Goal: Obtain resource: Download file/media

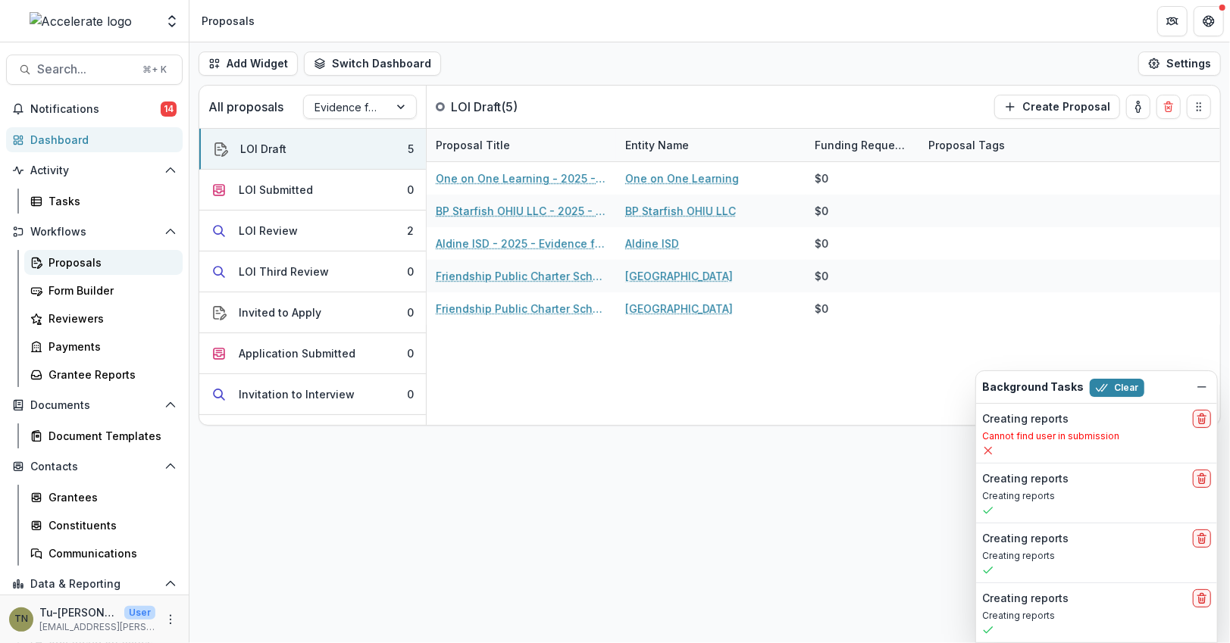
click at [113, 264] on div "Proposals" at bounding box center [109, 263] width 122 height 16
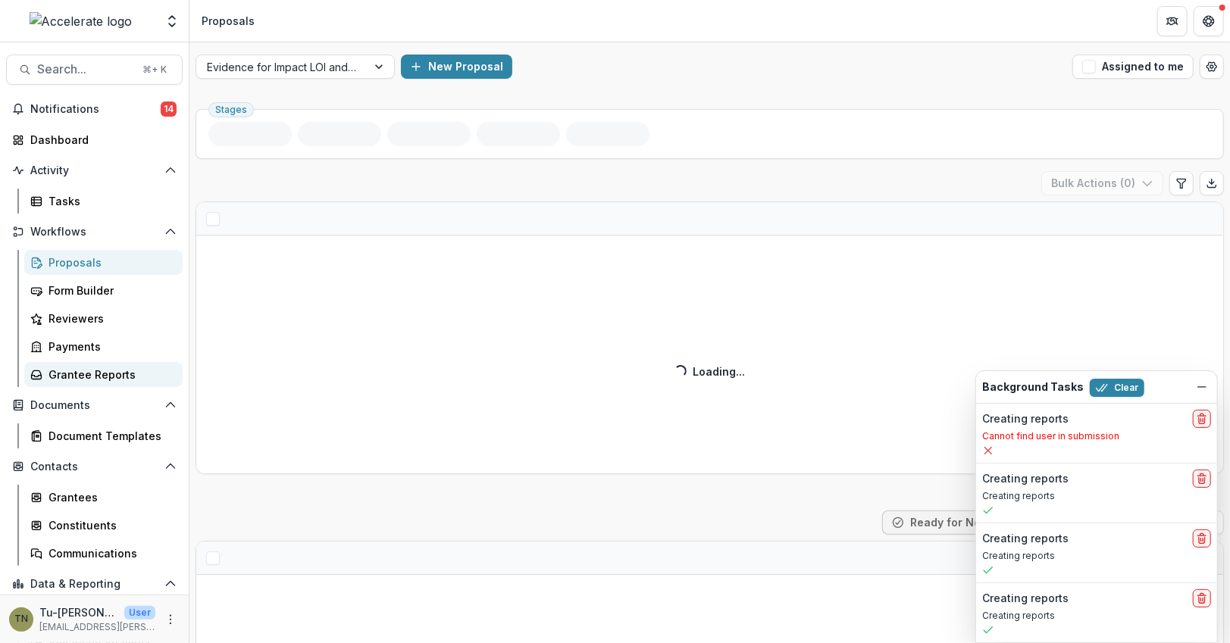
click at [98, 370] on div "Grantee Reports" at bounding box center [109, 375] width 122 height 16
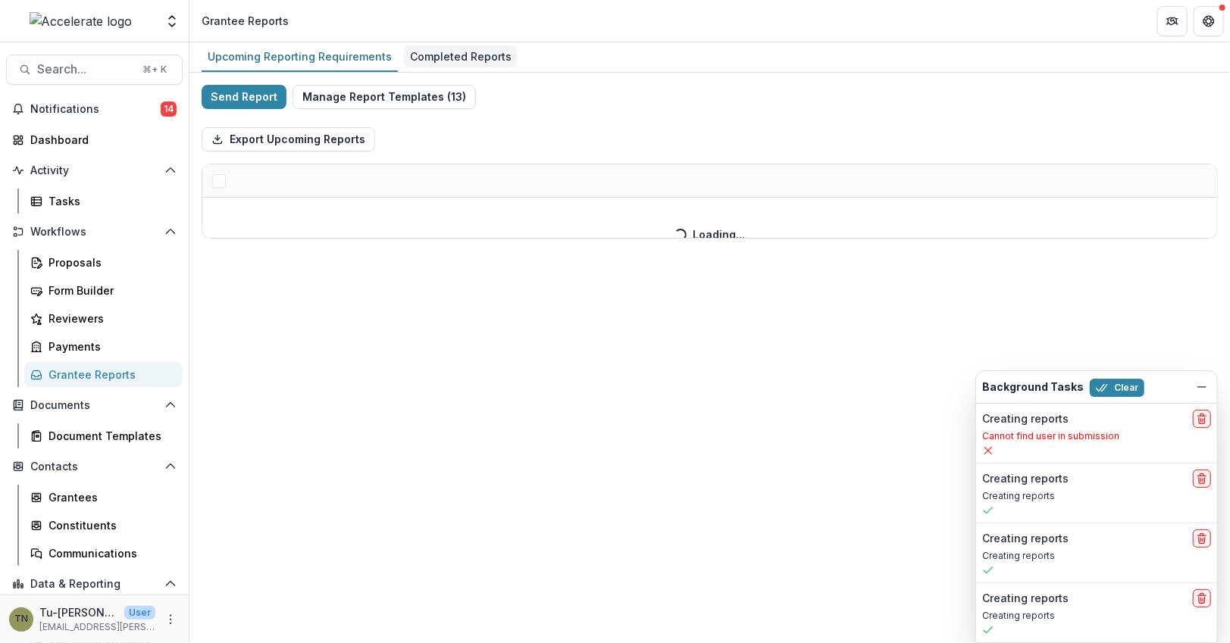
click at [411, 48] on div "Completed Reports" at bounding box center [461, 56] width 114 height 22
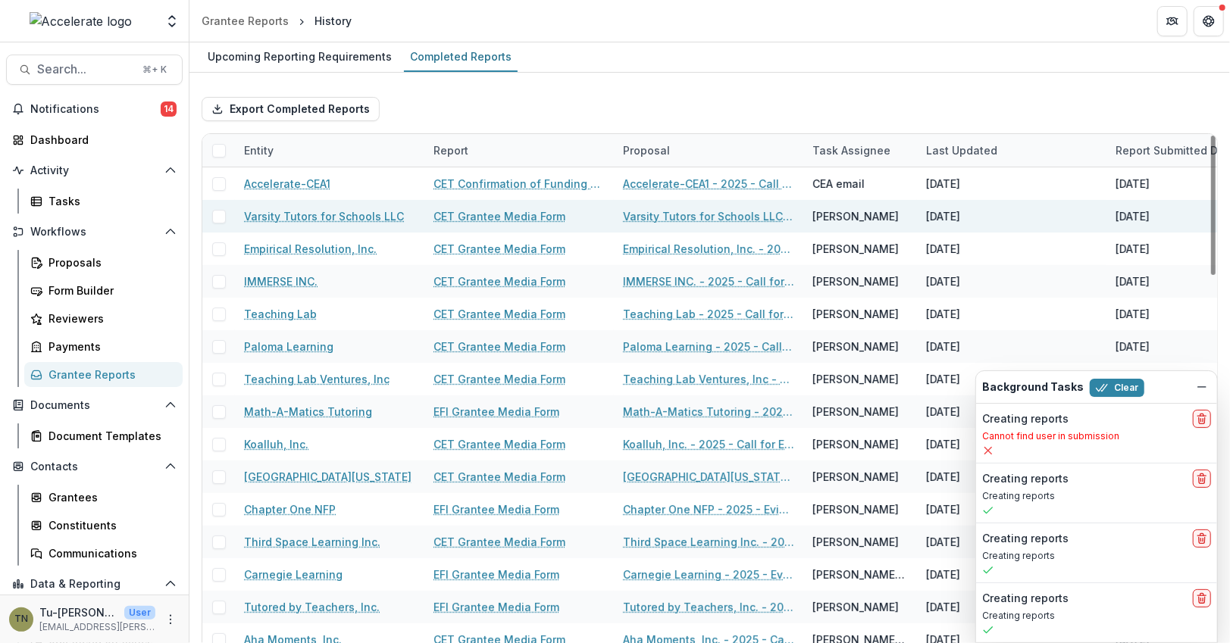
click at [220, 215] on span at bounding box center [219, 217] width 14 height 14
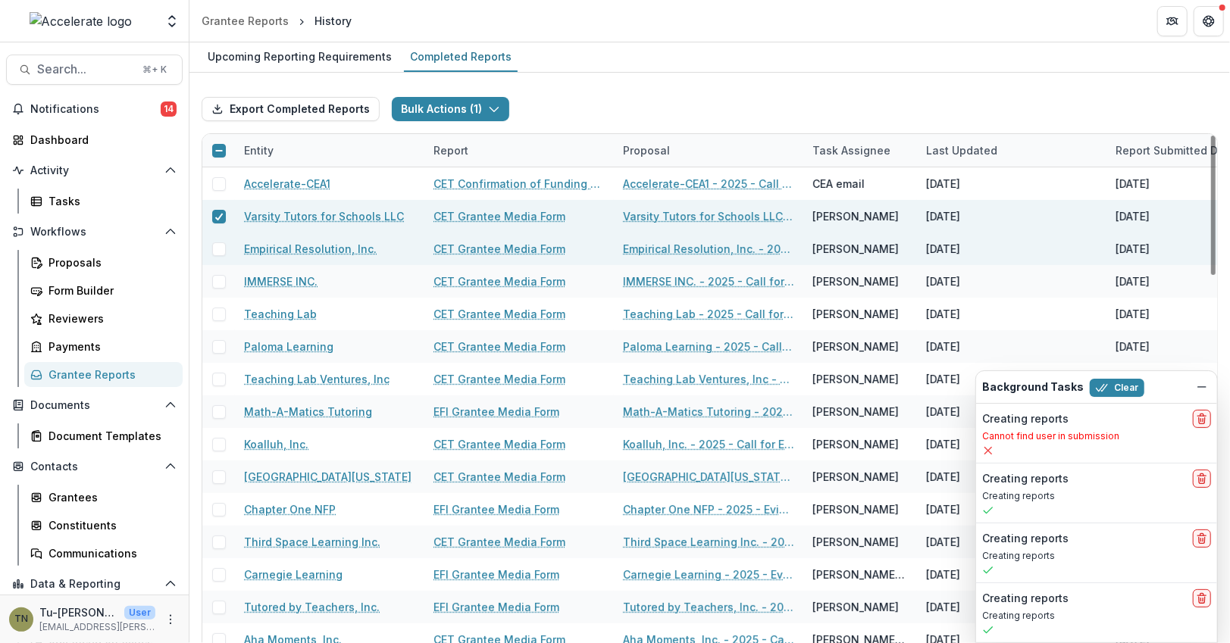
click at [220, 243] on span at bounding box center [219, 249] width 14 height 14
click at [492, 108] on polyline "button" at bounding box center [496, 110] width 8 height 5
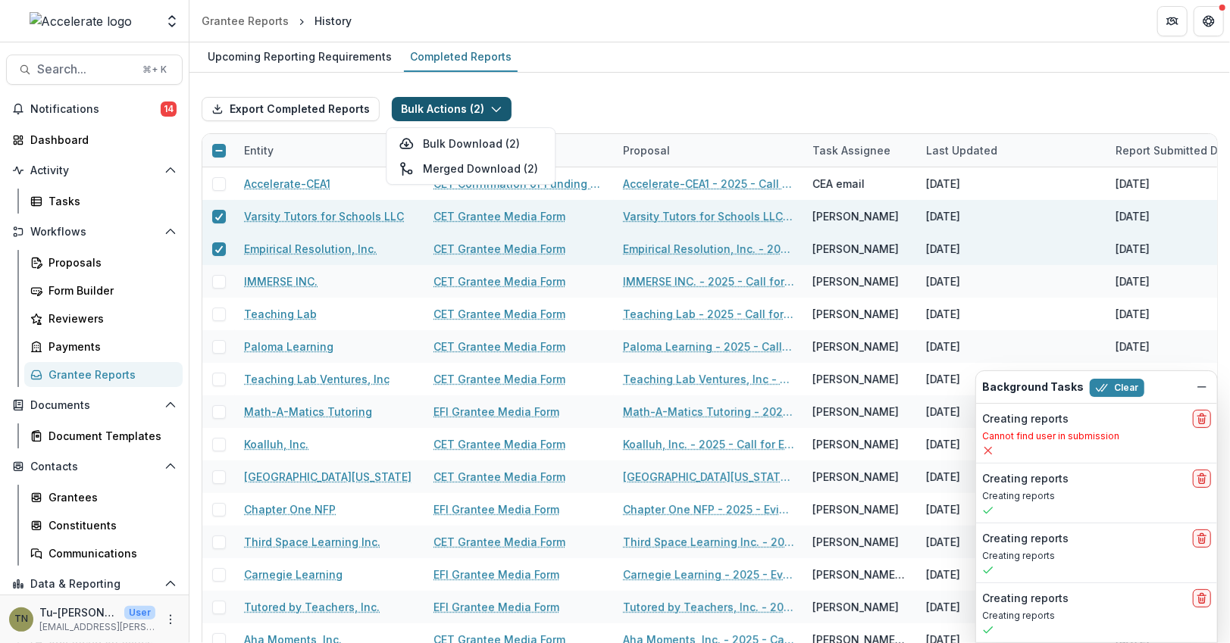
click at [492, 108] on polyline "button" at bounding box center [496, 110] width 8 height 5
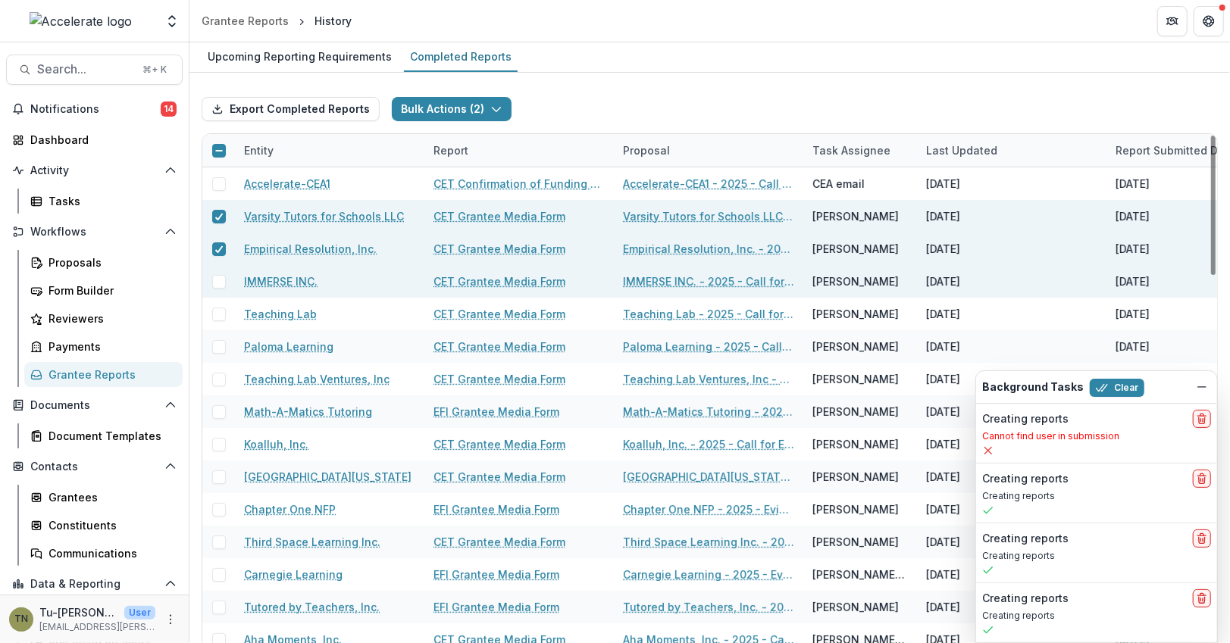
click at [219, 282] on span at bounding box center [219, 282] width 14 height 14
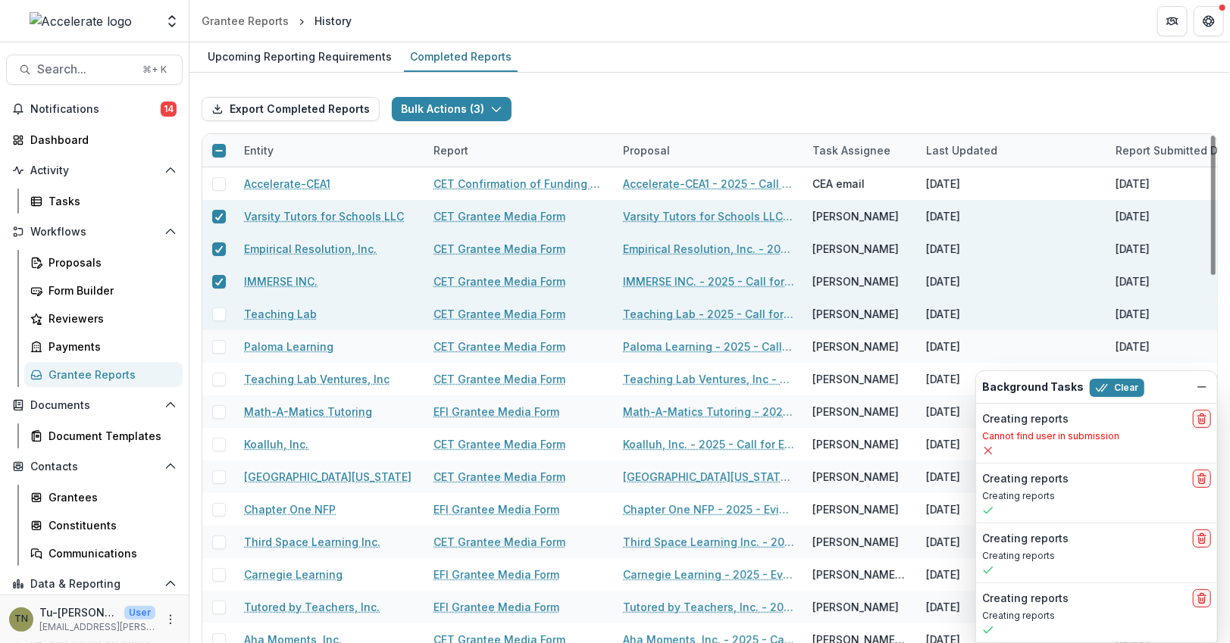
click at [219, 309] on span at bounding box center [219, 315] width 14 height 14
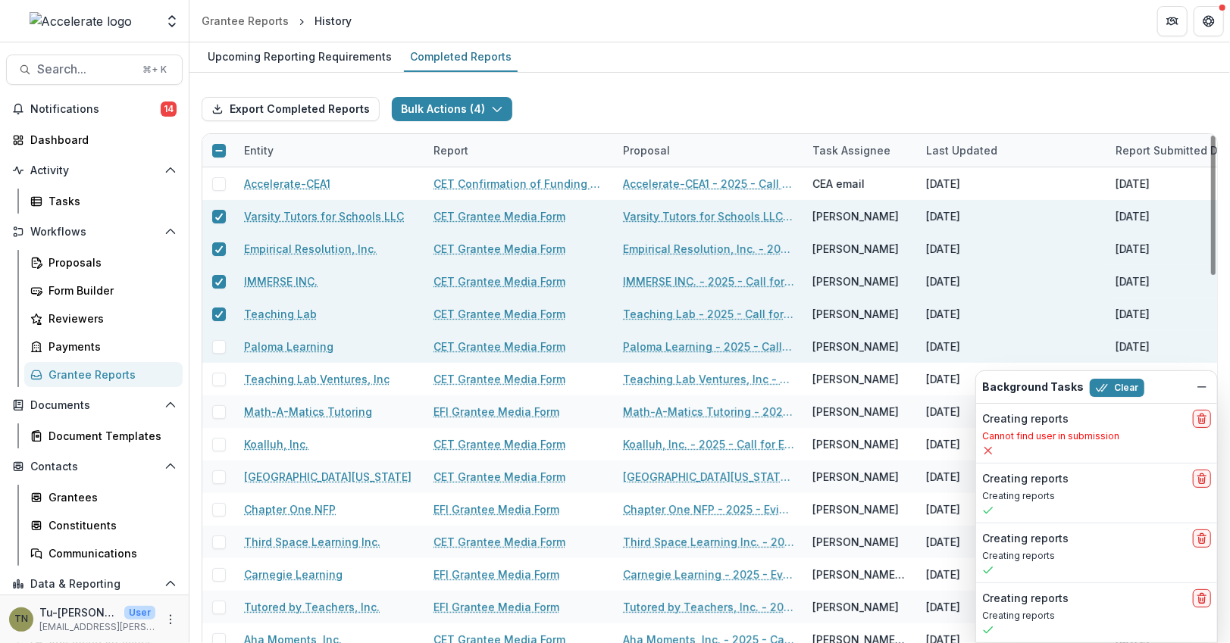
click at [219, 336] on div at bounding box center [218, 346] width 33 height 33
click at [219, 346] on span at bounding box center [219, 347] width 14 height 14
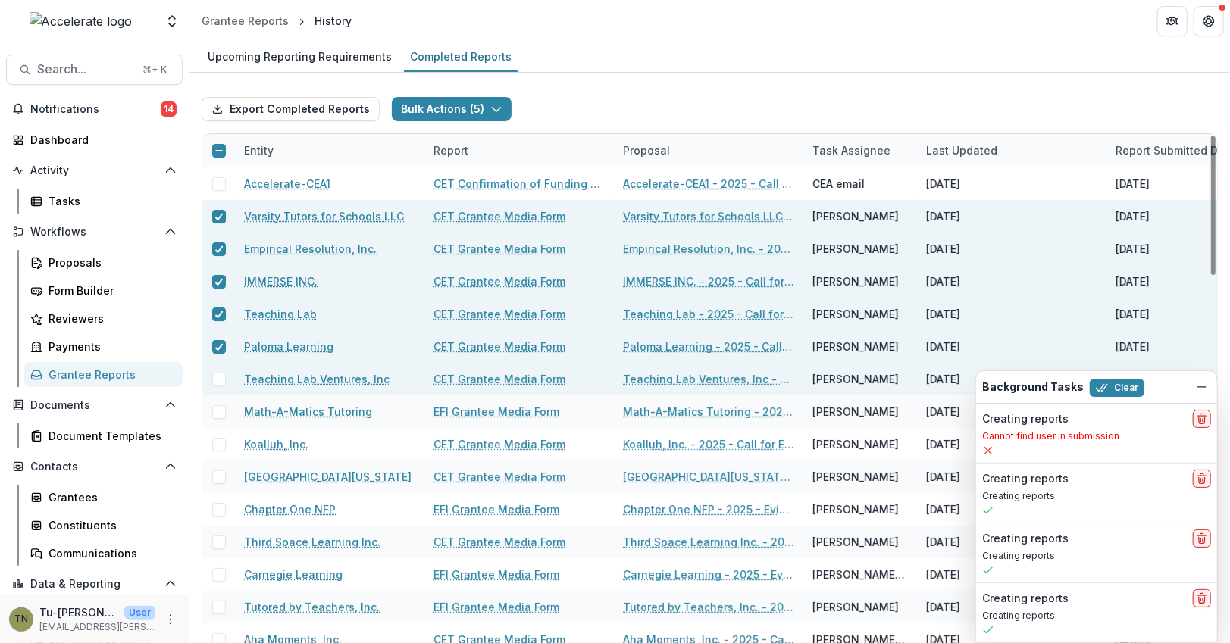
click at [217, 374] on span at bounding box center [219, 380] width 14 height 14
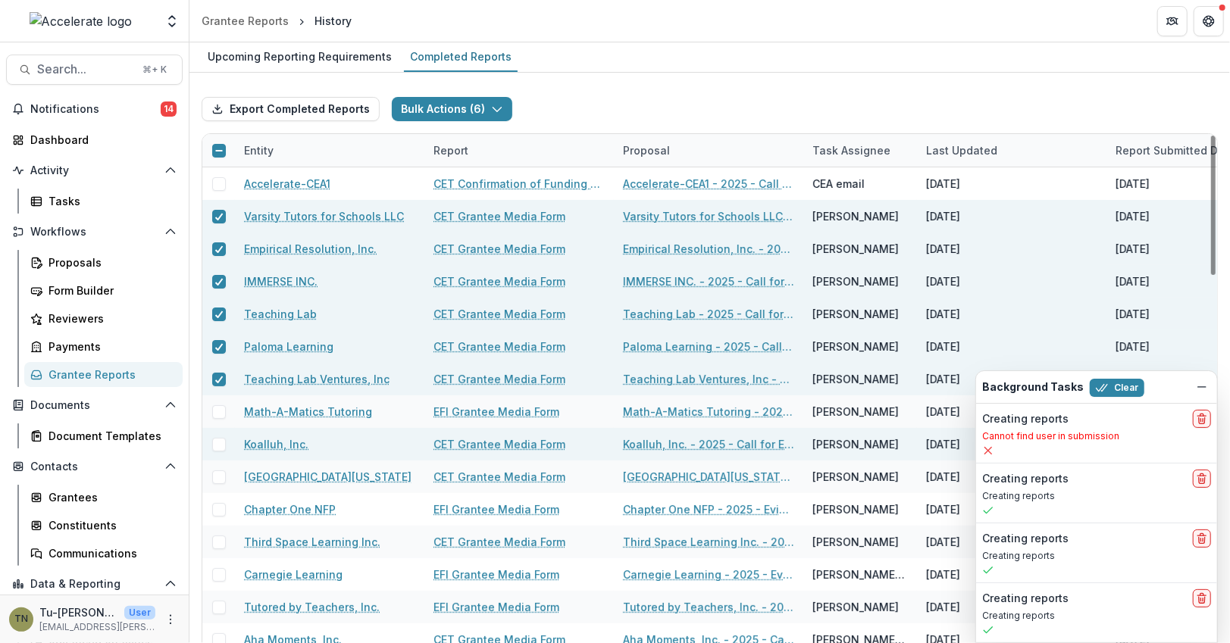
click at [216, 445] on span at bounding box center [219, 445] width 14 height 14
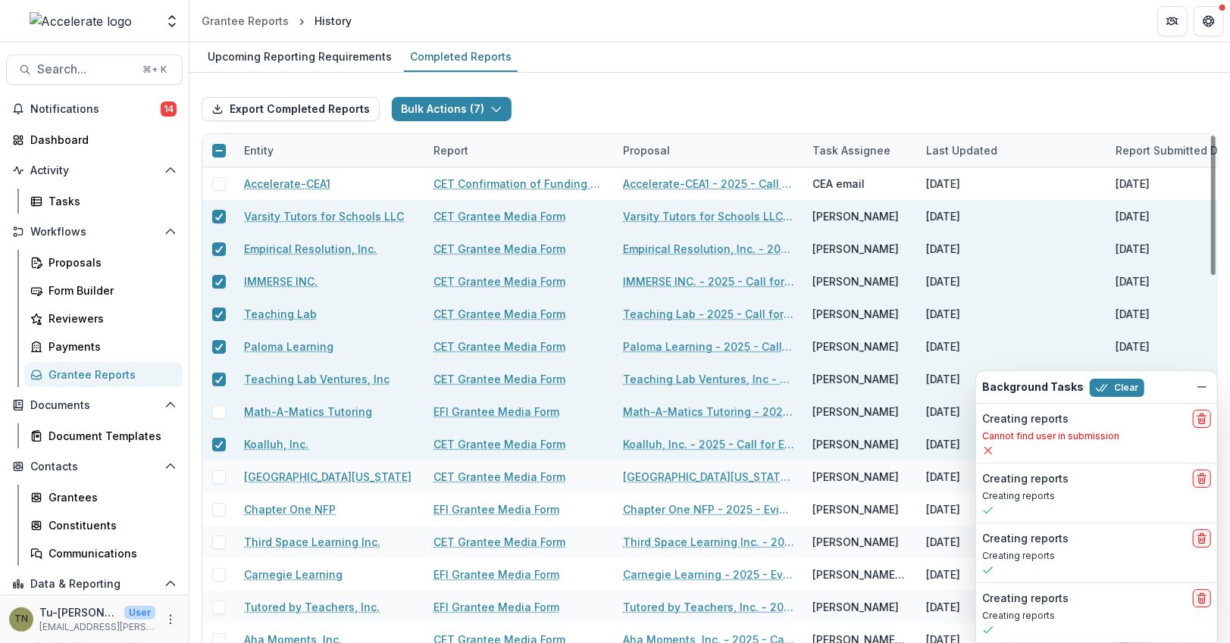
click at [216, 416] on span at bounding box center [219, 412] width 14 height 14
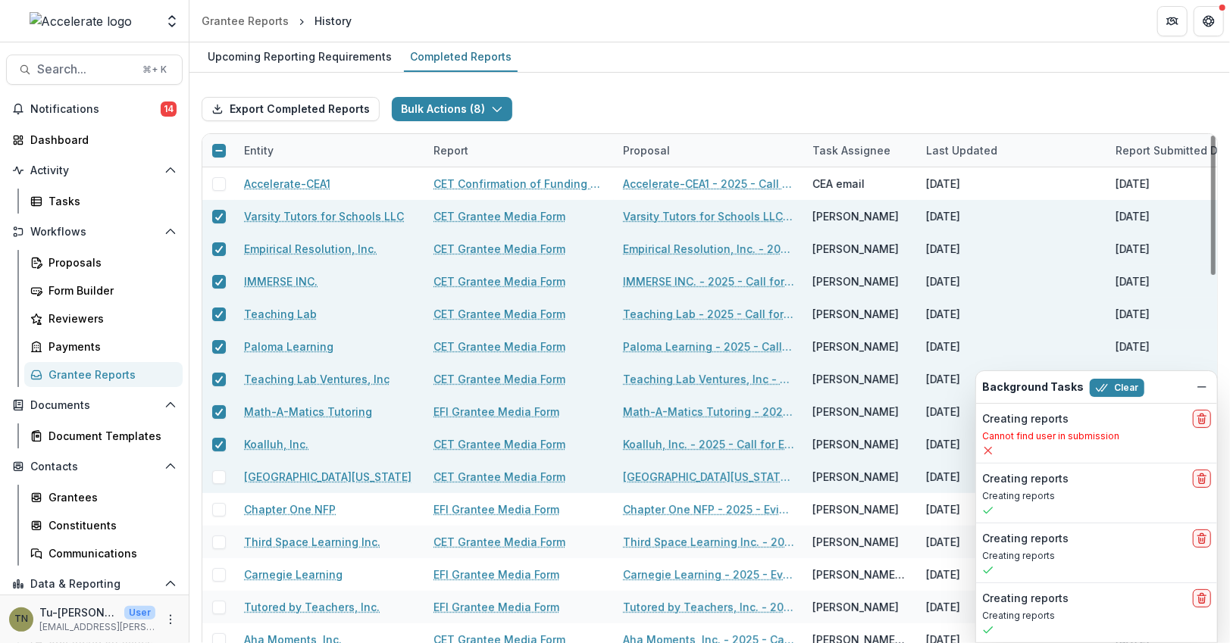
click at [215, 477] on span at bounding box center [219, 478] width 14 height 14
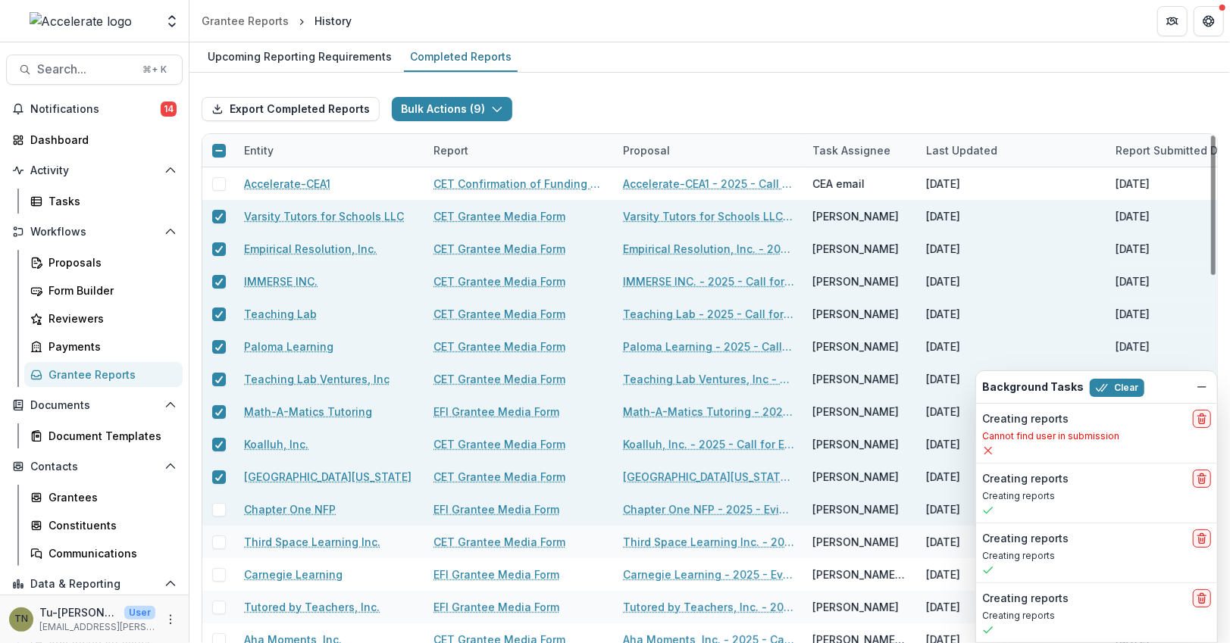
click at [220, 505] on span at bounding box center [219, 510] width 14 height 14
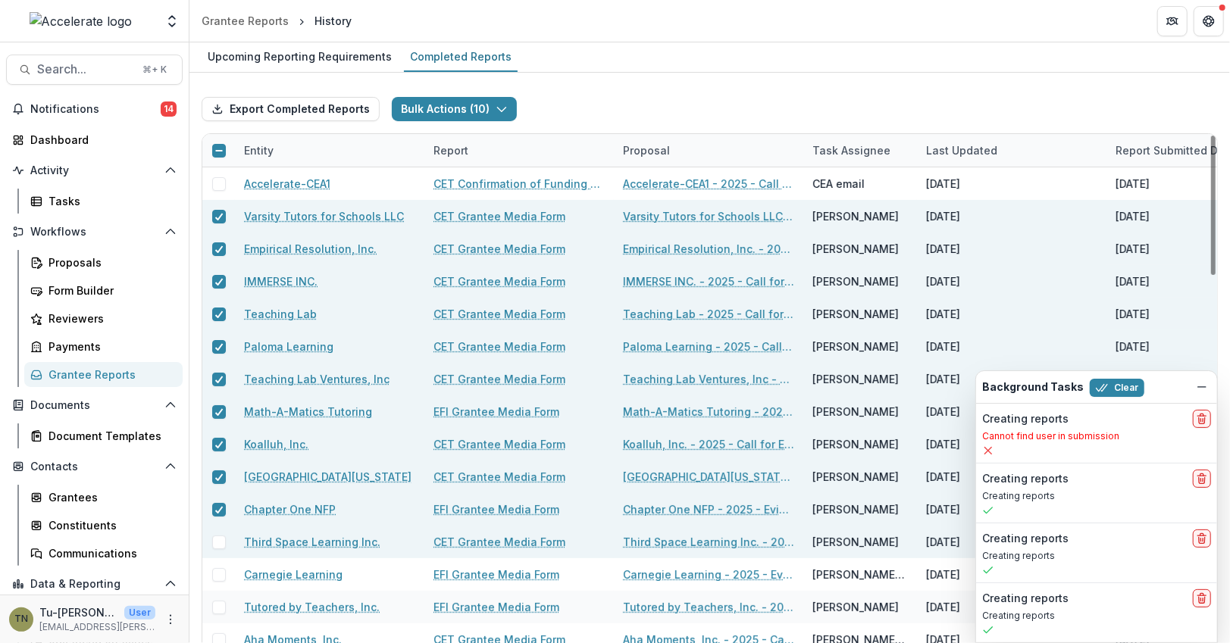
click at [225, 544] on div at bounding box center [218, 543] width 33 height 14
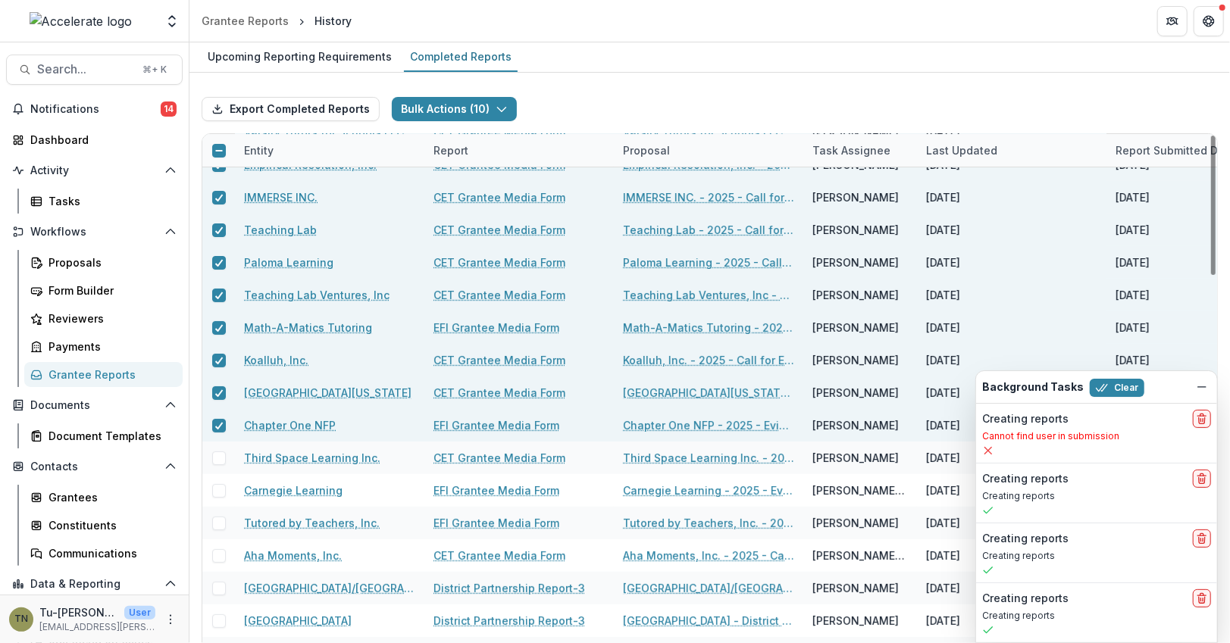
scroll to position [86, 0]
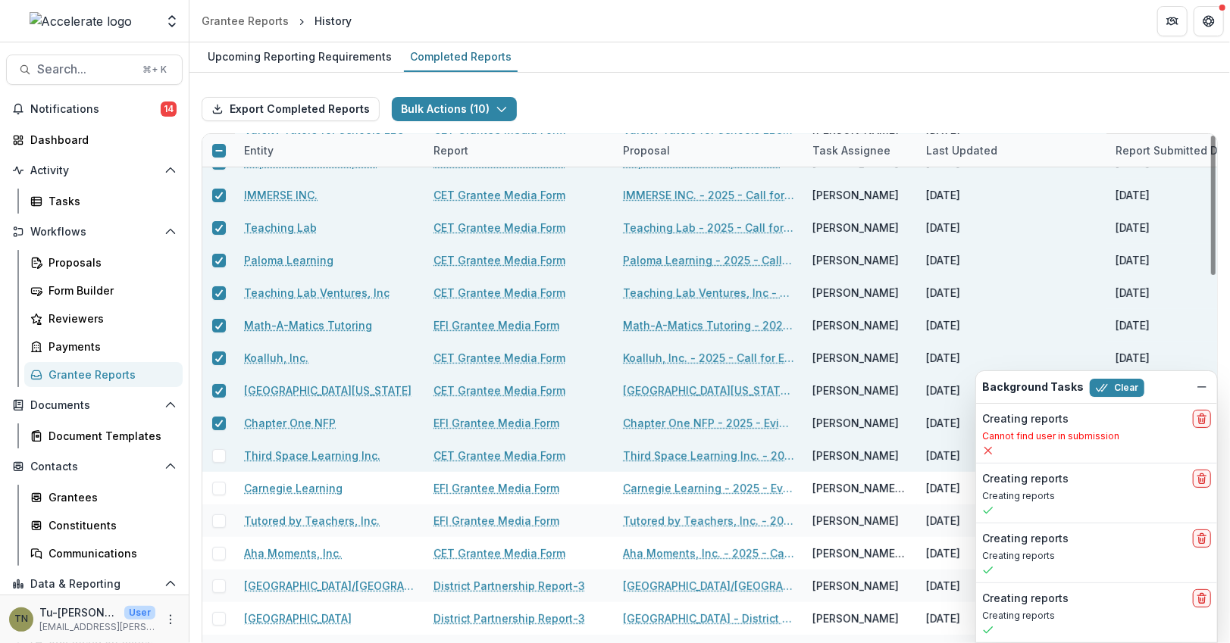
click at [214, 455] on span at bounding box center [219, 456] width 14 height 14
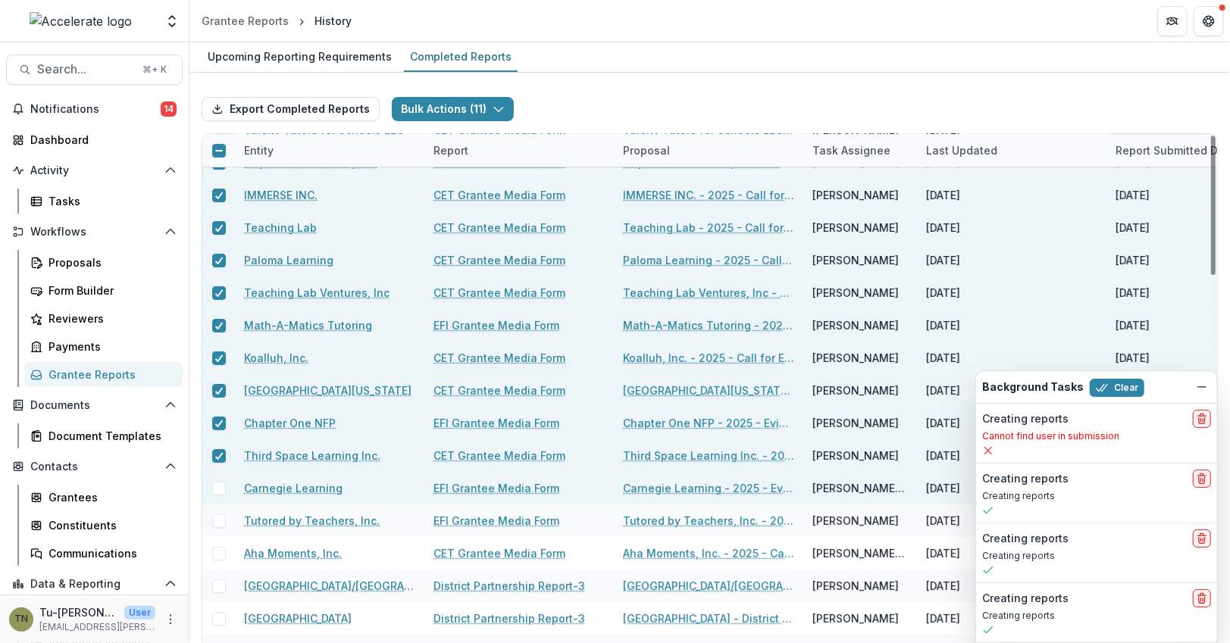
click at [212, 486] on span at bounding box center [219, 489] width 14 height 14
click at [214, 519] on span at bounding box center [219, 521] width 14 height 14
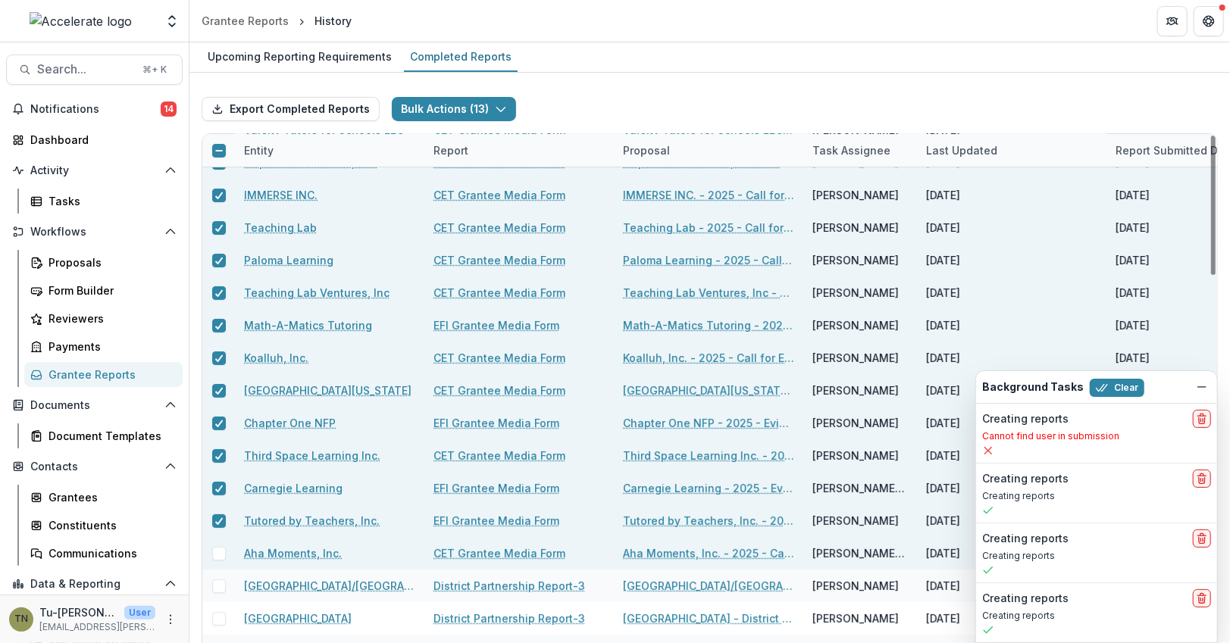
click at [220, 554] on span at bounding box center [219, 554] width 14 height 14
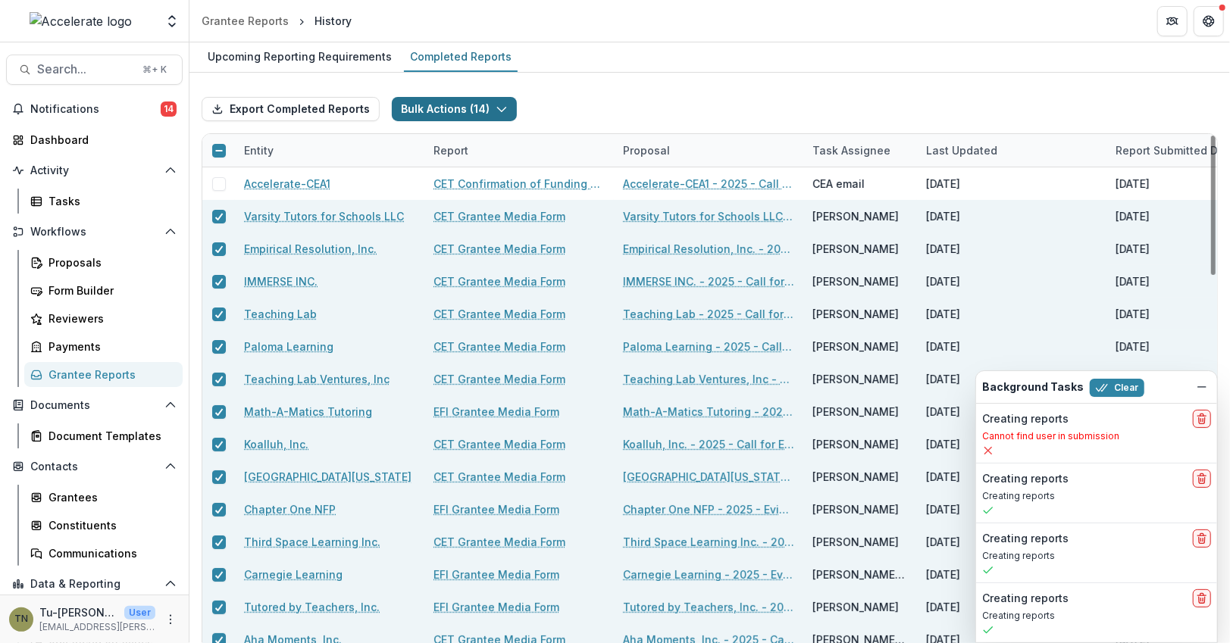
click at [496, 112] on icon "button" at bounding box center [502, 109] width 12 height 12
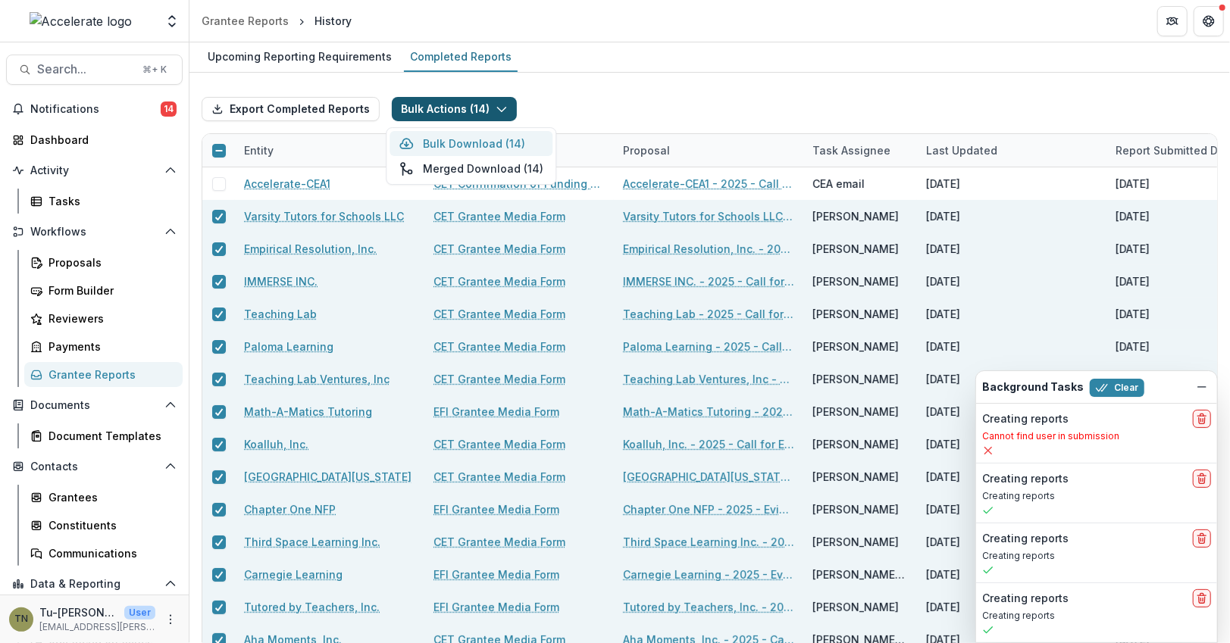
click at [480, 146] on button "Bulk Download ( 14 )" at bounding box center [470, 143] width 163 height 25
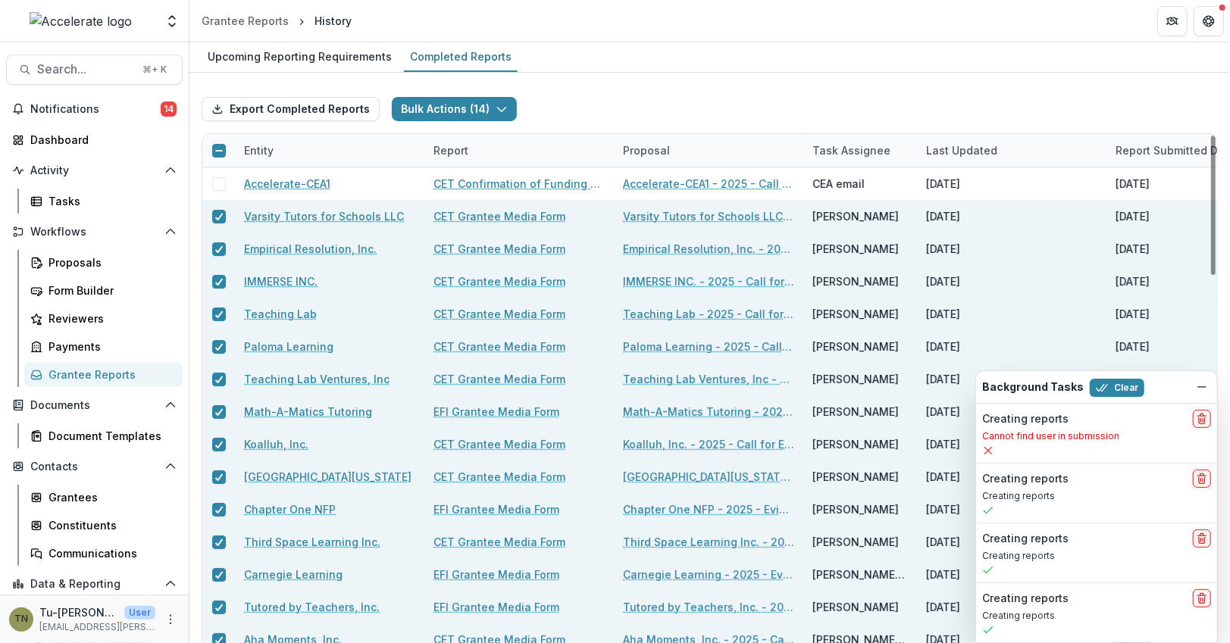
click at [217, 151] on line at bounding box center [218, 151] width 7 height 0
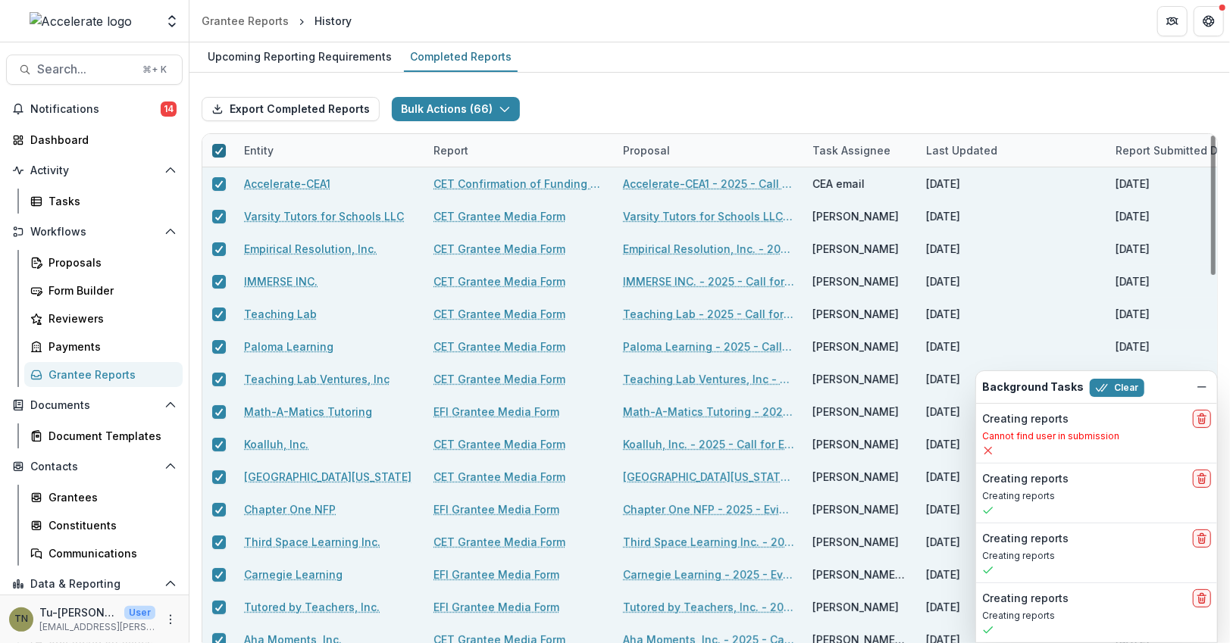
click at [217, 149] on icon at bounding box center [218, 151] width 9 height 8
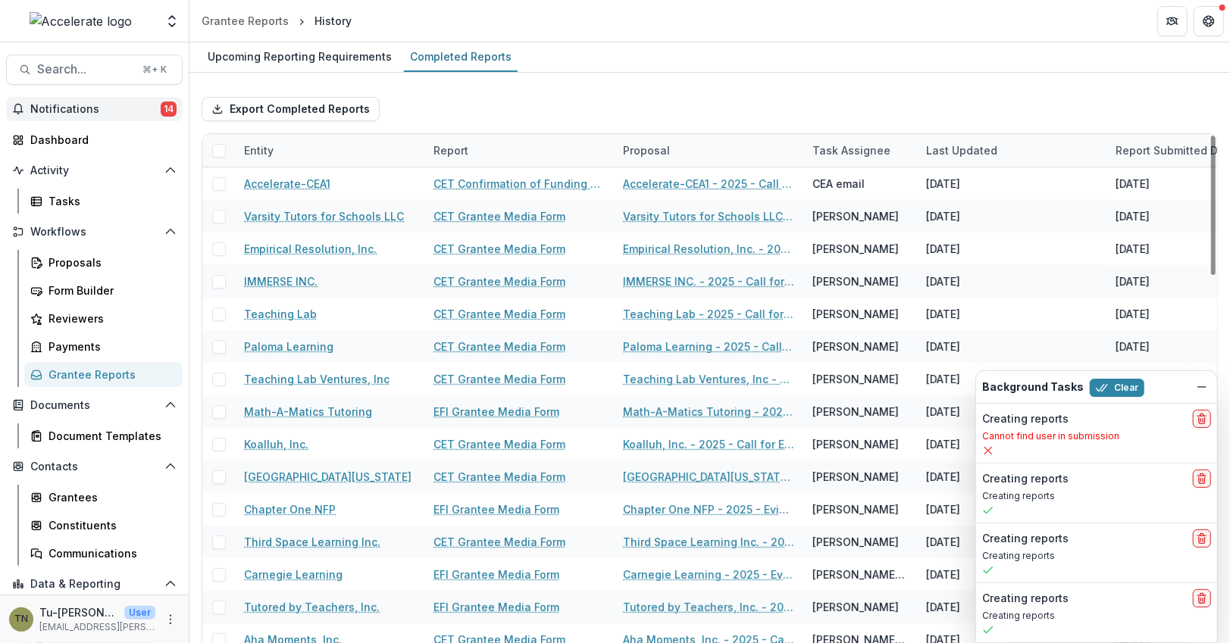
click at [124, 103] on span "Notifications" at bounding box center [95, 109] width 130 height 13
click at [699, 67] on div "Upcoming Reporting Requirements Completed Reports" at bounding box center [709, 57] width 1040 height 30
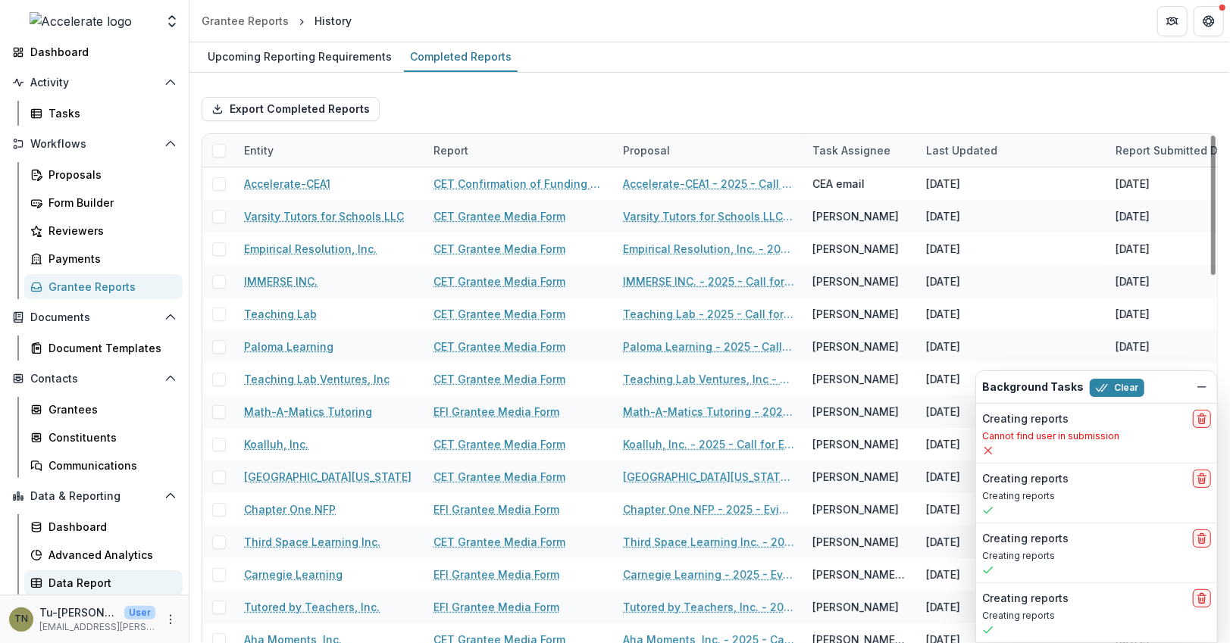
click at [127, 580] on div "Data Report" at bounding box center [109, 583] width 122 height 16
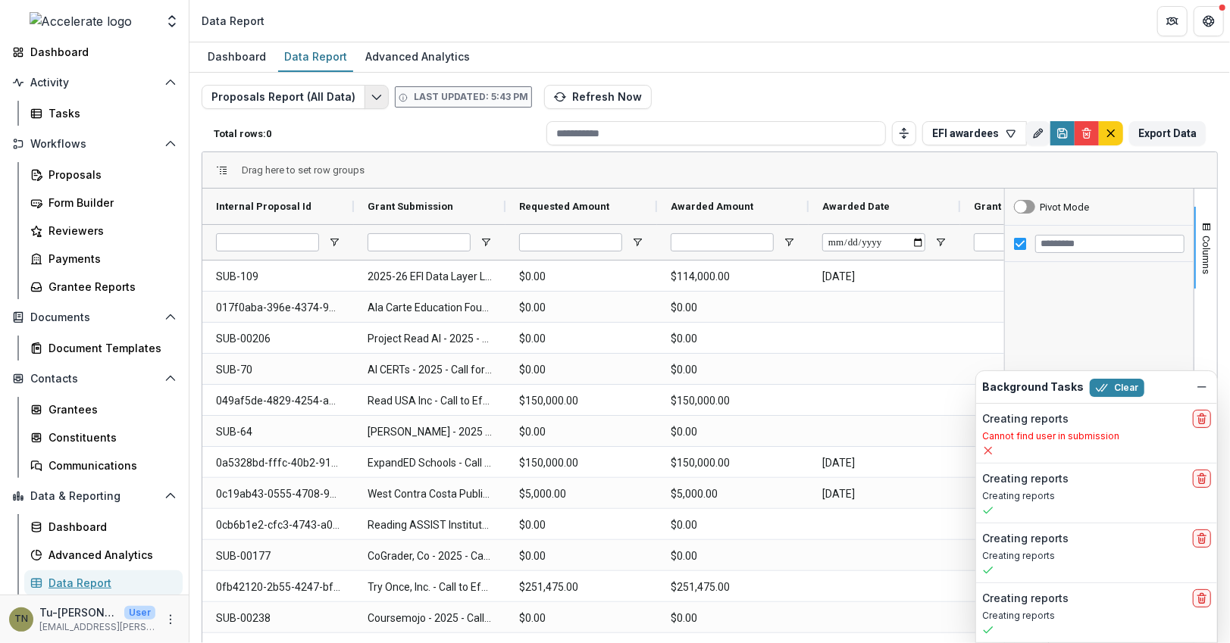
type input "**********"
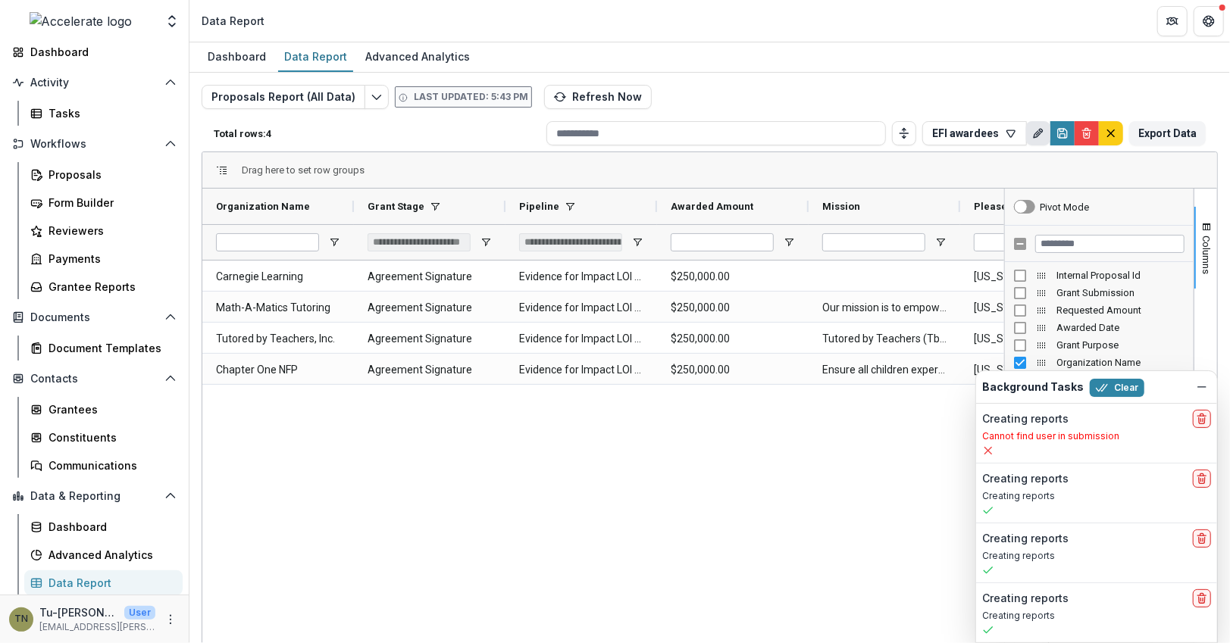
click at [1039, 130] on icon "Rename" at bounding box center [1041, 131] width 4 height 4
type input "**********"
click at [1007, 133] on icon "button" at bounding box center [1011, 133] width 8 height 7
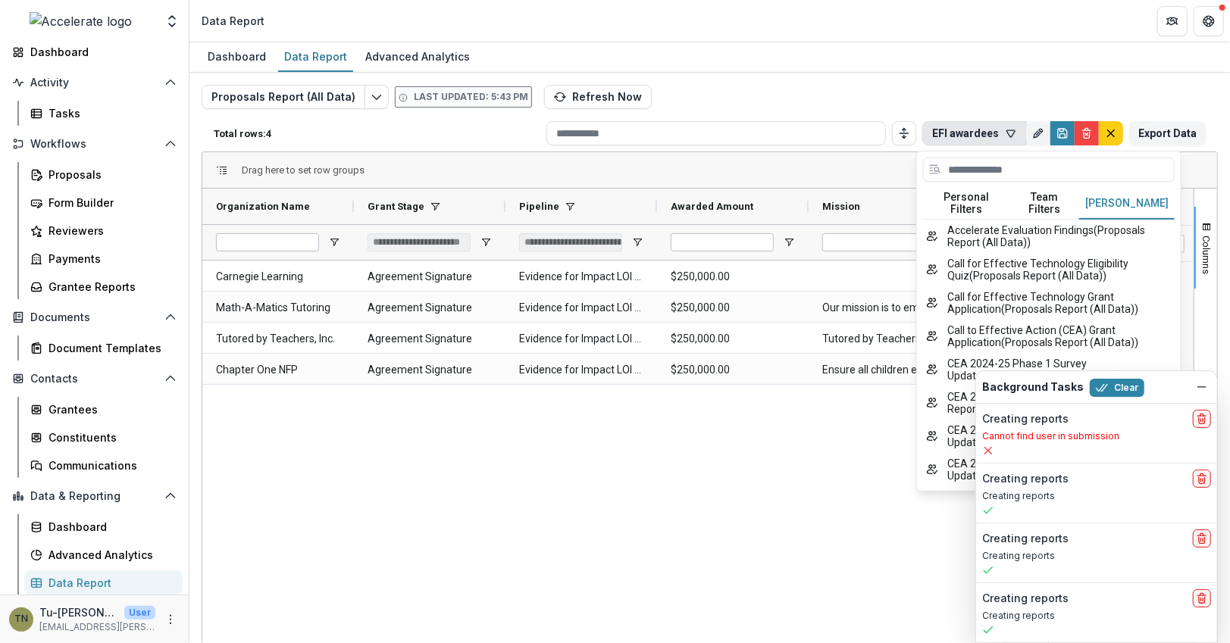
click at [1106, 198] on button "[PERSON_NAME]" at bounding box center [1126, 204] width 95 height 32
click at [1124, 387] on button "Clear" at bounding box center [1117, 388] width 55 height 18
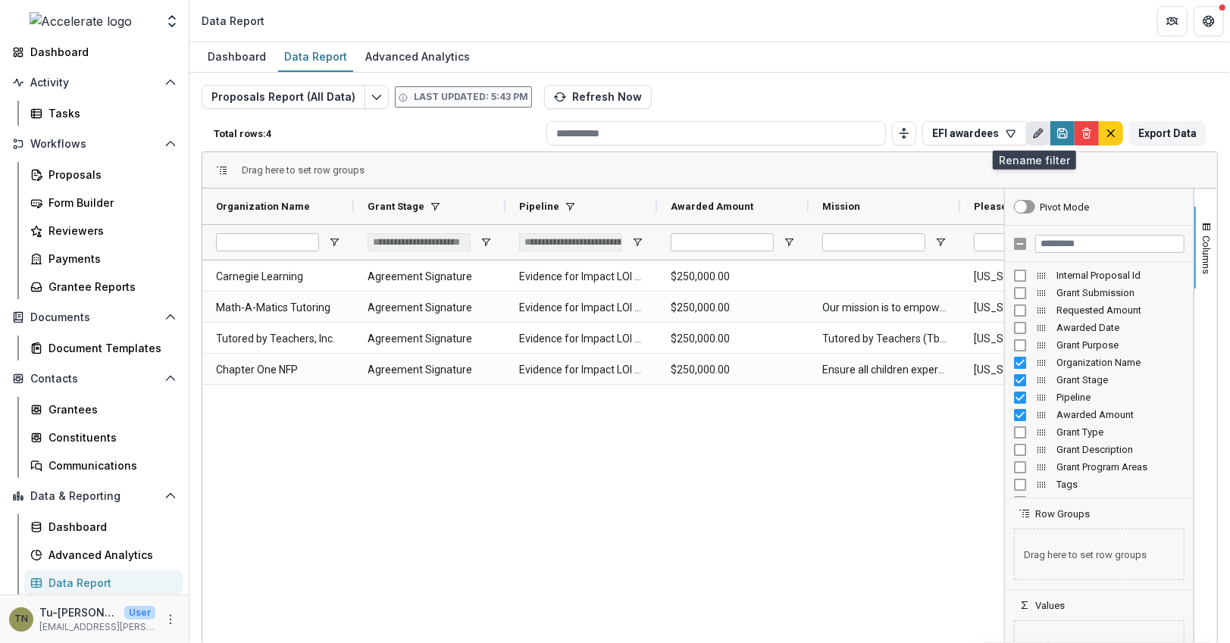
click at [1038, 132] on button "Rename" at bounding box center [1038, 133] width 24 height 24
click at [1005, 137] on icon "button" at bounding box center [1011, 133] width 12 height 12
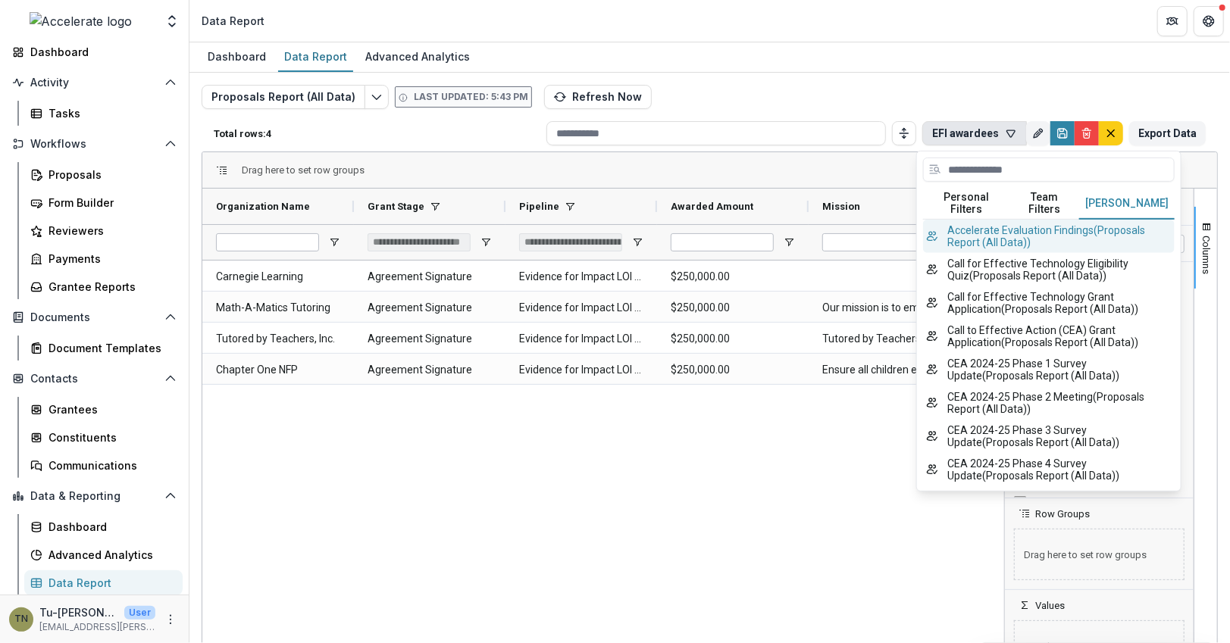
click at [1121, 220] on button "Accelerate Evaluation Findings ( Proposals Report (All Data) )" at bounding box center [1049, 236] width 252 height 33
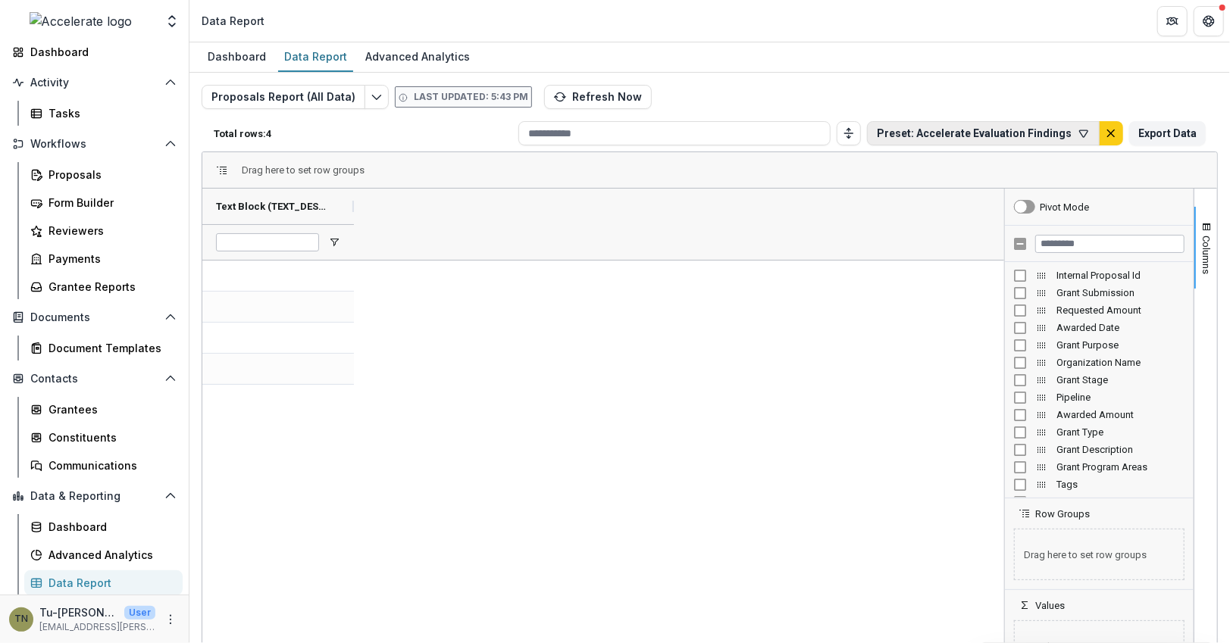
click at [905, 131] on button "Preset: Accelerate Evaluation Findings" at bounding box center [983, 133] width 233 height 24
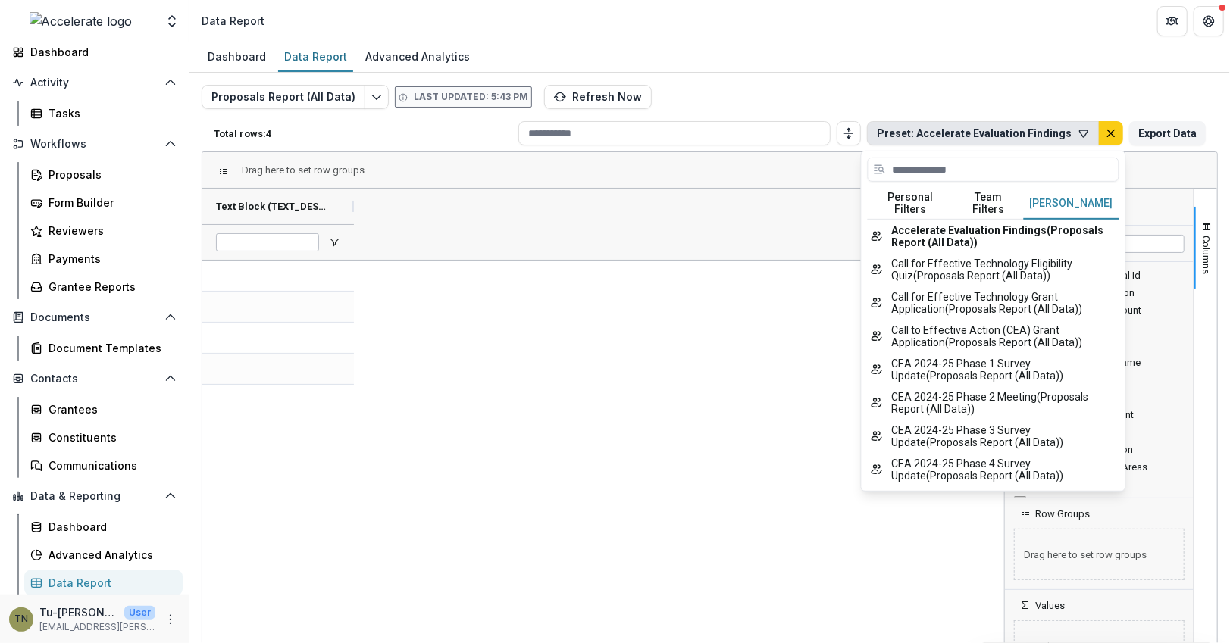
click at [1068, 192] on button "[PERSON_NAME]" at bounding box center [1071, 204] width 95 height 32
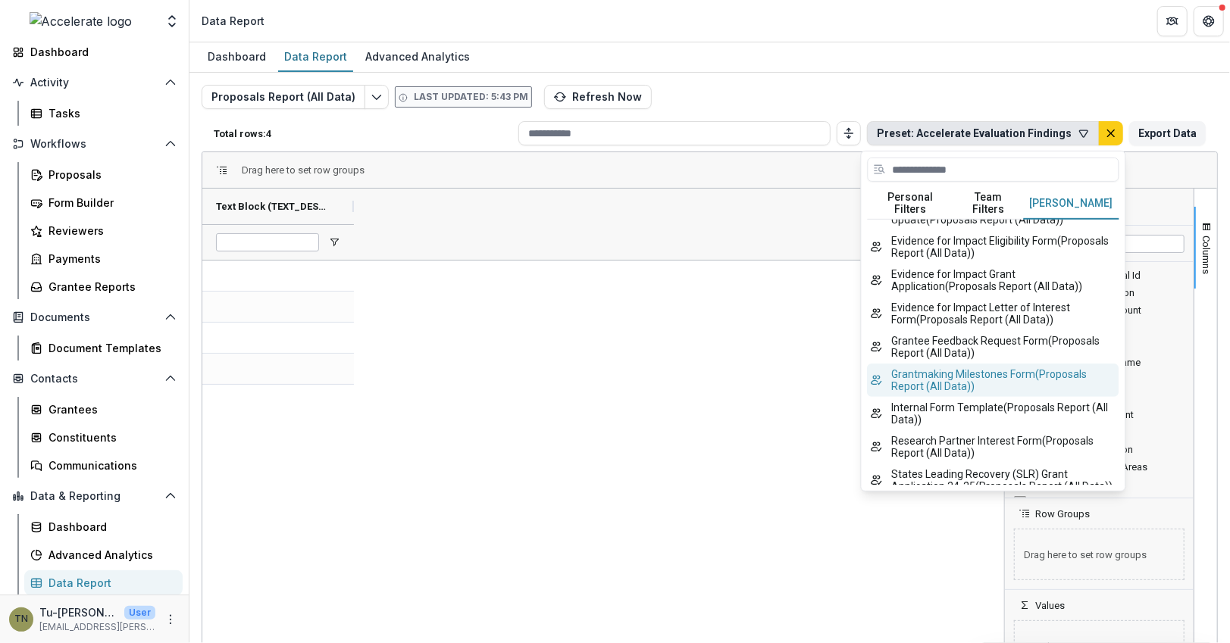
scroll to position [296, 0]
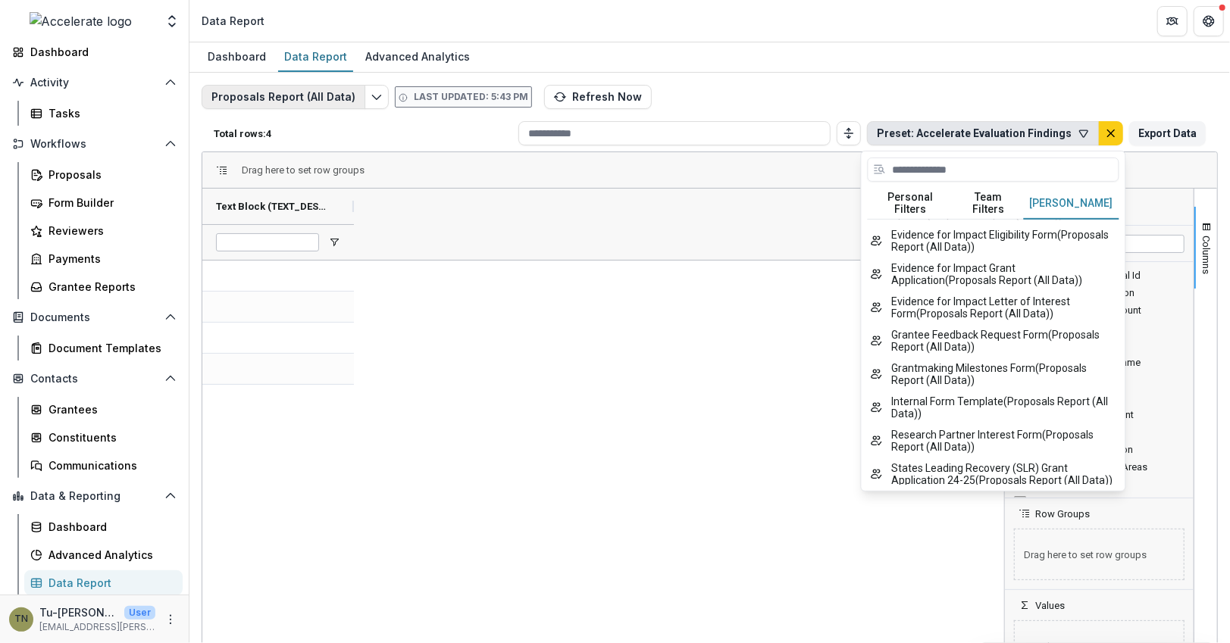
click at [317, 92] on button "Proposals Report (All Data)" at bounding box center [284, 97] width 164 height 24
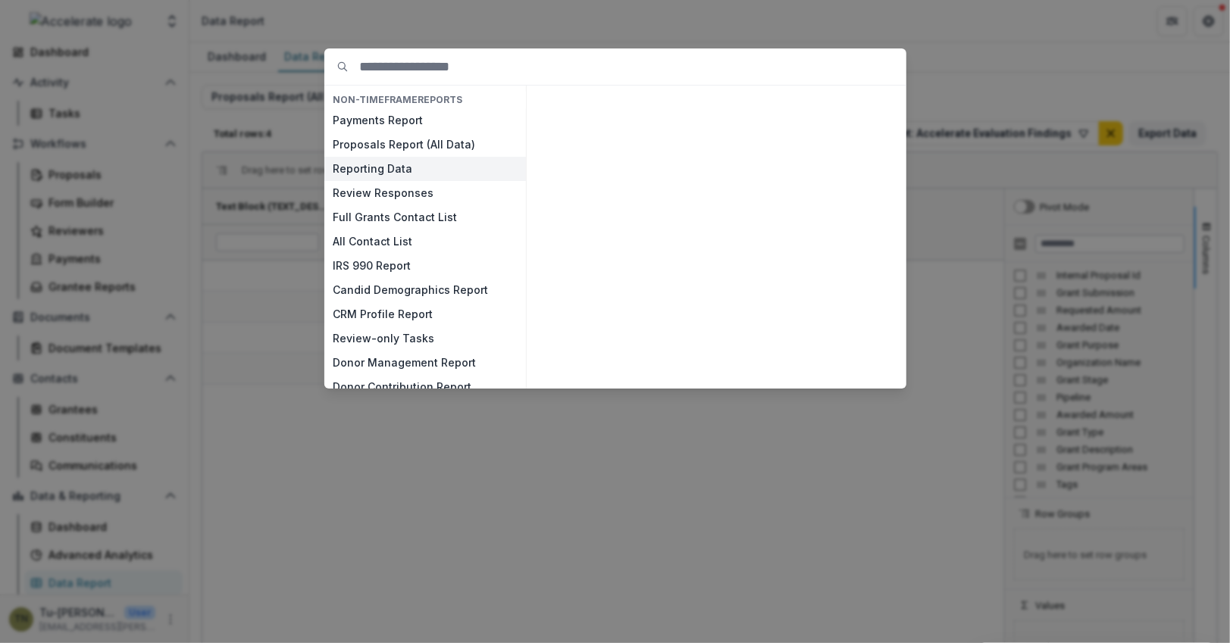
click at [374, 171] on button "Reporting Data" at bounding box center [425, 169] width 202 height 24
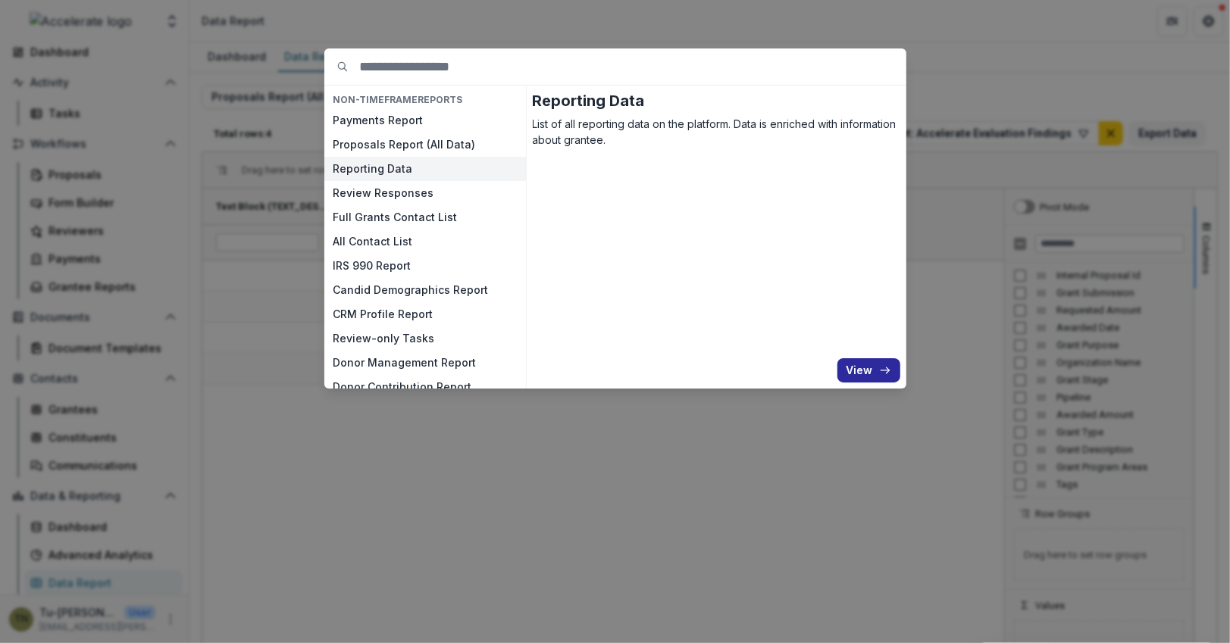
click at [863, 367] on button "View" at bounding box center [868, 370] width 63 height 24
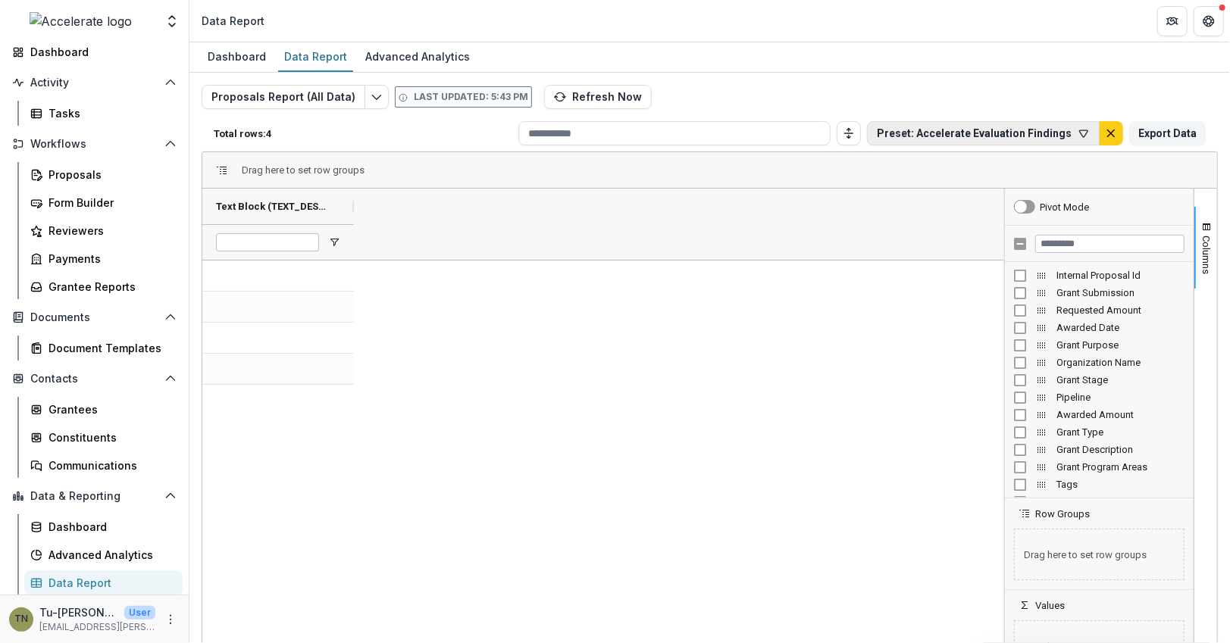
click at [1077, 136] on icon "button" at bounding box center [1083, 133] width 12 height 12
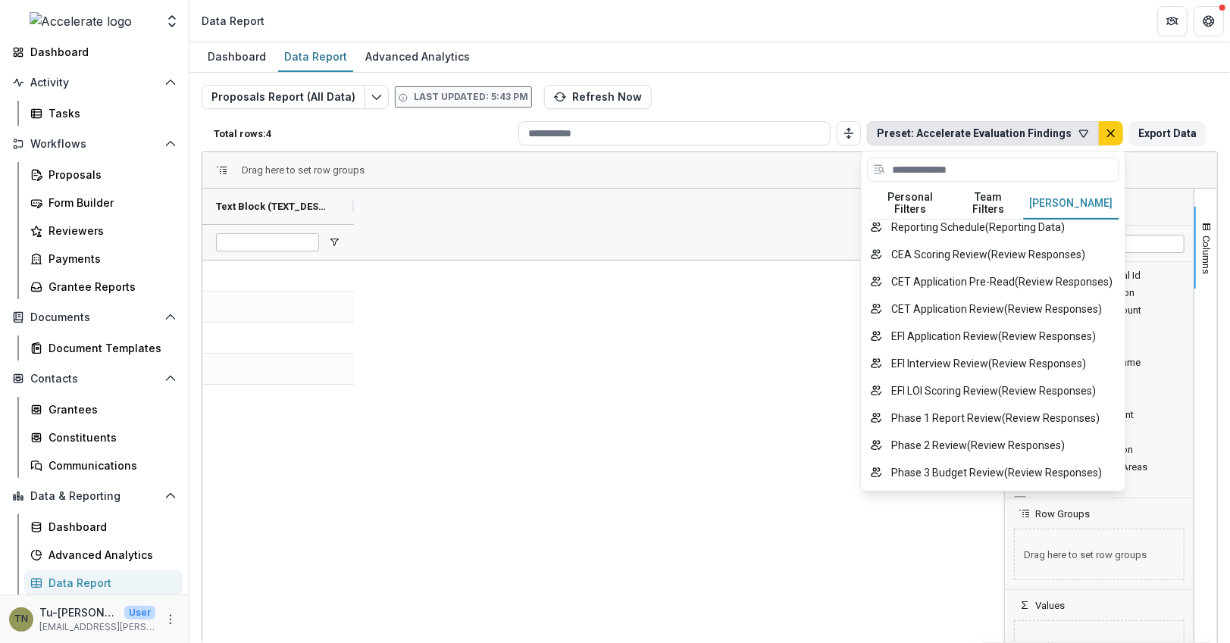
scroll to position [289, 0]
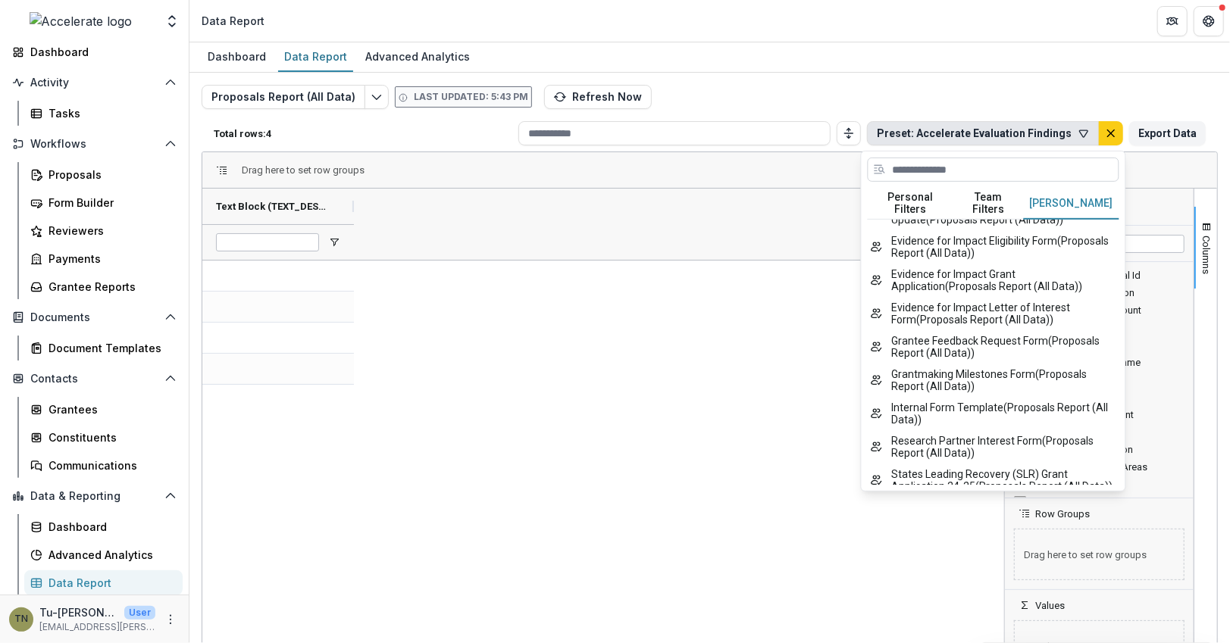
click at [968, 165] on input at bounding box center [994, 170] width 252 height 24
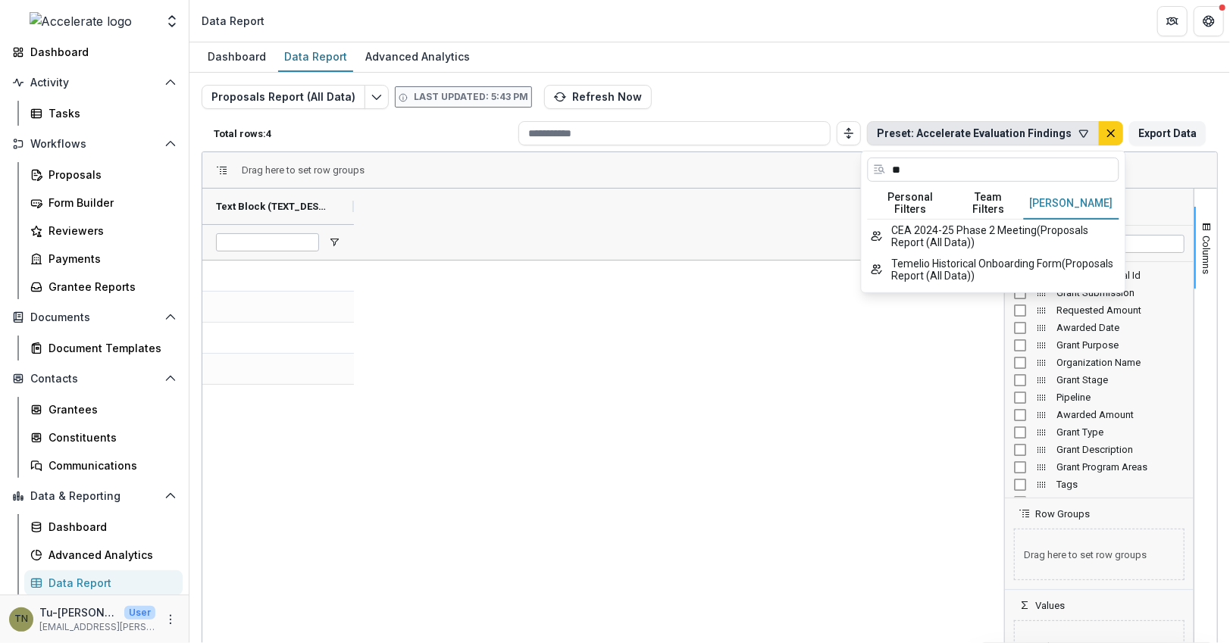
scroll to position [0, 0]
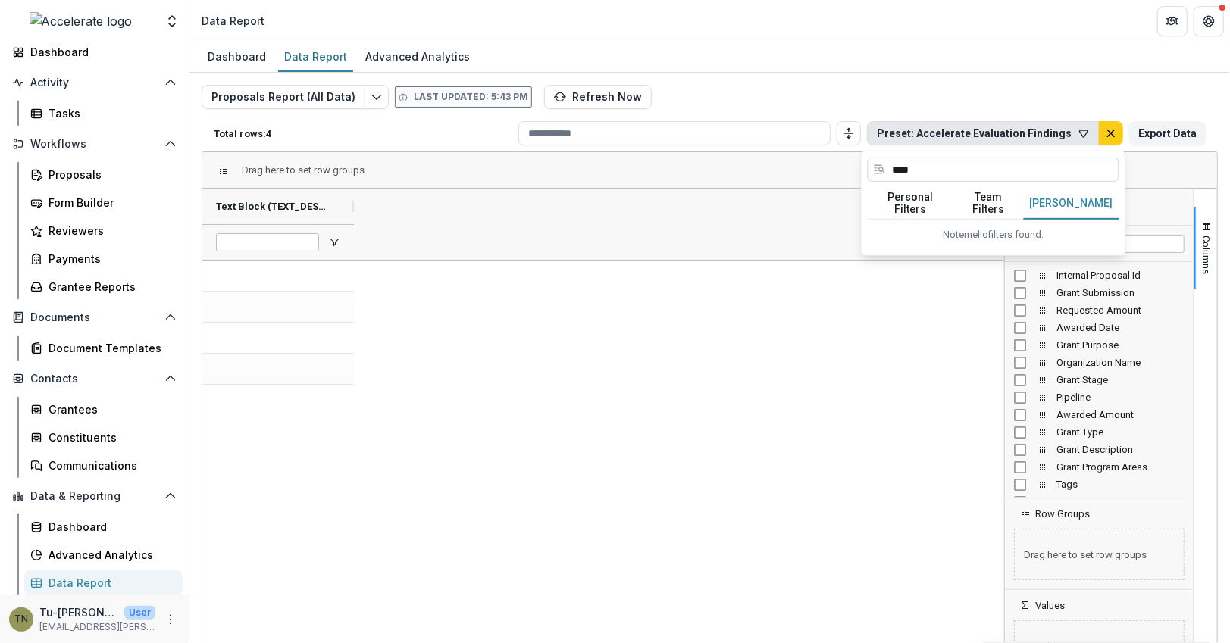
type input "*****"
click at [905, 168] on input "*****" at bounding box center [994, 170] width 252 height 24
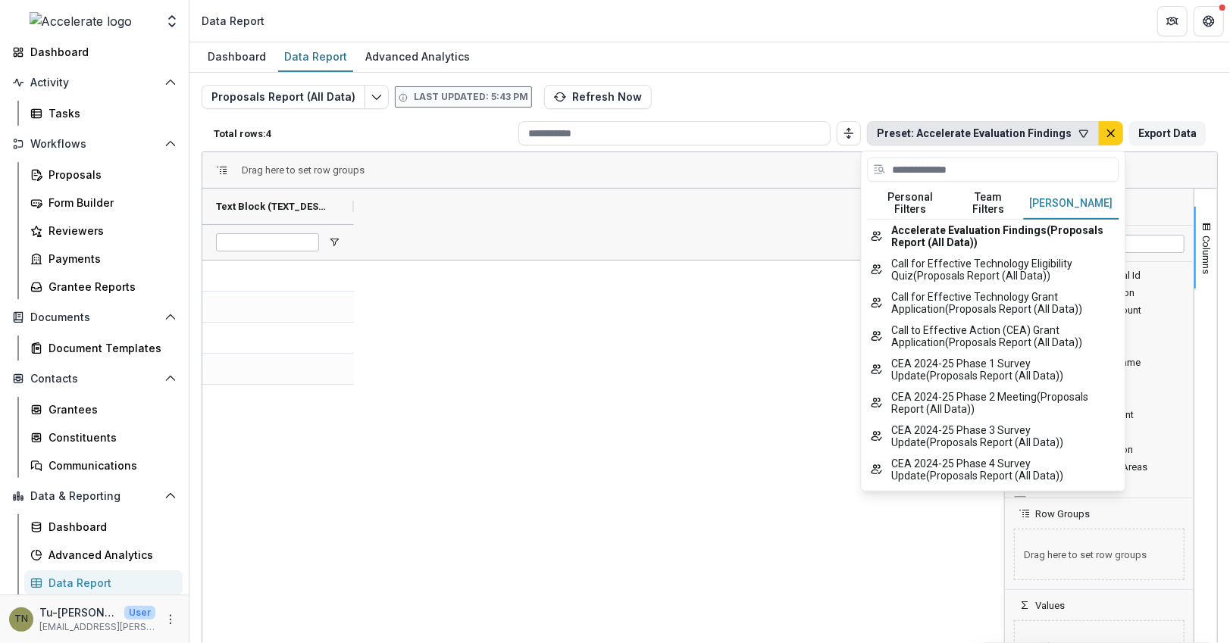
click at [979, 196] on button "Team Filters" at bounding box center [989, 204] width 70 height 32
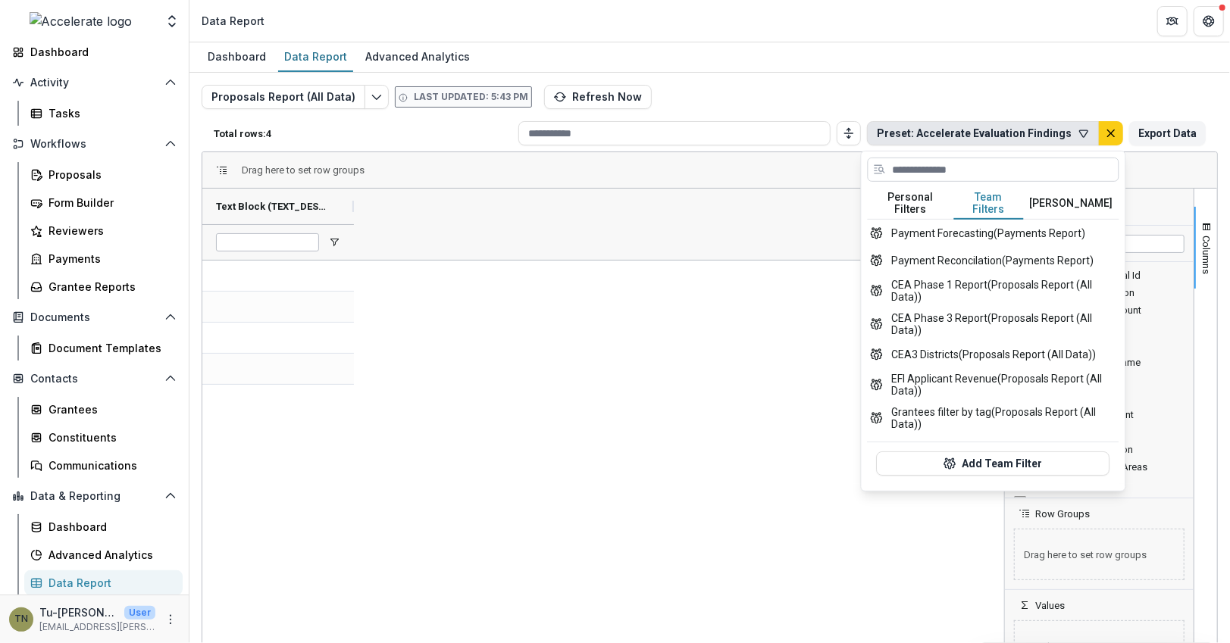
click at [961, 167] on input at bounding box center [994, 170] width 252 height 24
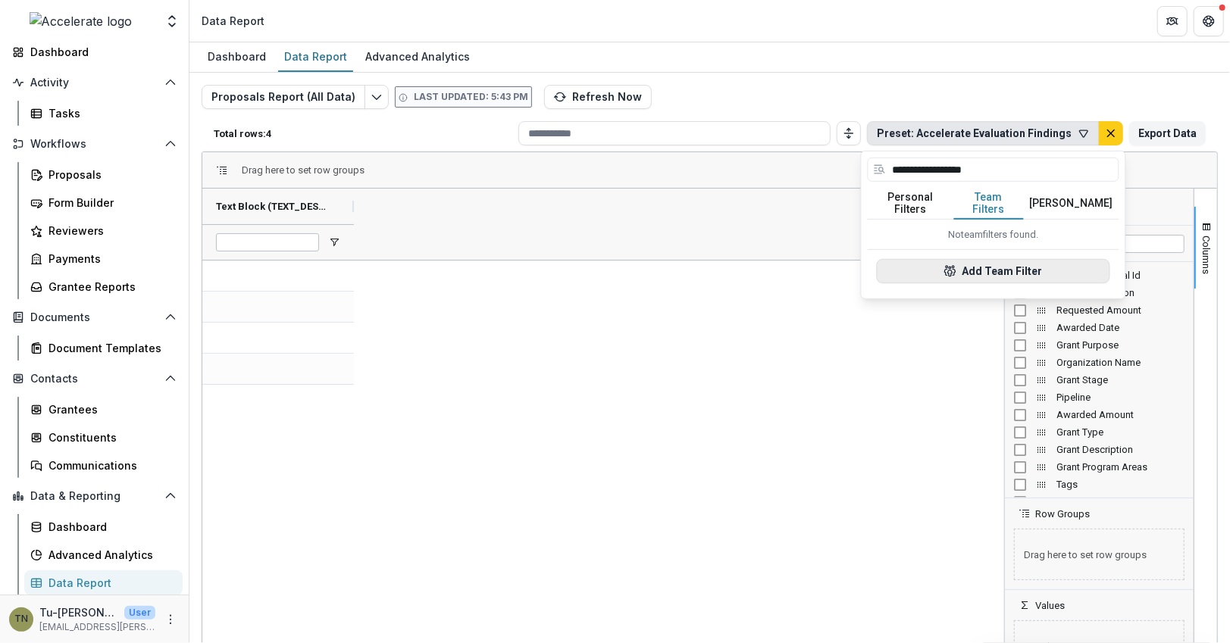
type input "**********"
click at [980, 259] on button "Add Team Filter" at bounding box center [993, 271] width 233 height 24
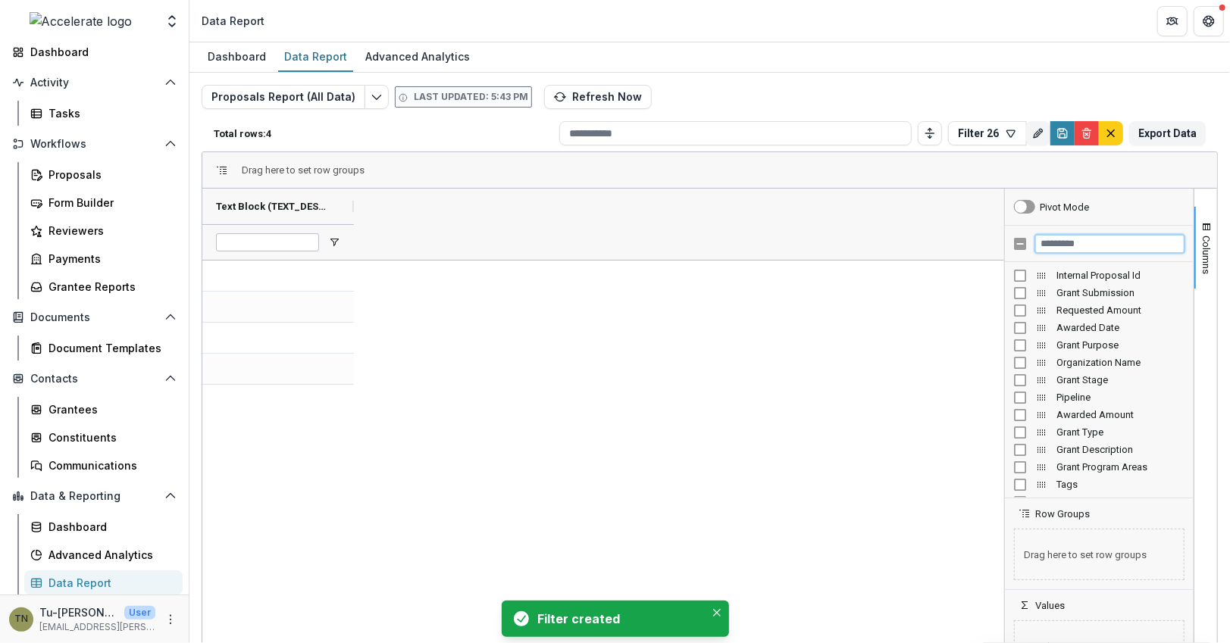
click at [1042, 245] on input "Filter Columns Input" at bounding box center [1109, 244] width 149 height 18
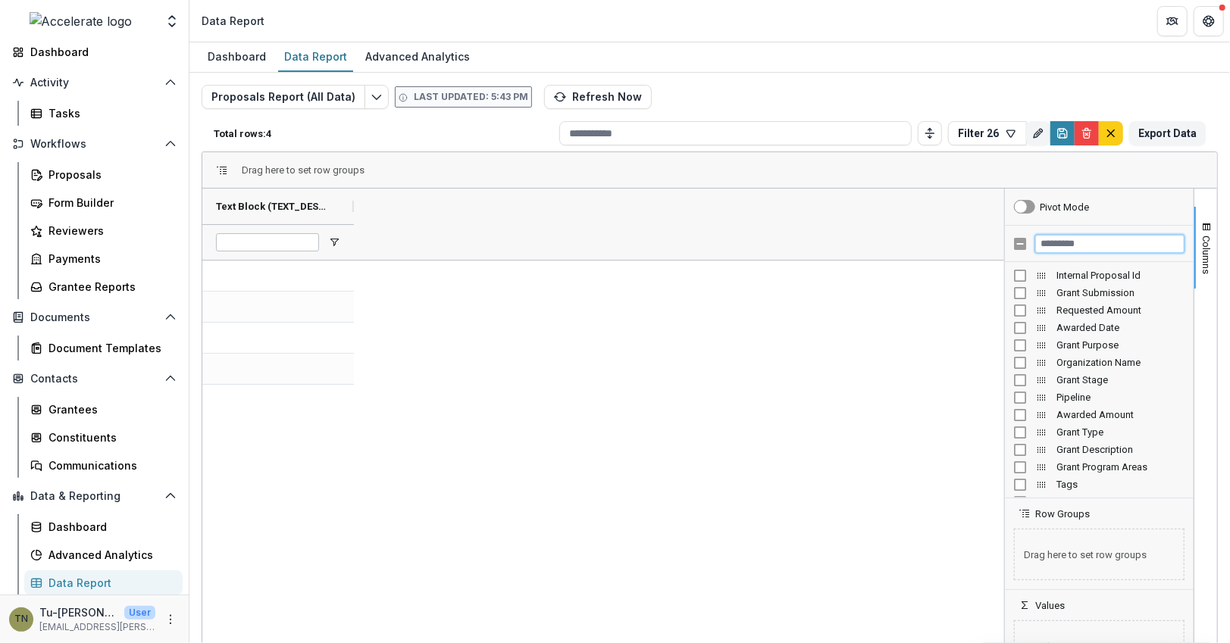
click at [1040, 241] on input "Filter Columns Input" at bounding box center [1109, 244] width 149 height 18
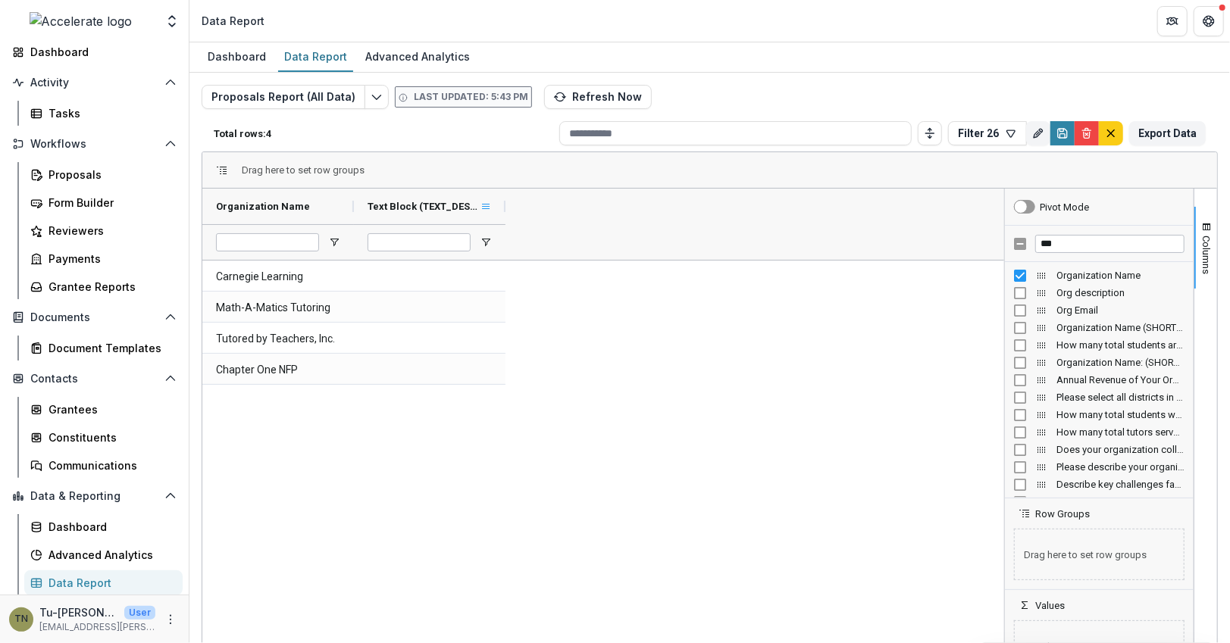
click at [485, 208] on span at bounding box center [486, 207] width 12 height 12
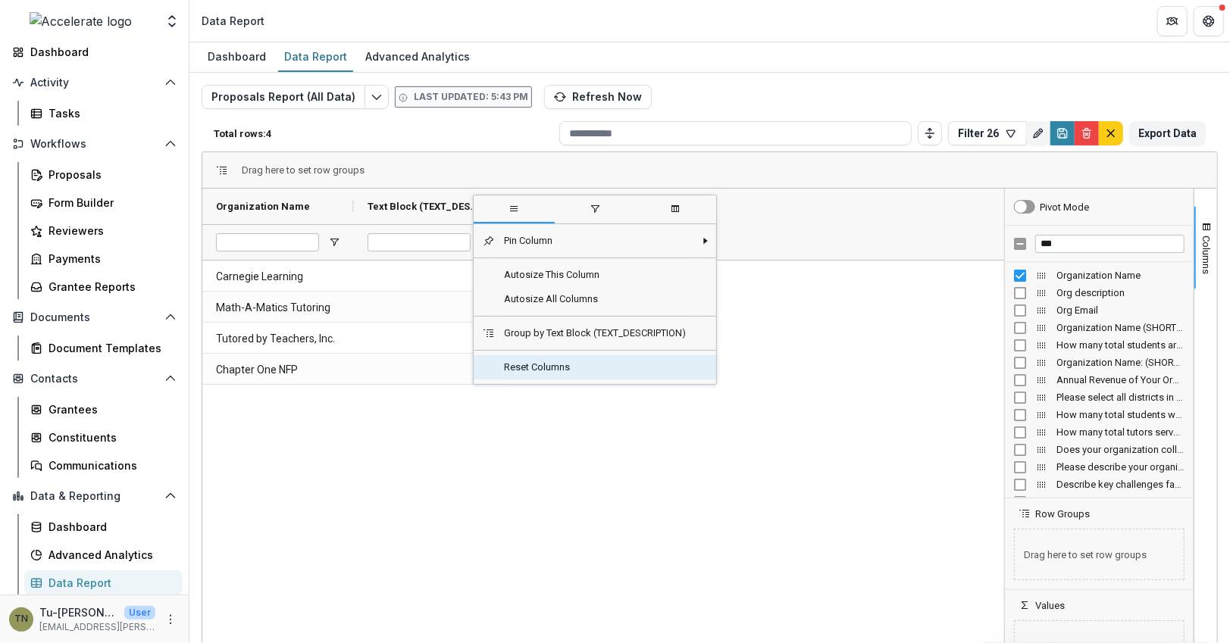
click at [524, 358] on span "Reset Columns" at bounding box center [595, 367] width 200 height 24
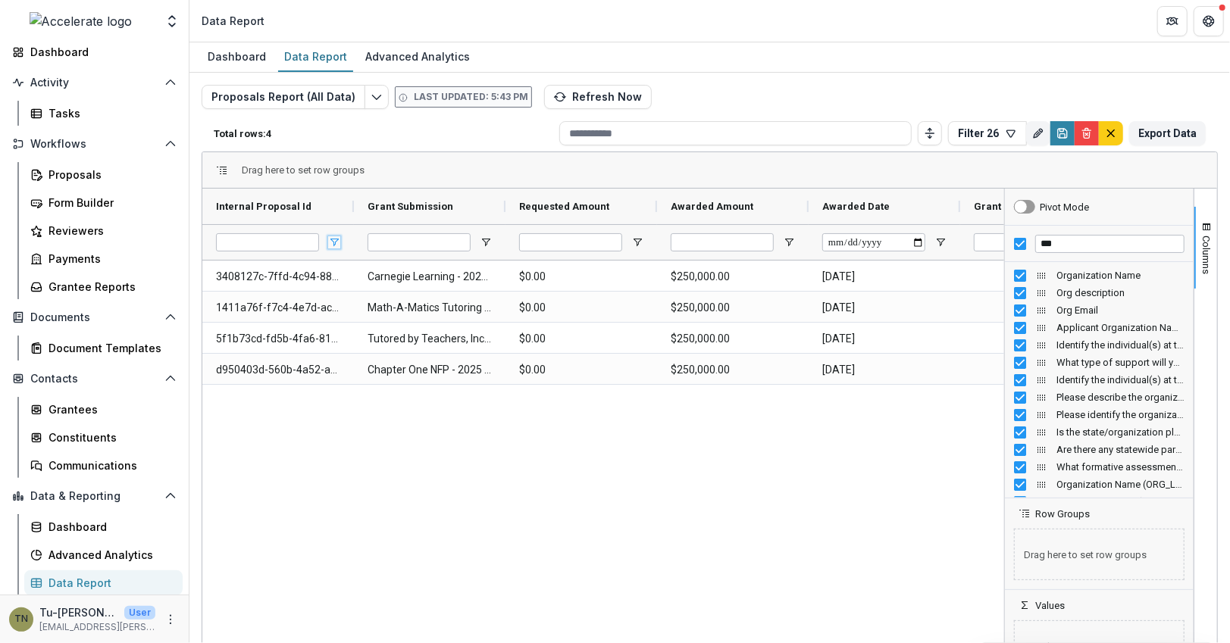
click at [333, 240] on span "Open Filter Menu" at bounding box center [334, 242] width 12 height 12
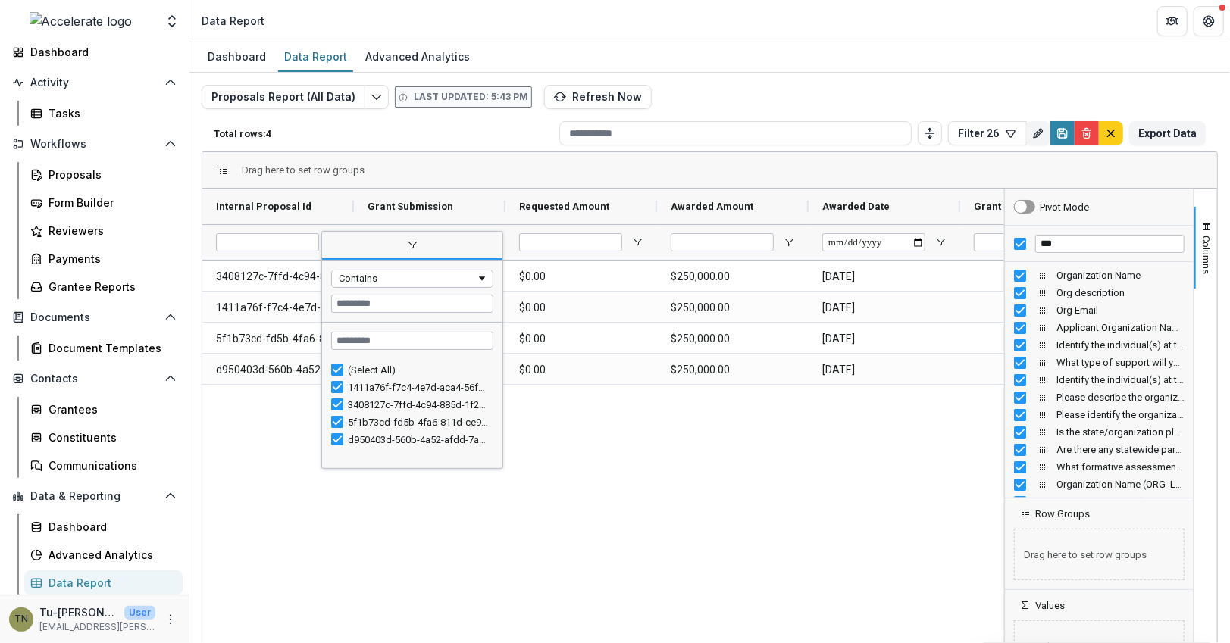
click at [489, 167] on div "Drag here to set row groups" at bounding box center [709, 170] width 1015 height 36
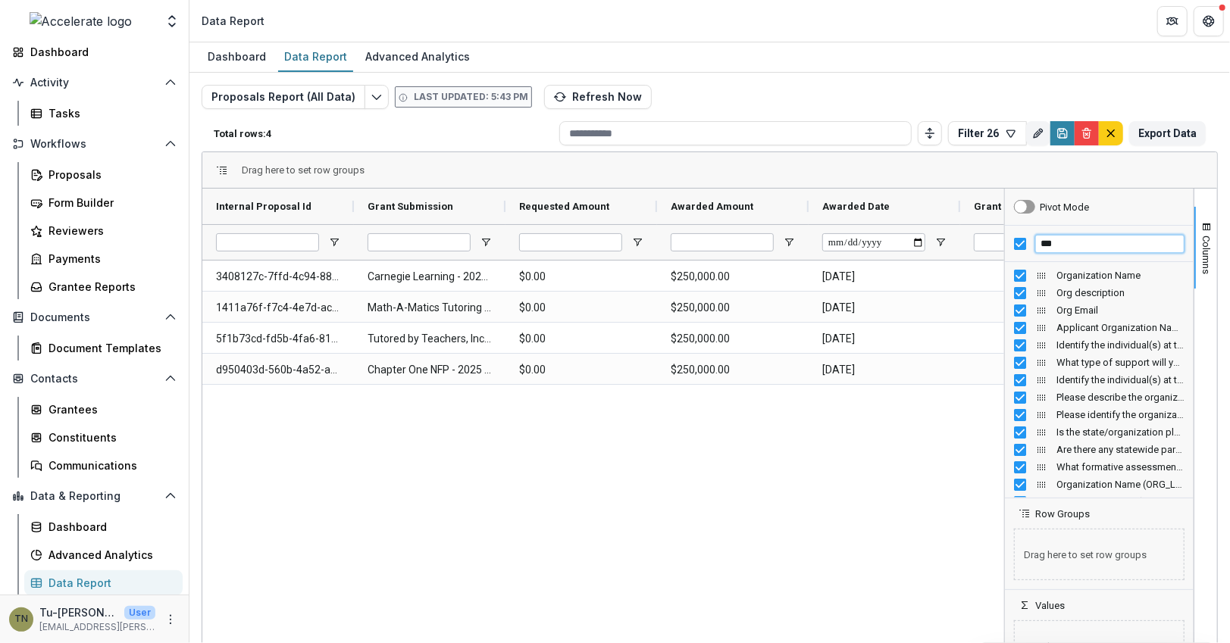
click at [1046, 239] on input "***" at bounding box center [1109, 244] width 149 height 18
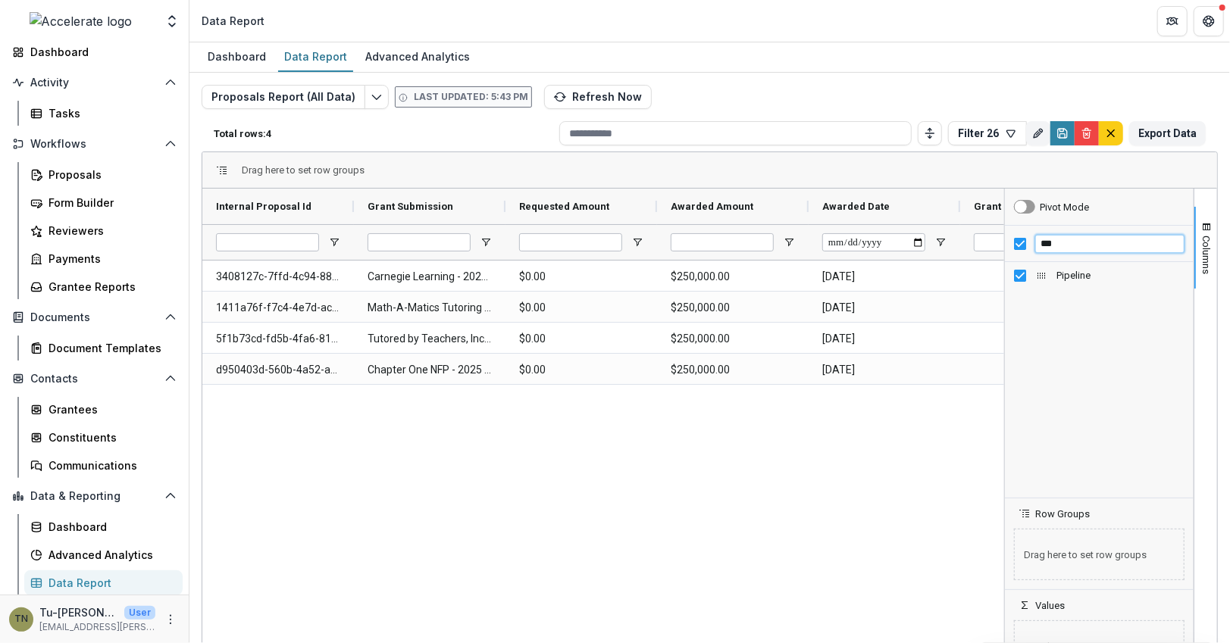
type input "***"
click at [373, 99] on icon "Edit selected report" at bounding box center [377, 97] width 12 height 12
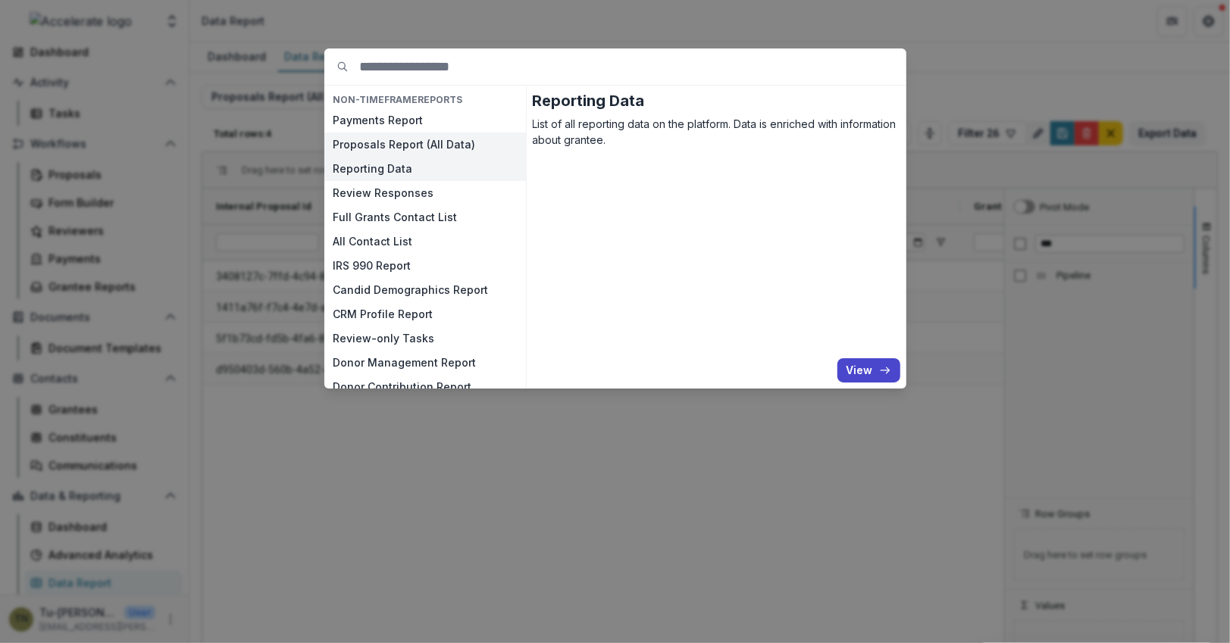
click at [386, 145] on button "Proposals Report (All Data)" at bounding box center [425, 145] width 202 height 24
click at [387, 170] on button "Reporting Data" at bounding box center [425, 169] width 202 height 24
click at [852, 359] on button "View" at bounding box center [868, 370] width 63 height 24
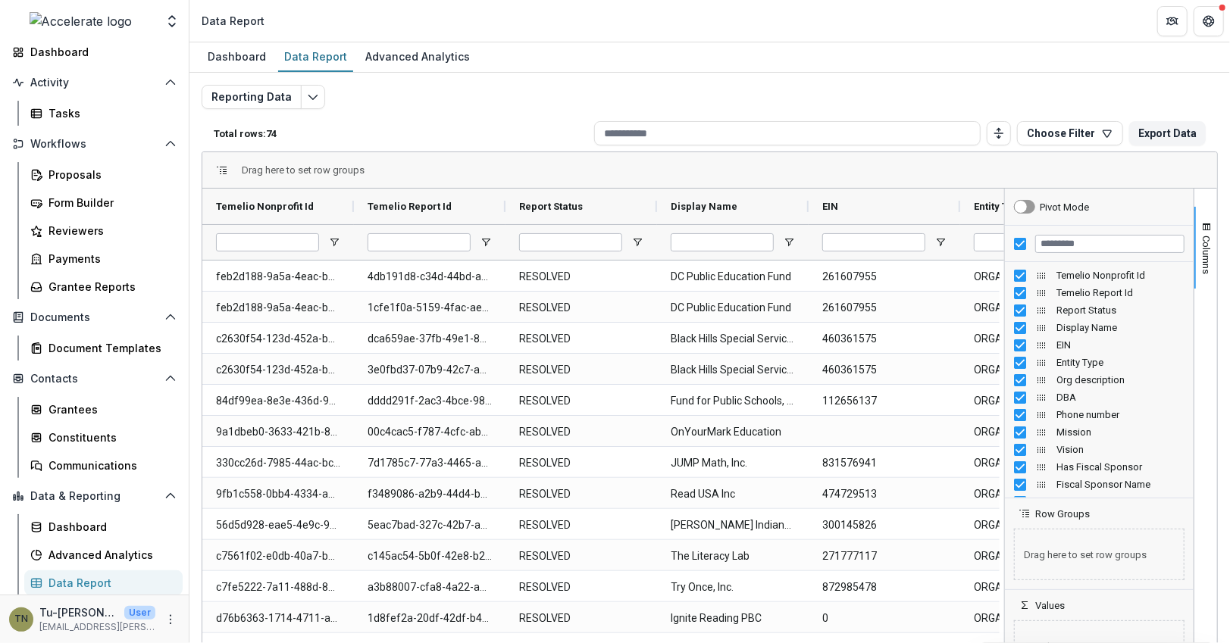
click at [1068, 118] on div "Total rows: 74 Choose Filter Personal Filters Team Filters Temelio Filters CEA3…" at bounding box center [710, 133] width 1016 height 36
click at [1069, 124] on button "Choose Filter" at bounding box center [1070, 133] width 106 height 24
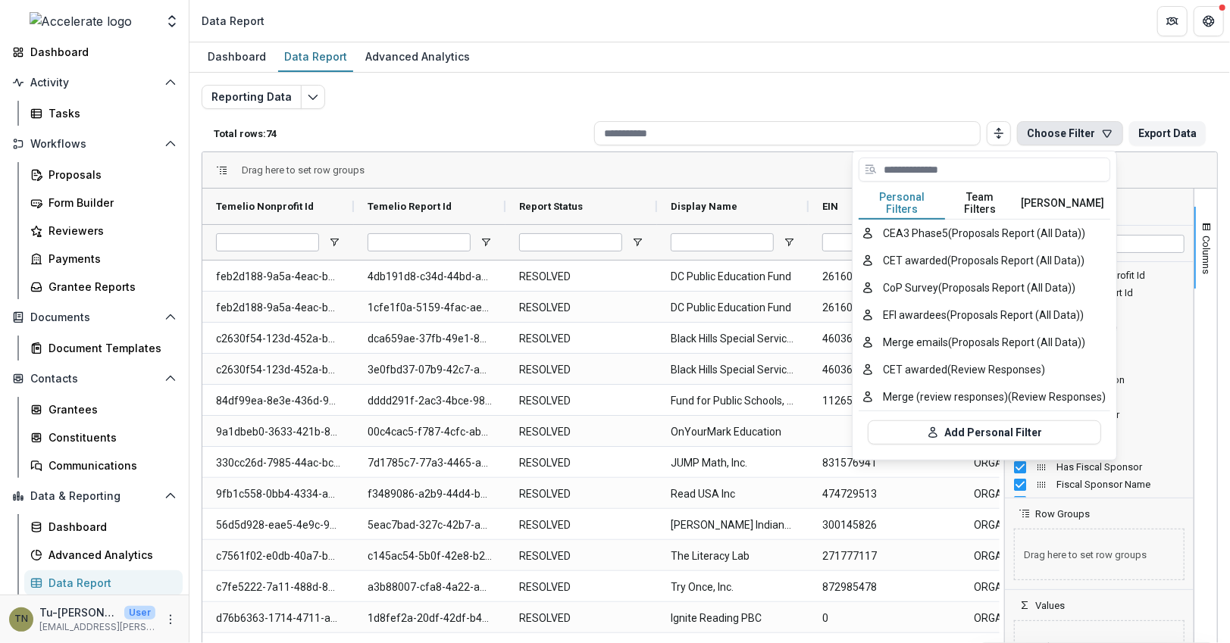
click at [978, 198] on button "Team Filters" at bounding box center [980, 204] width 70 height 32
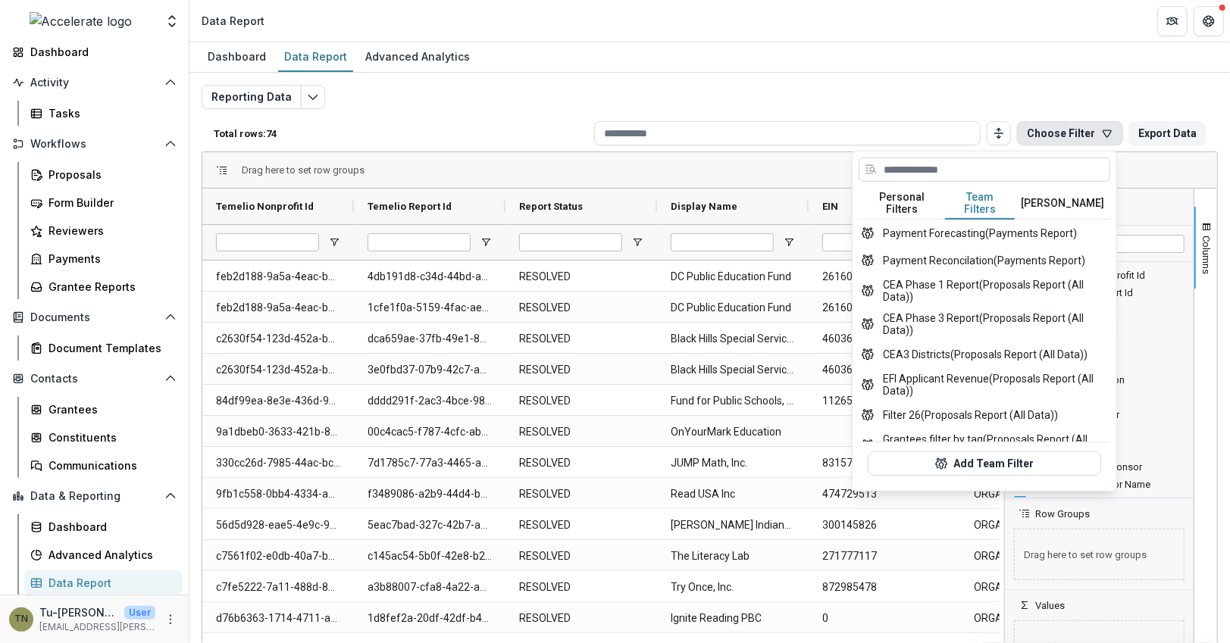
click at [953, 166] on input at bounding box center [984, 170] width 252 height 24
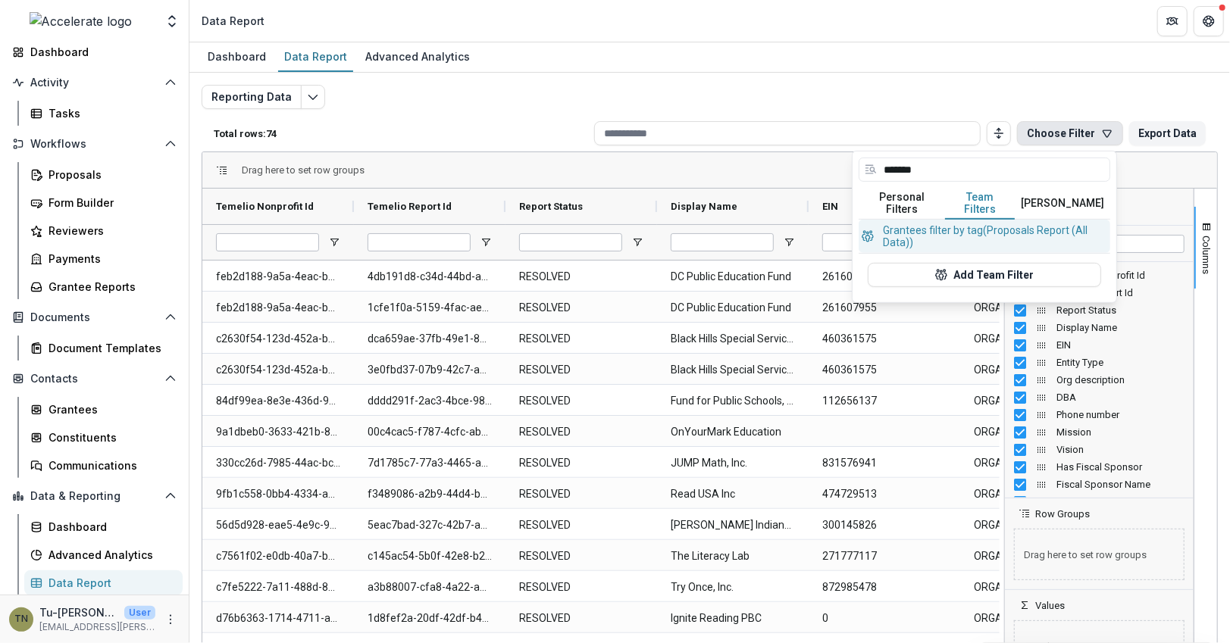
type input "*******"
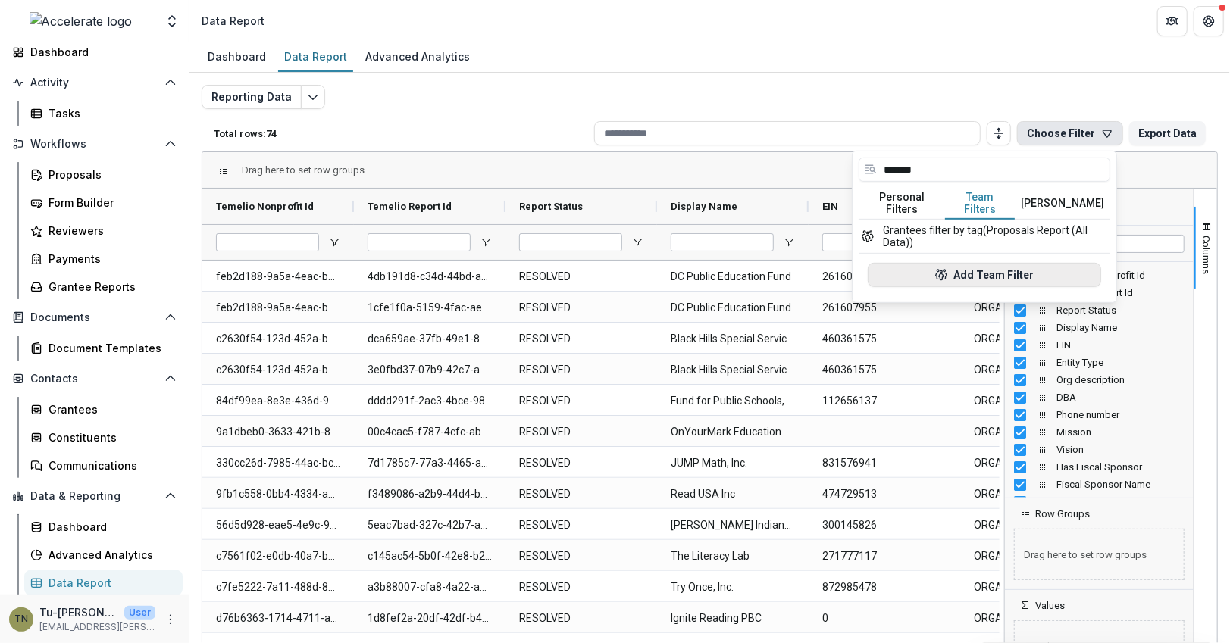
click at [962, 263] on button "Add Team Filter" at bounding box center [984, 275] width 233 height 24
click at [970, 264] on div "Reporting Data Total rows: 74 Choose Filter ******* Personal Filters Team Filte…" at bounding box center [710, 365] width 1016 height 561
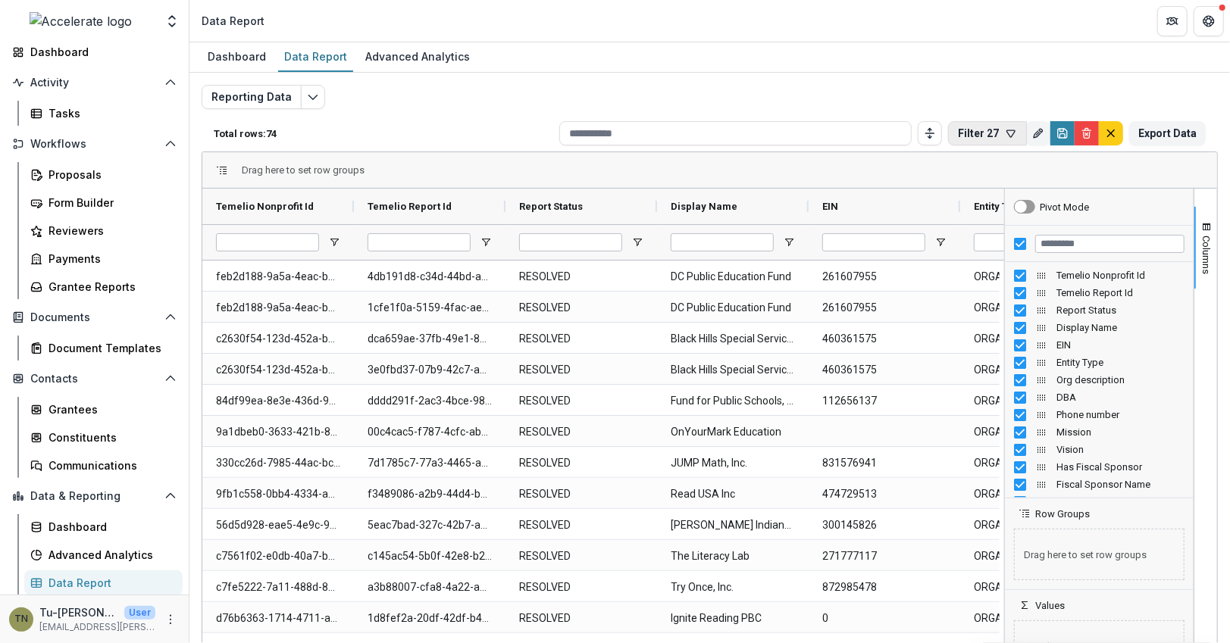
click at [1005, 130] on icon "button" at bounding box center [1011, 133] width 12 height 12
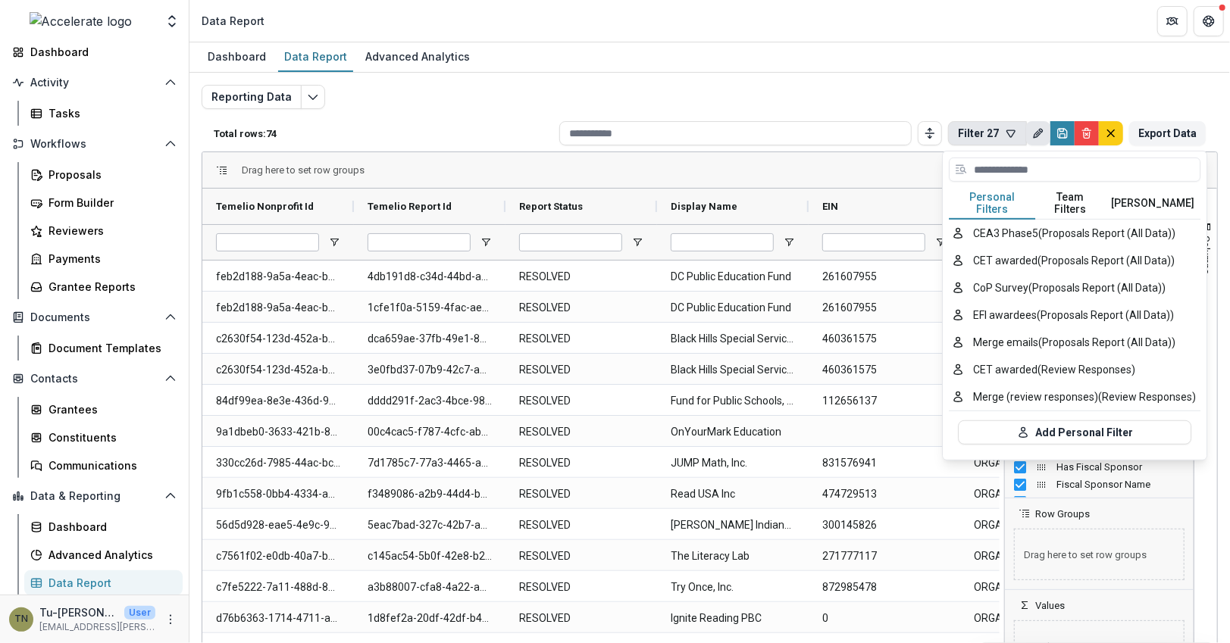
click at [1032, 131] on icon "Rename" at bounding box center [1038, 133] width 12 height 12
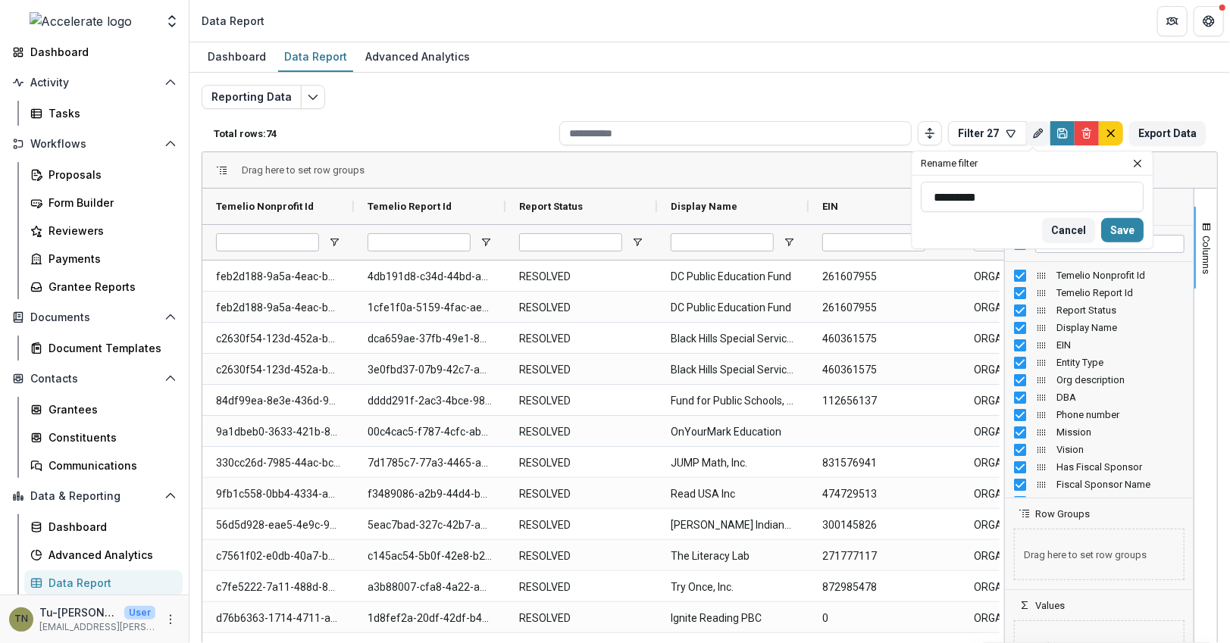
drag, startPoint x: 990, startPoint y: 189, endPoint x: 888, endPoint y: 181, distance: 102.6
click at [888, 181] on div "Total rows: 74 Filter 27 Personal Filters Team Filters Temelio Filters CEA3 Pha…" at bounding box center [710, 380] width 1016 height 530
type input "**********"
click at [1129, 230] on button "Save" at bounding box center [1122, 230] width 42 height 24
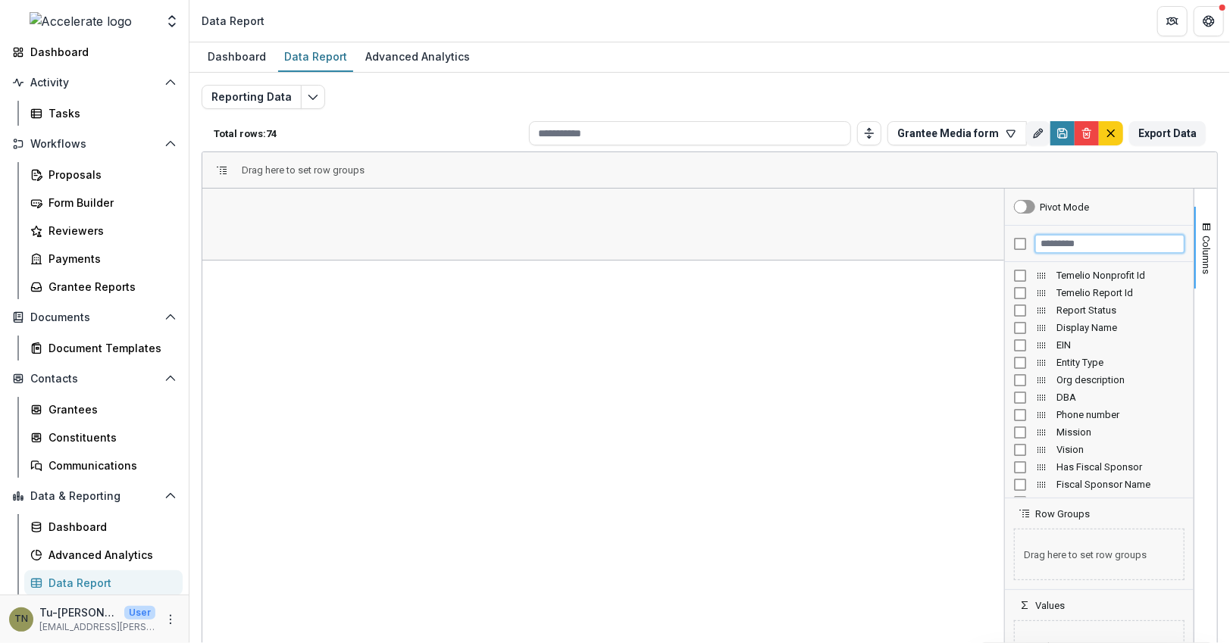
click at [1046, 239] on input "Filter Columns Input" at bounding box center [1109, 244] width 149 height 18
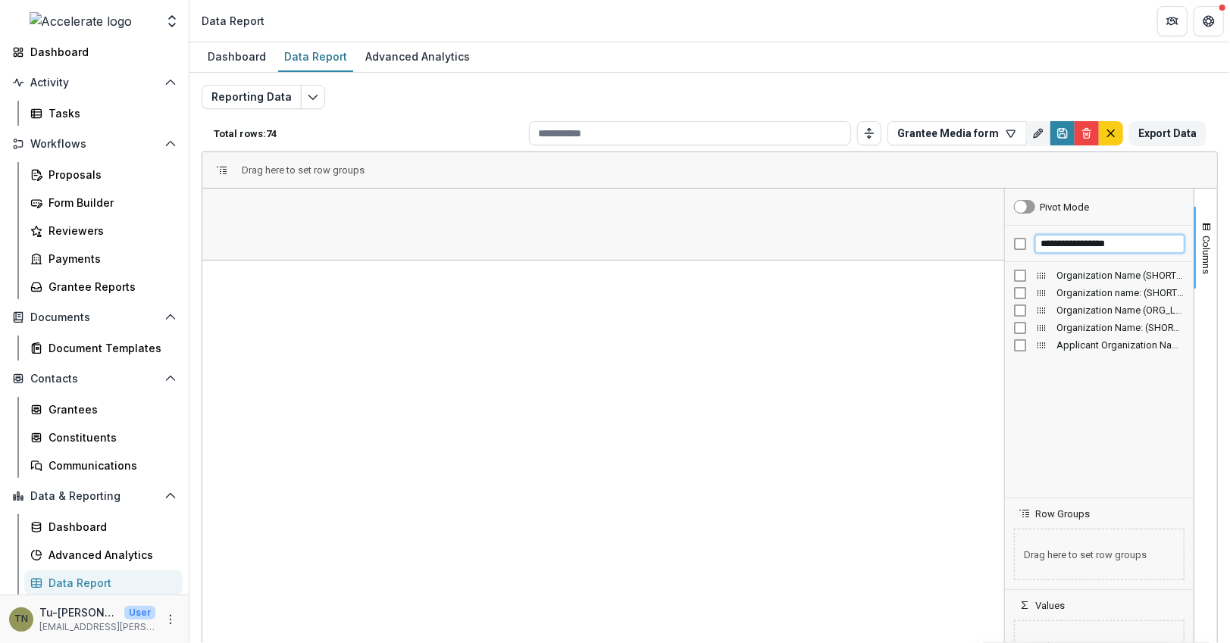
click at [1051, 247] on input "**********" at bounding box center [1109, 244] width 149 height 18
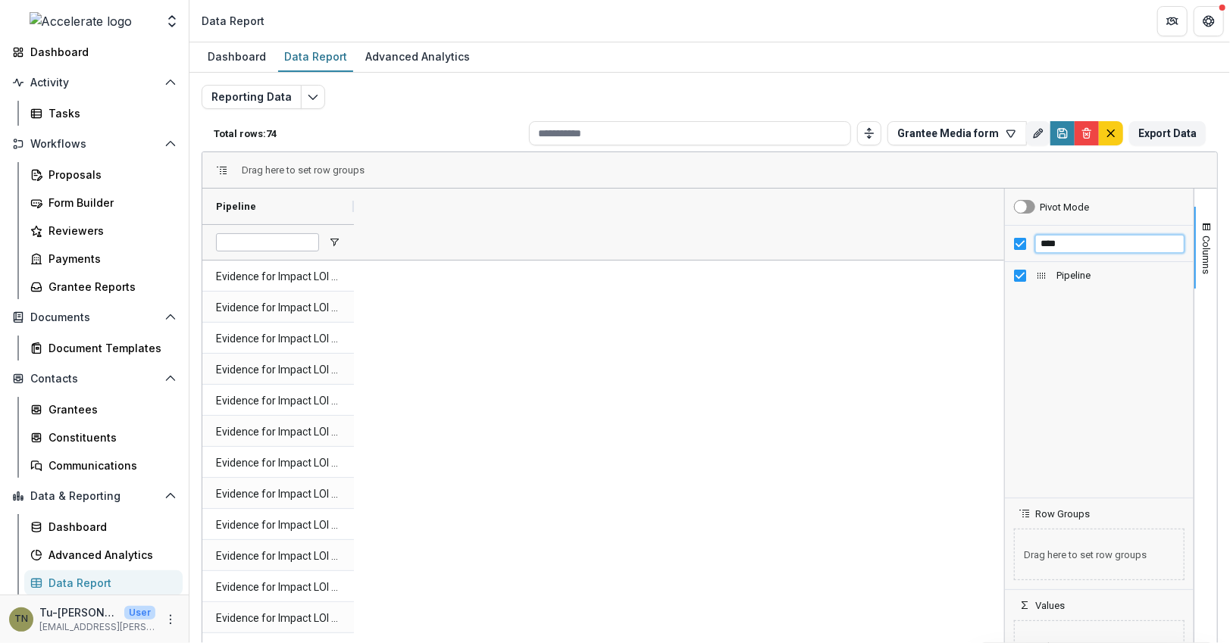
click at [1043, 246] on input "****" at bounding box center [1109, 244] width 149 height 18
type input "*"
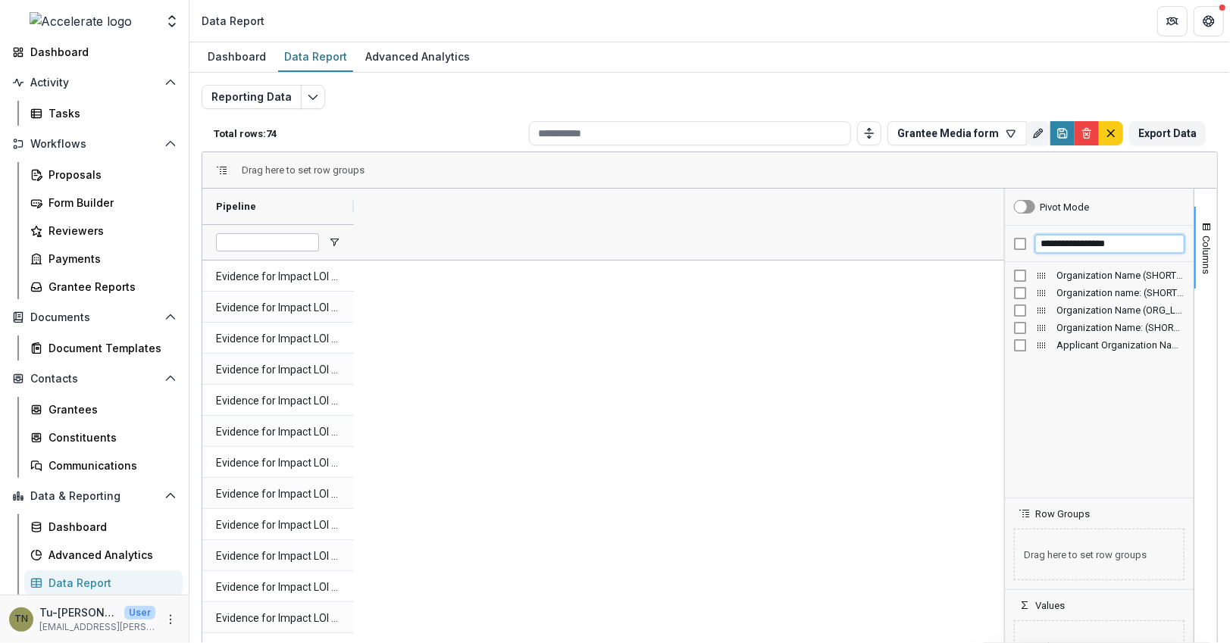
type input "**********"
click at [1018, 302] on div "Organization Name (ORG_LEGAL_NAME)" at bounding box center [1099, 310] width 170 height 17
click at [334, 241] on span "Open Filter Menu" at bounding box center [334, 242] width 12 height 12
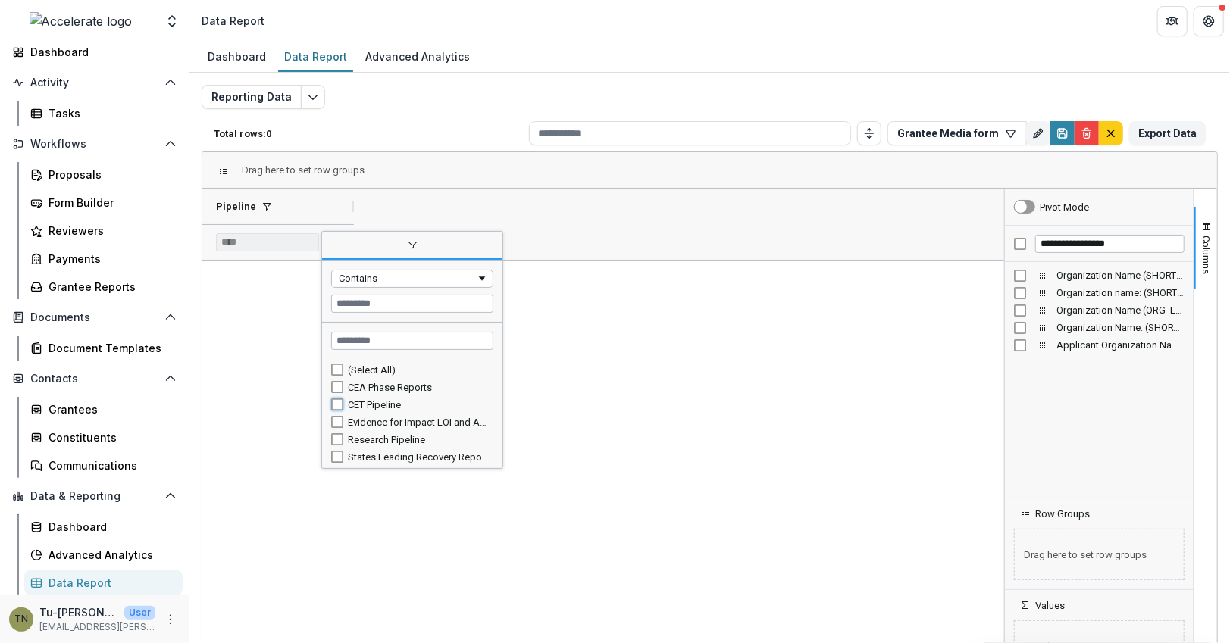
type input "**********"
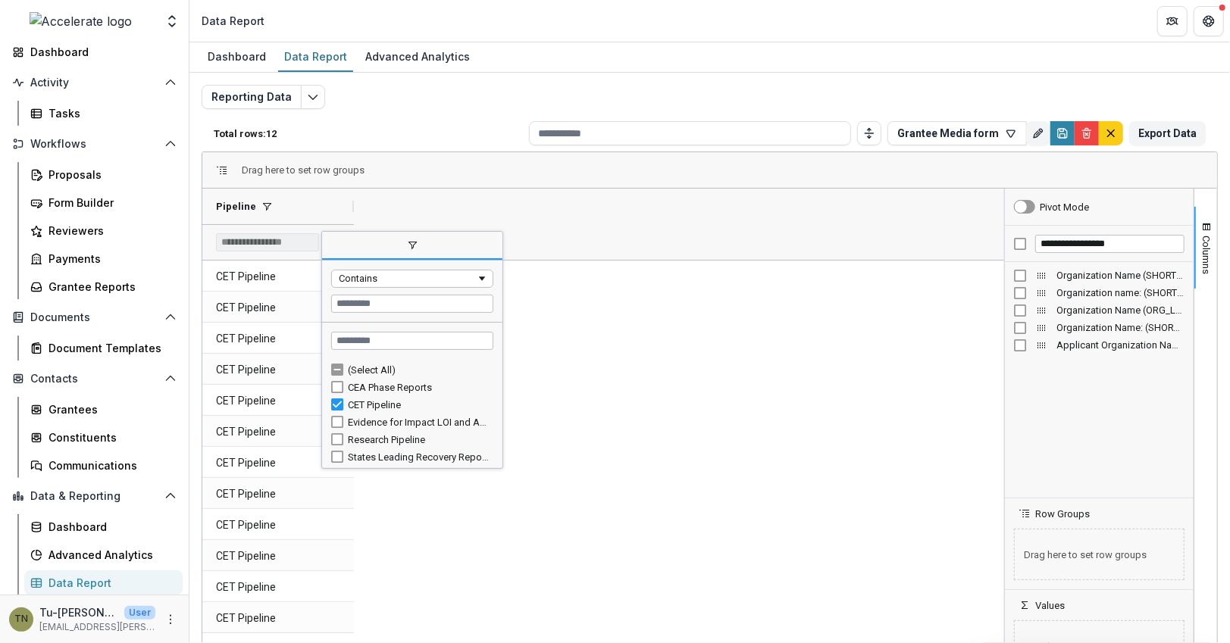
click at [661, 325] on div "CET Pipeline CET Pipeline CET Pipeline CET Pipeline CET Pipeline CET Pipeline C…" at bounding box center [603, 471] width 802 height 421
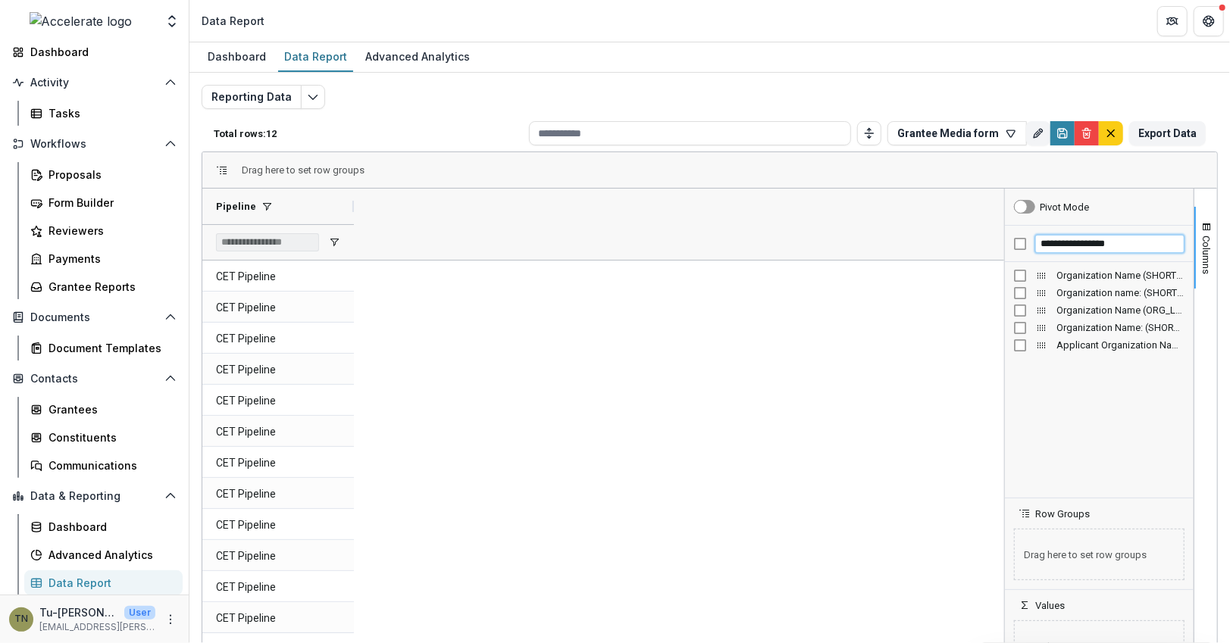
click at [1063, 239] on input "**********" at bounding box center [1109, 244] width 149 height 18
type input "*****"
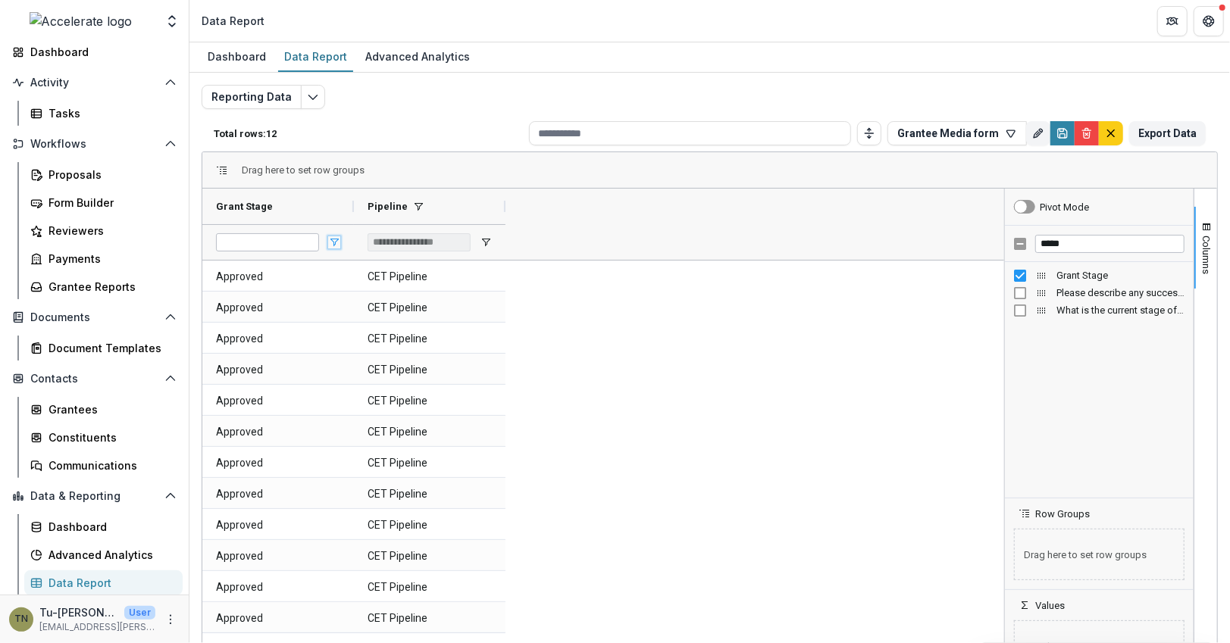
click at [333, 239] on span "Open Filter Menu" at bounding box center [334, 242] width 12 height 12
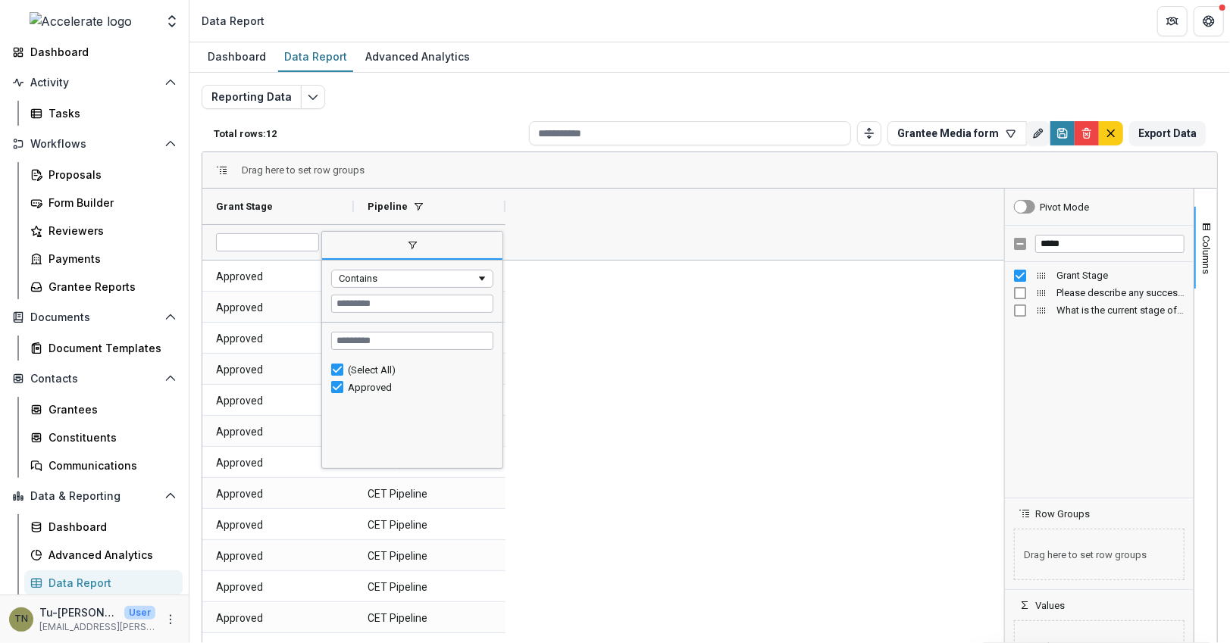
click at [333, 239] on span "filter" at bounding box center [412, 246] width 180 height 27
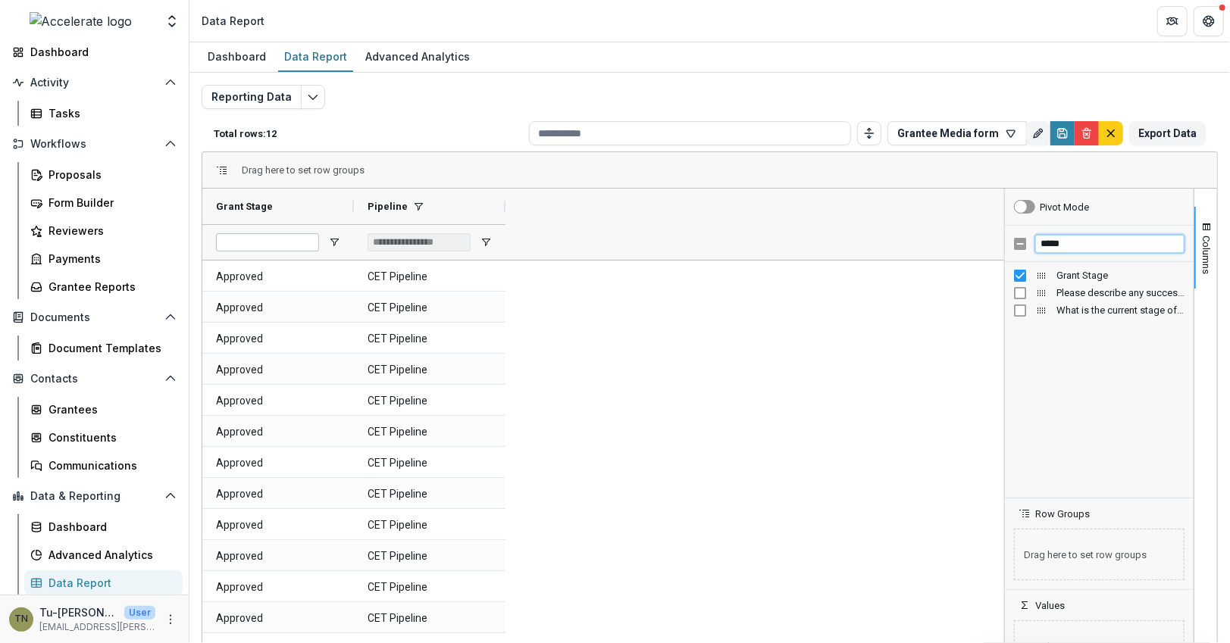
click at [1055, 243] on input "*****" at bounding box center [1109, 244] width 149 height 18
type input "**********"
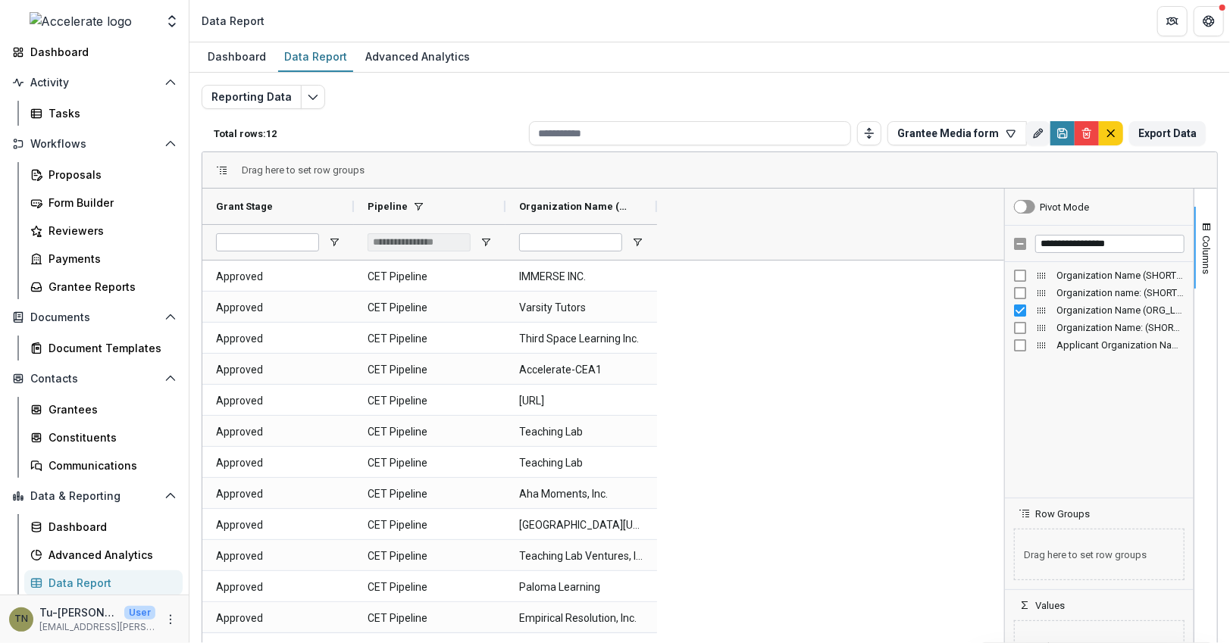
click at [1025, 311] on div "Organization Name (ORG_LEGAL_NAME)" at bounding box center [1099, 310] width 170 height 17
click at [1062, 242] on input "**********" at bounding box center [1109, 244] width 149 height 18
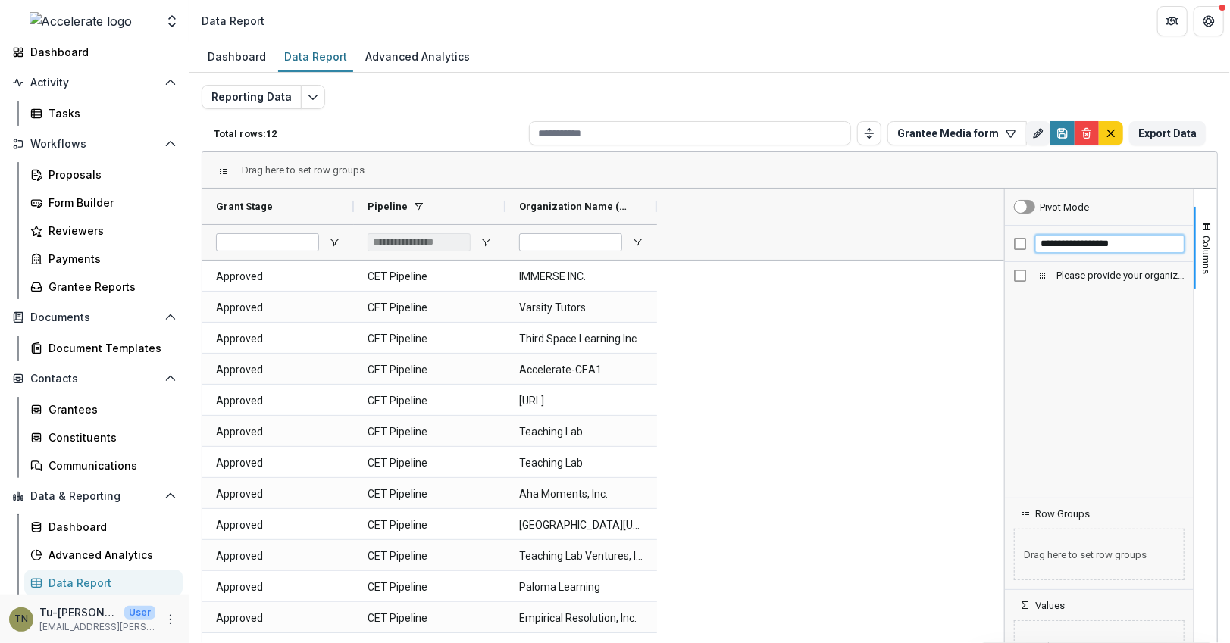
type input "**********"
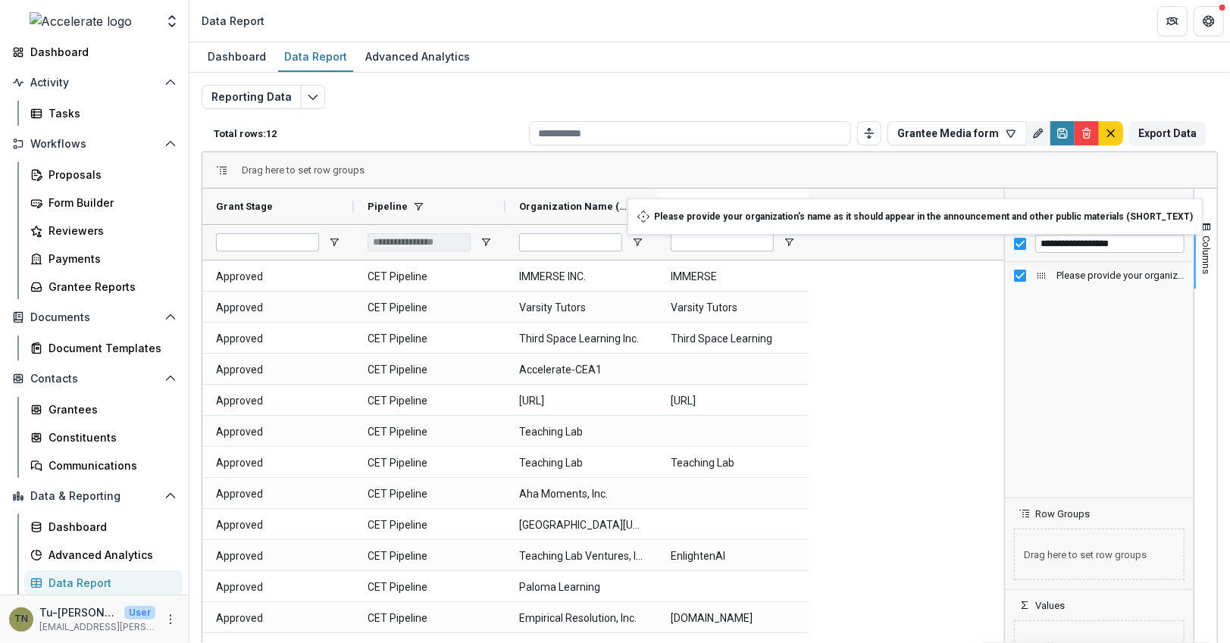
drag, startPoint x: 256, startPoint y: 198, endPoint x: 715, endPoint y: 208, distance: 458.5
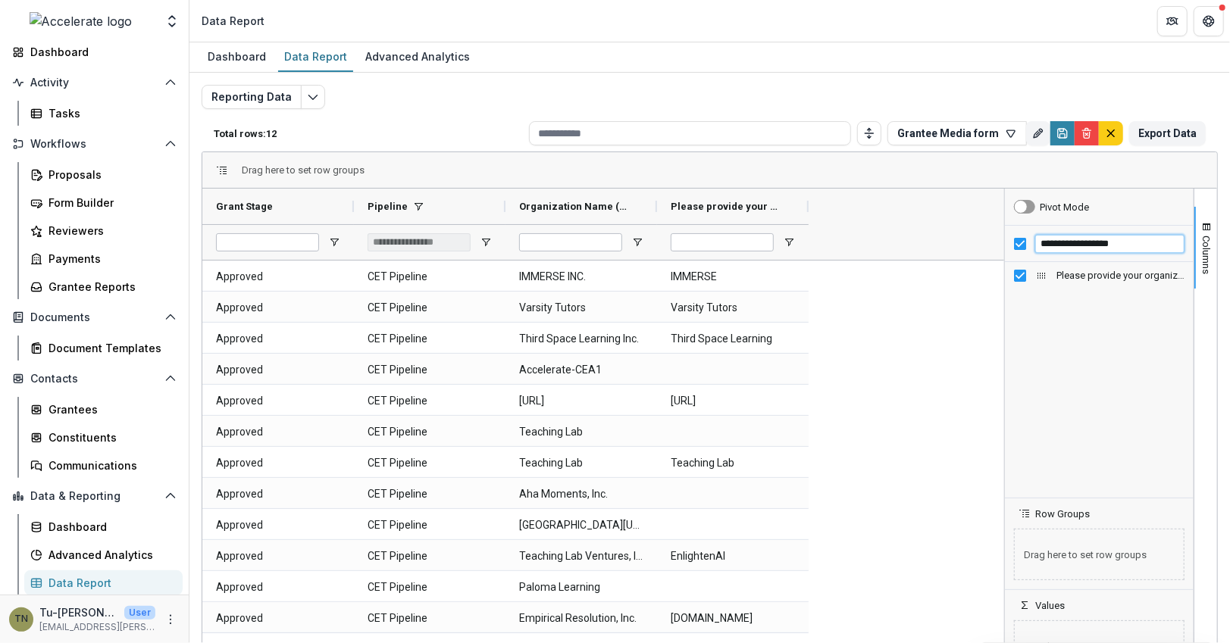
click at [1062, 246] on input "**********" at bounding box center [1109, 244] width 149 height 18
type input "*********"
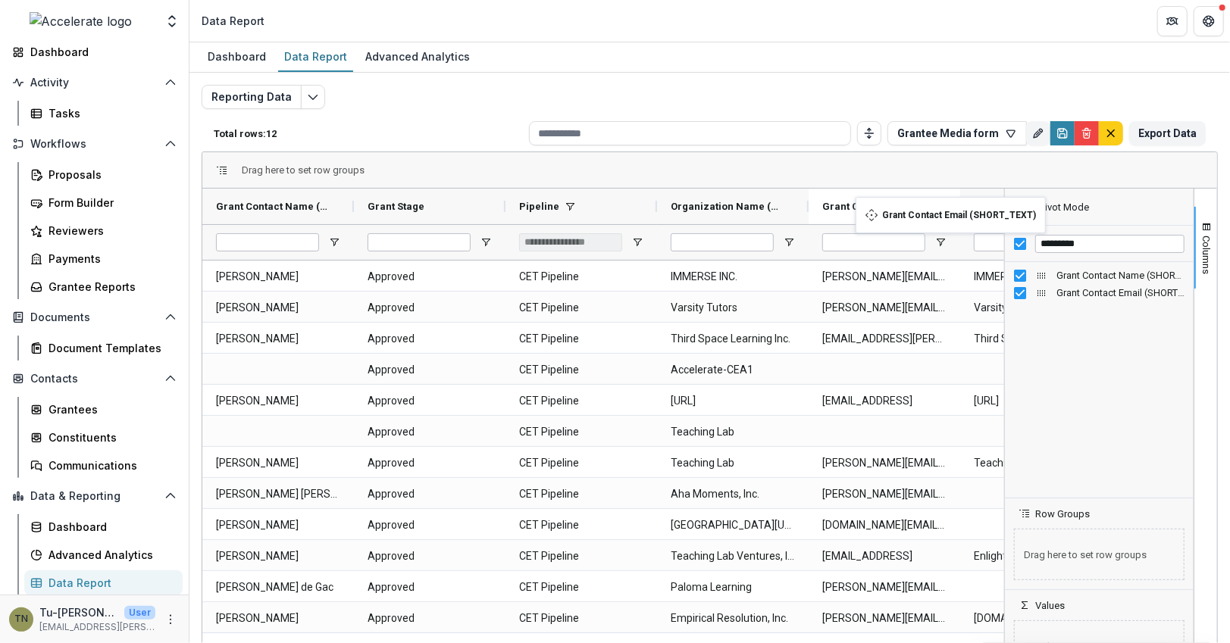
drag, startPoint x: 402, startPoint y: 198, endPoint x: 863, endPoint y: 206, distance: 461.5
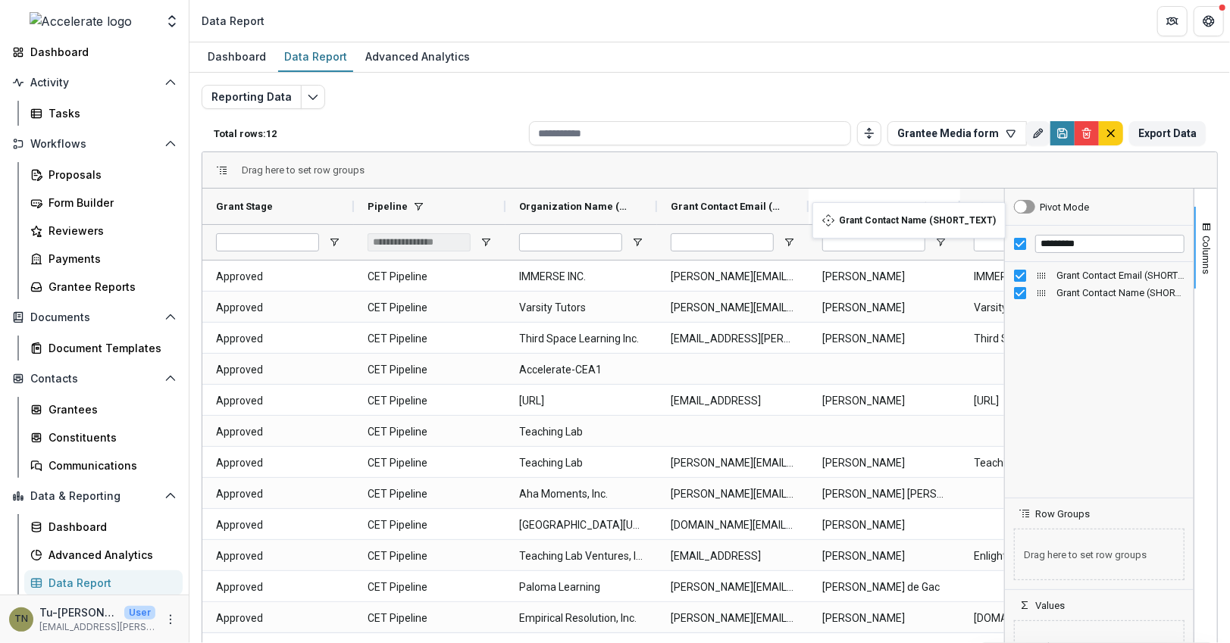
drag, startPoint x: 270, startPoint y: 205, endPoint x: 821, endPoint y: 211, distance: 551.6
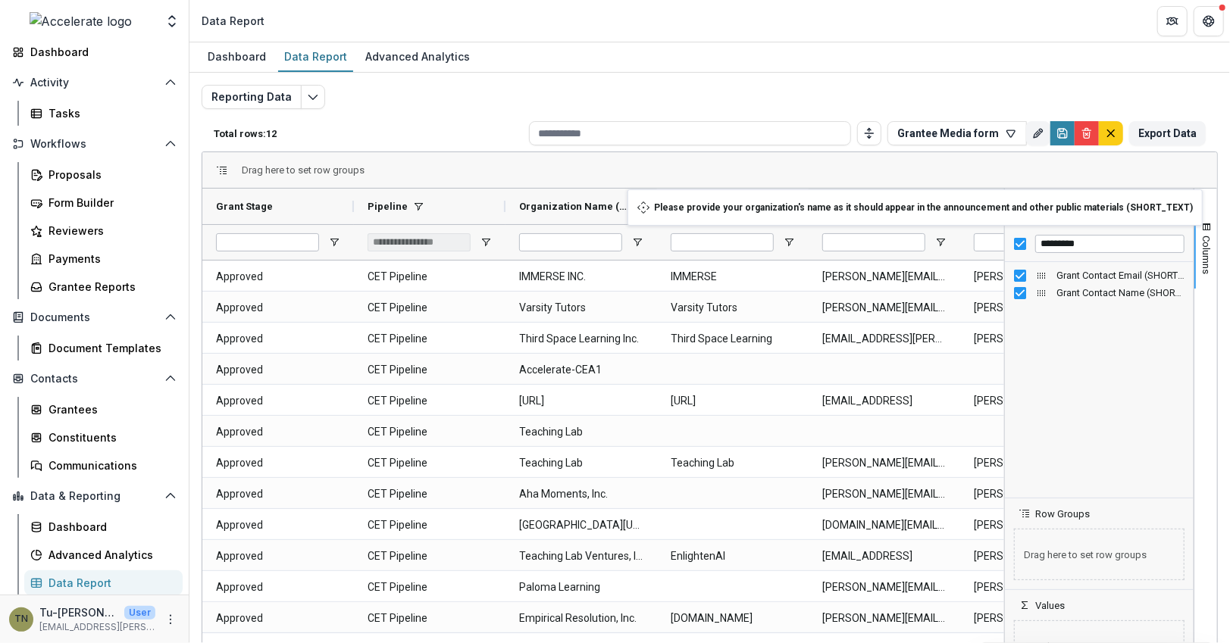
drag, startPoint x: 986, startPoint y: 199, endPoint x: 761, endPoint y: 199, distance: 224.3
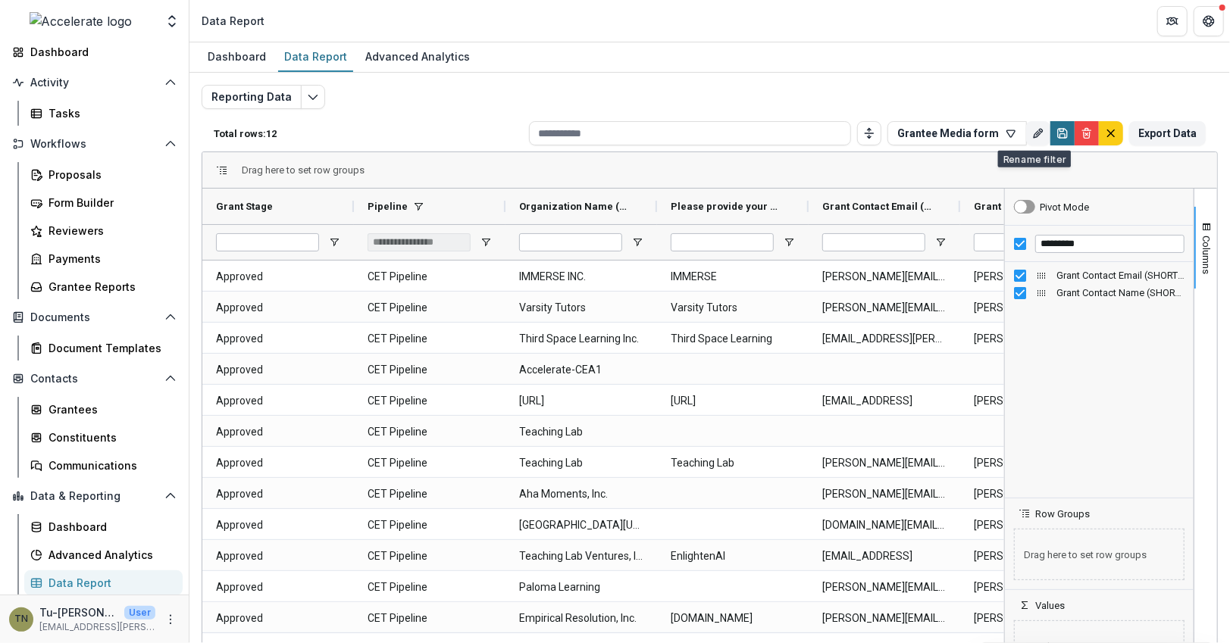
click at [1060, 134] on icon "Save" at bounding box center [1062, 136] width 5 height 4
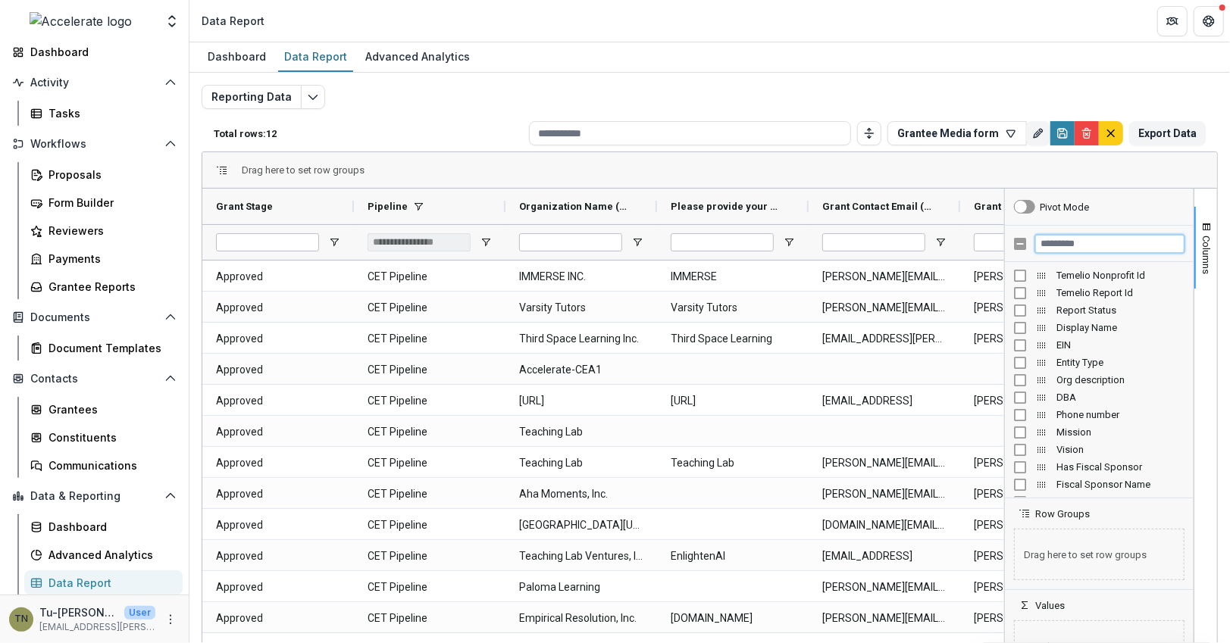
click at [1062, 244] on input "Filter Columns Input" at bounding box center [1109, 244] width 149 height 18
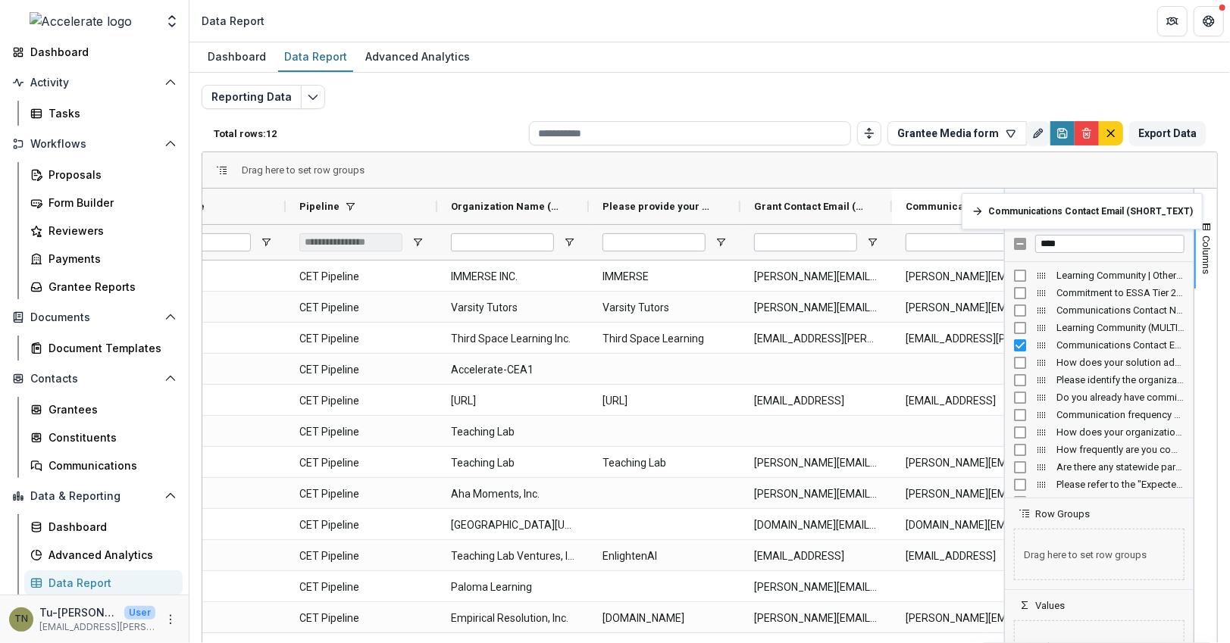
scroll to position [0, 125]
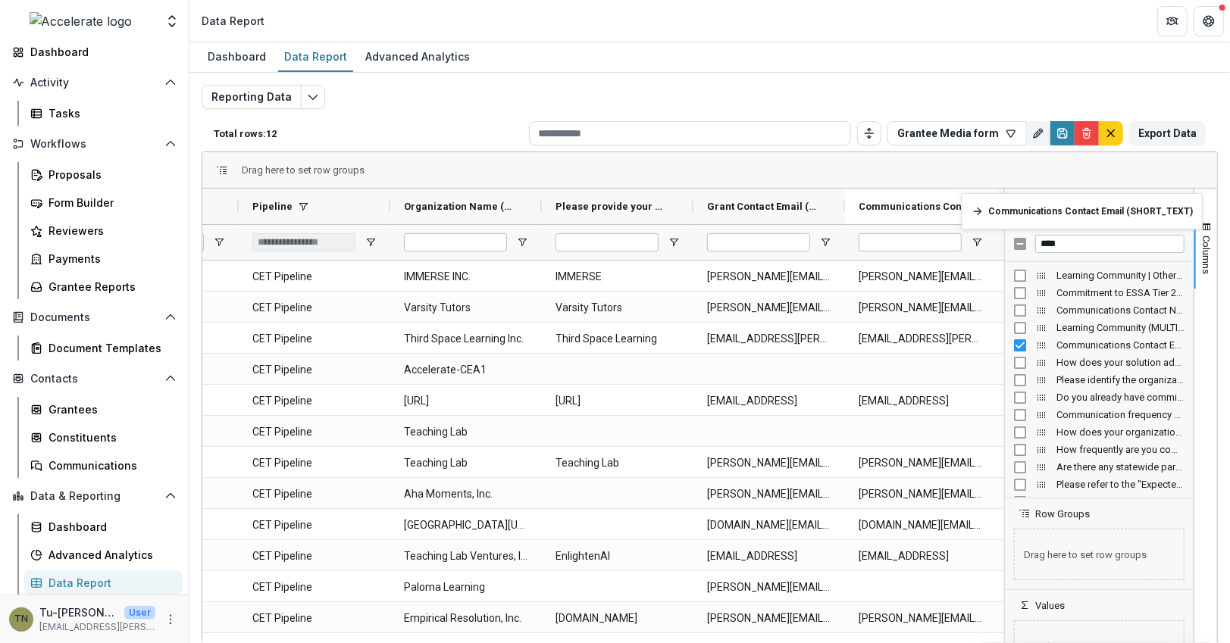
drag, startPoint x: 260, startPoint y: 199, endPoint x: 969, endPoint y: 202, distance: 709.2
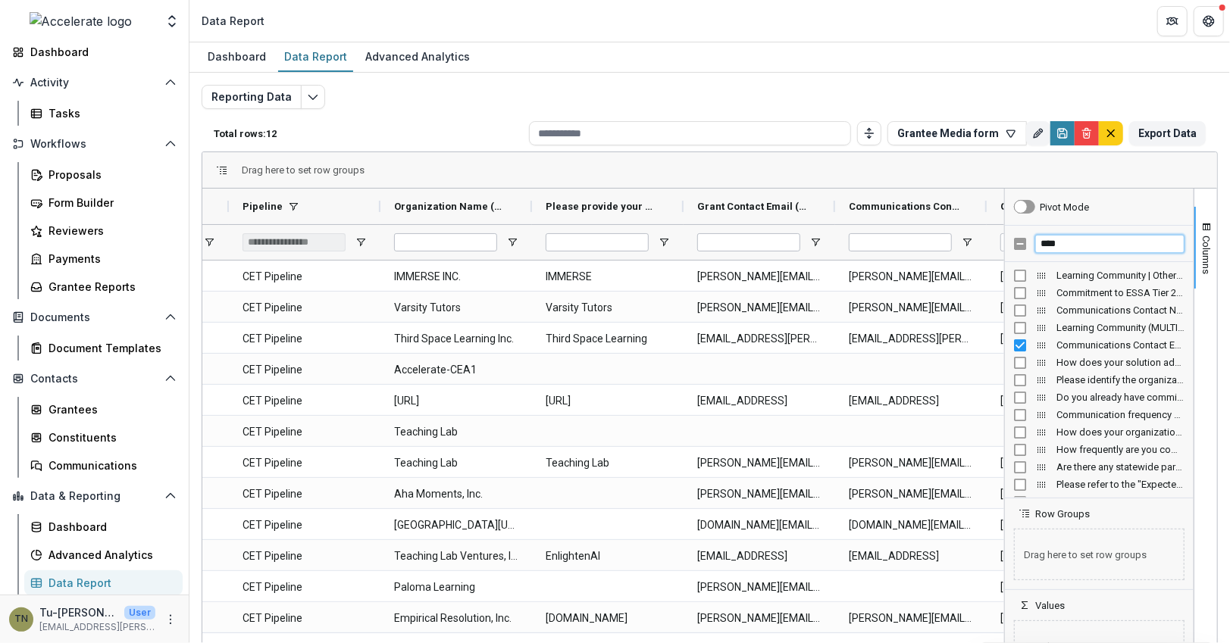
click at [1098, 242] on input "****" at bounding box center [1109, 244] width 149 height 18
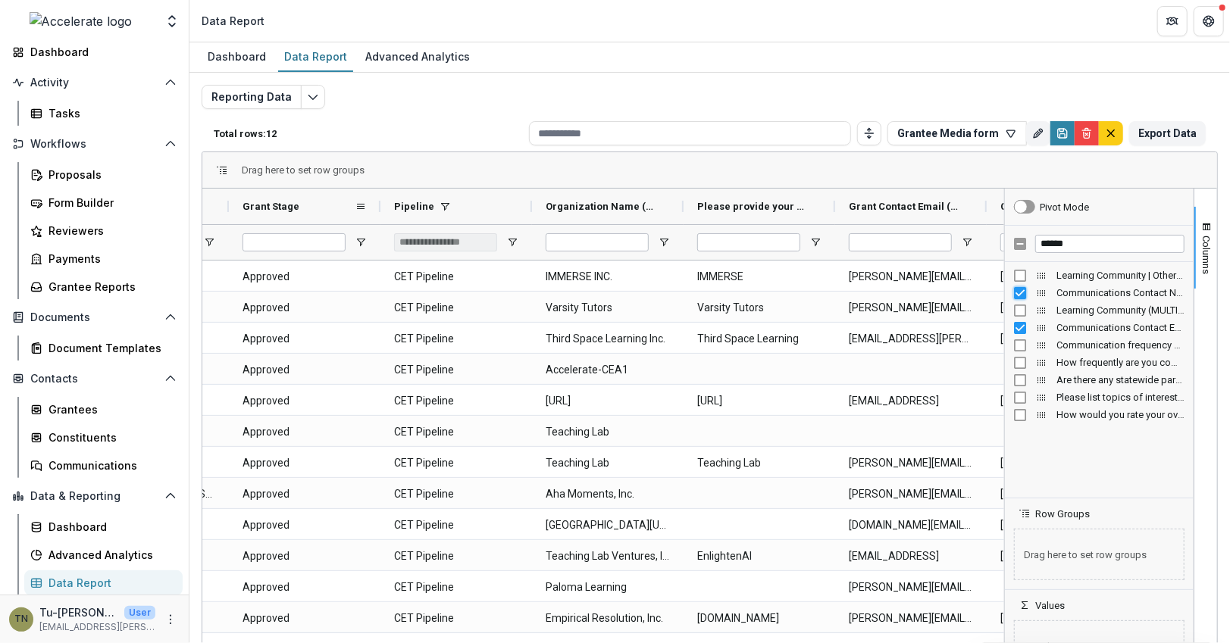
scroll to position [1, 0]
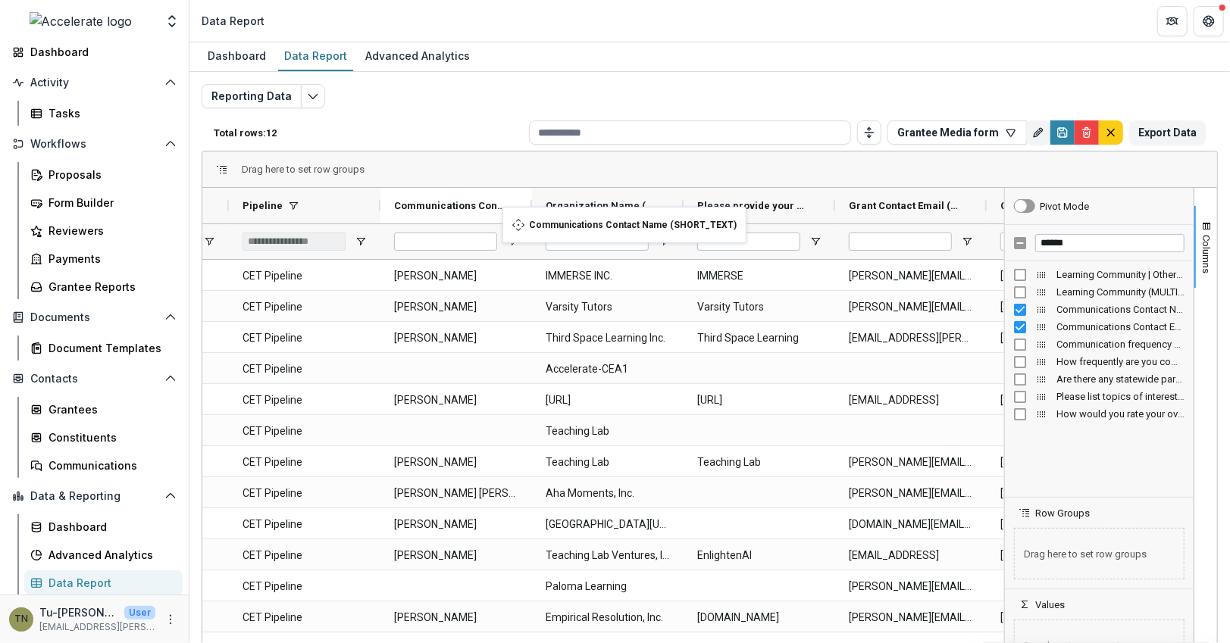
drag, startPoint x: 208, startPoint y: 203, endPoint x: 509, endPoint y: 216, distance: 301.8
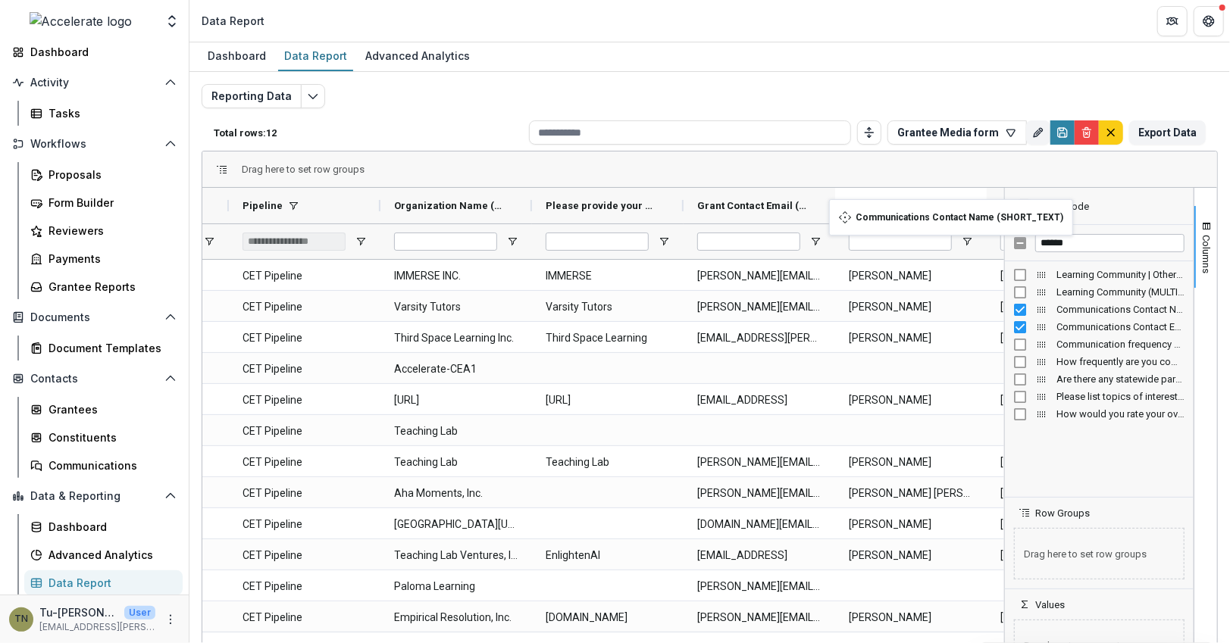
drag, startPoint x: 446, startPoint y: 206, endPoint x: 836, endPoint y: 207, distance: 389.5
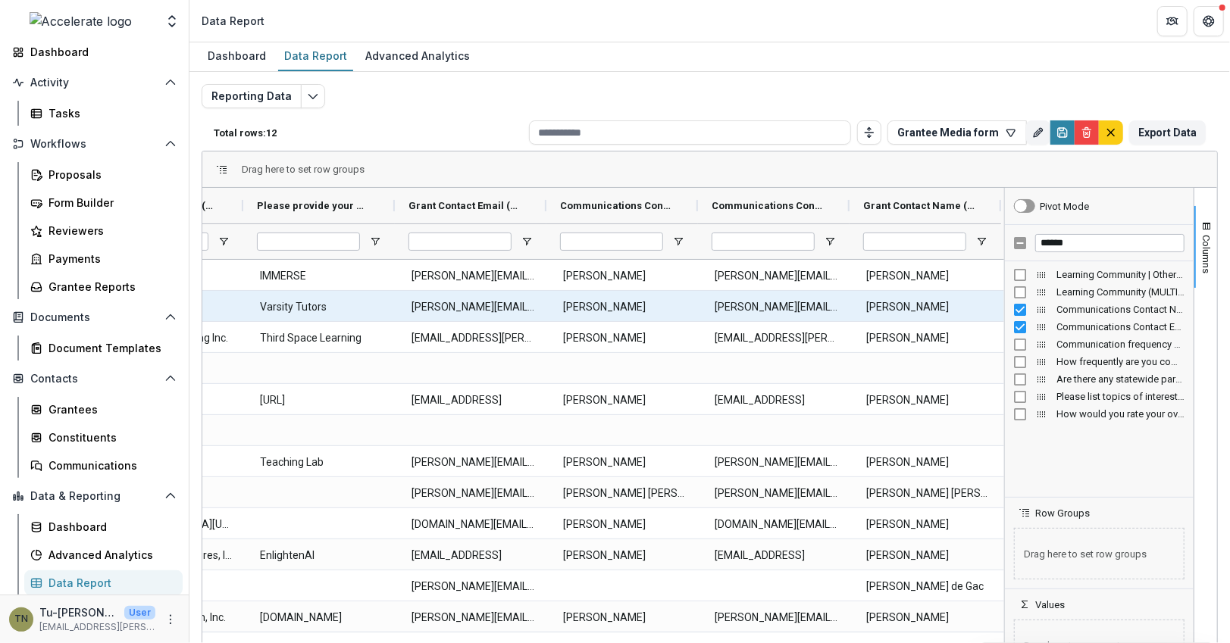
scroll to position [0, 0]
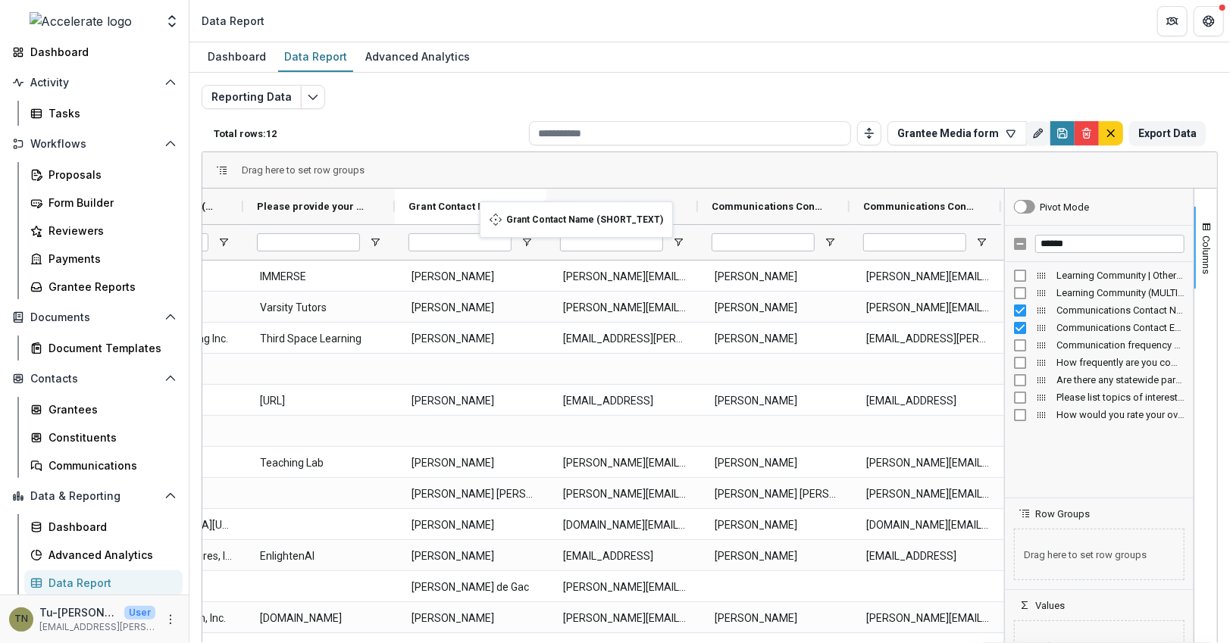
drag, startPoint x: 888, startPoint y: 208, endPoint x: 487, endPoint y: 211, distance: 400.8
click at [1059, 239] on input "******" at bounding box center [1109, 244] width 149 height 18
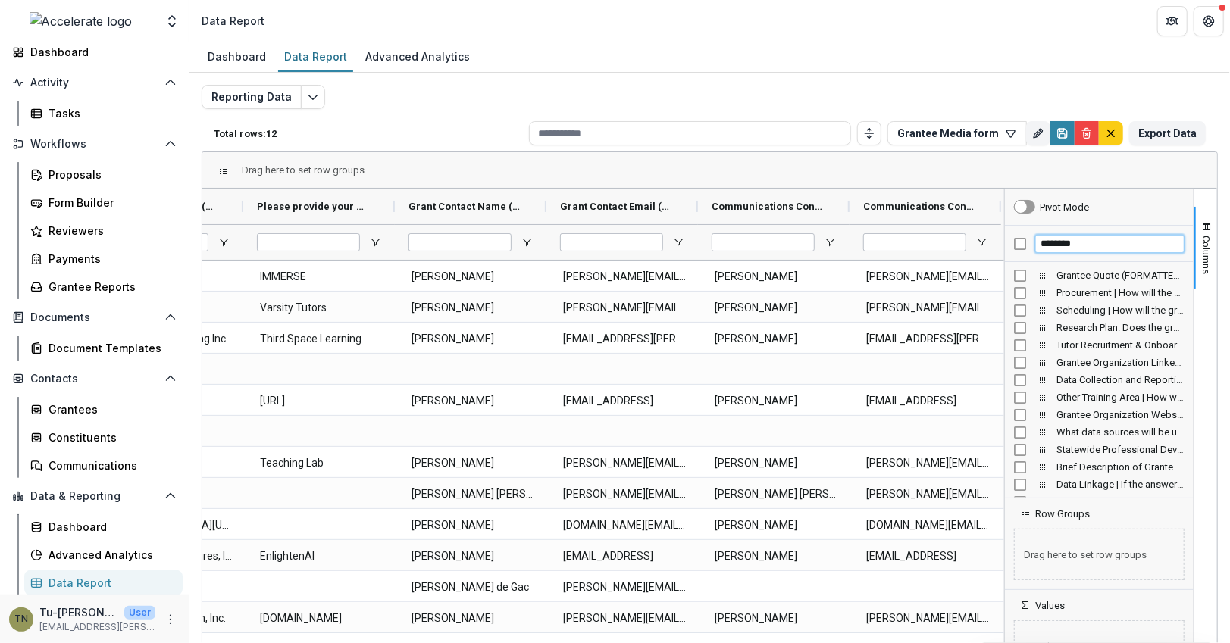
type input "*******"
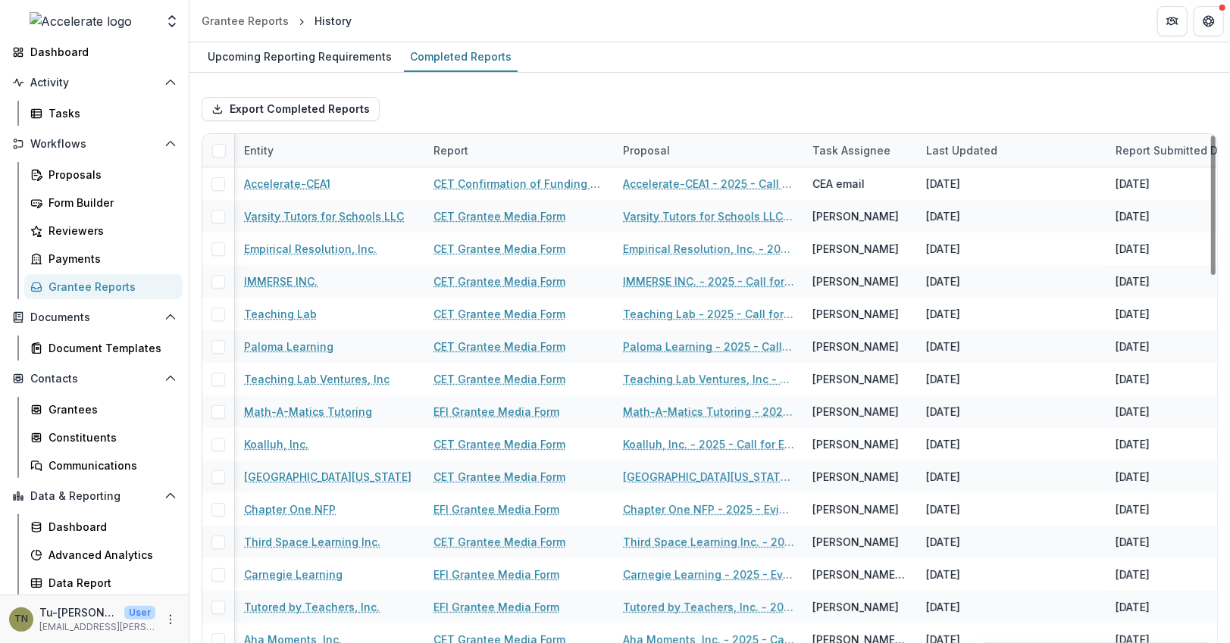
scroll to position [0, 82]
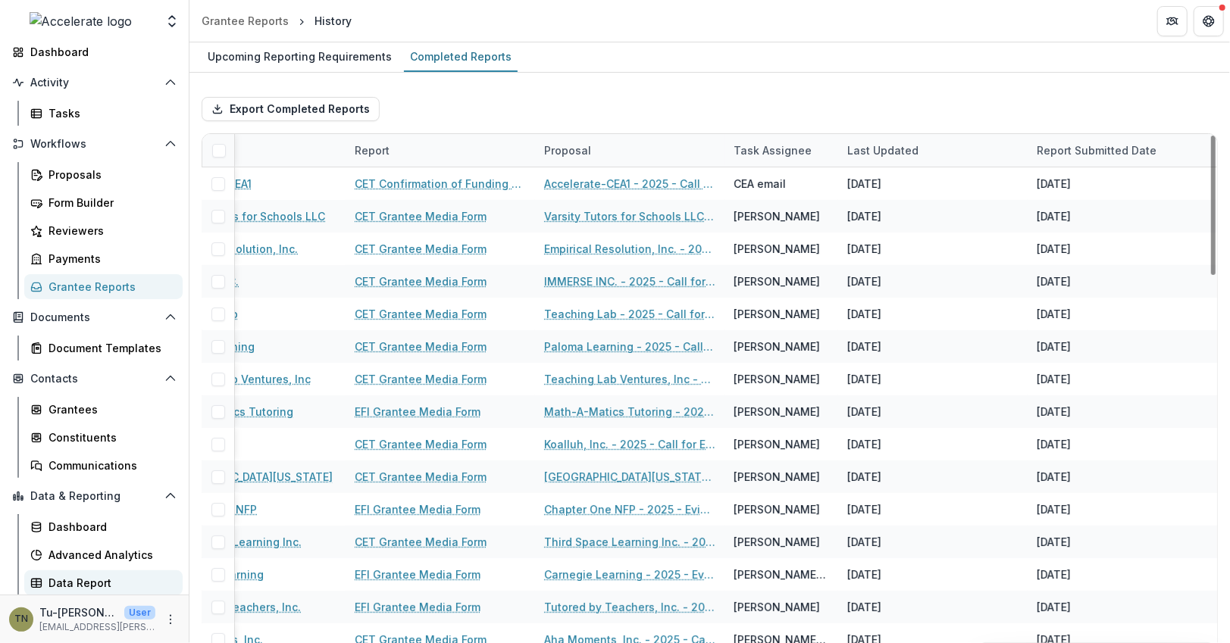
click at [146, 582] on div "Data Report" at bounding box center [109, 583] width 122 height 16
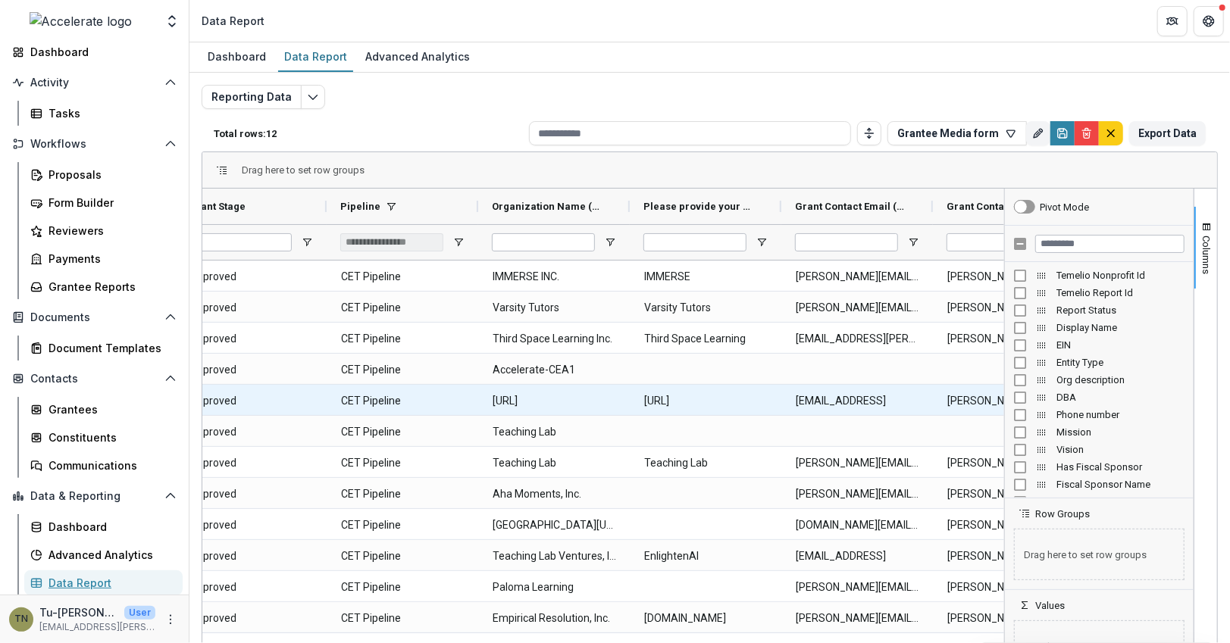
scroll to position [0, 111]
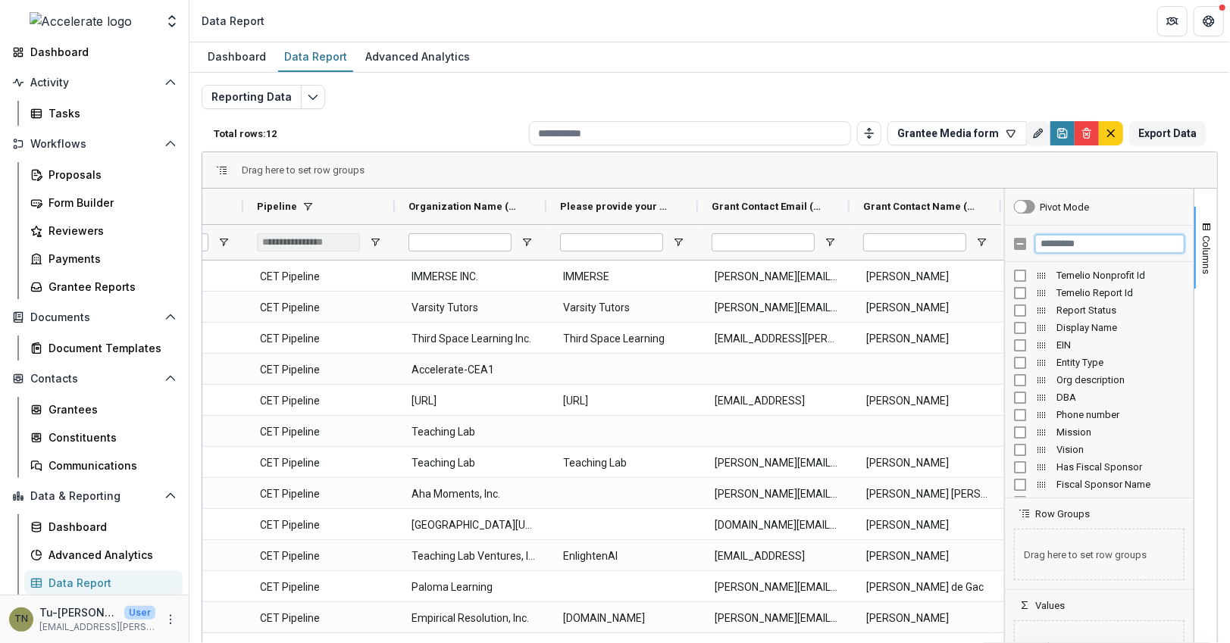
click at [1066, 242] on input "Filter Columns Input" at bounding box center [1109, 244] width 149 height 18
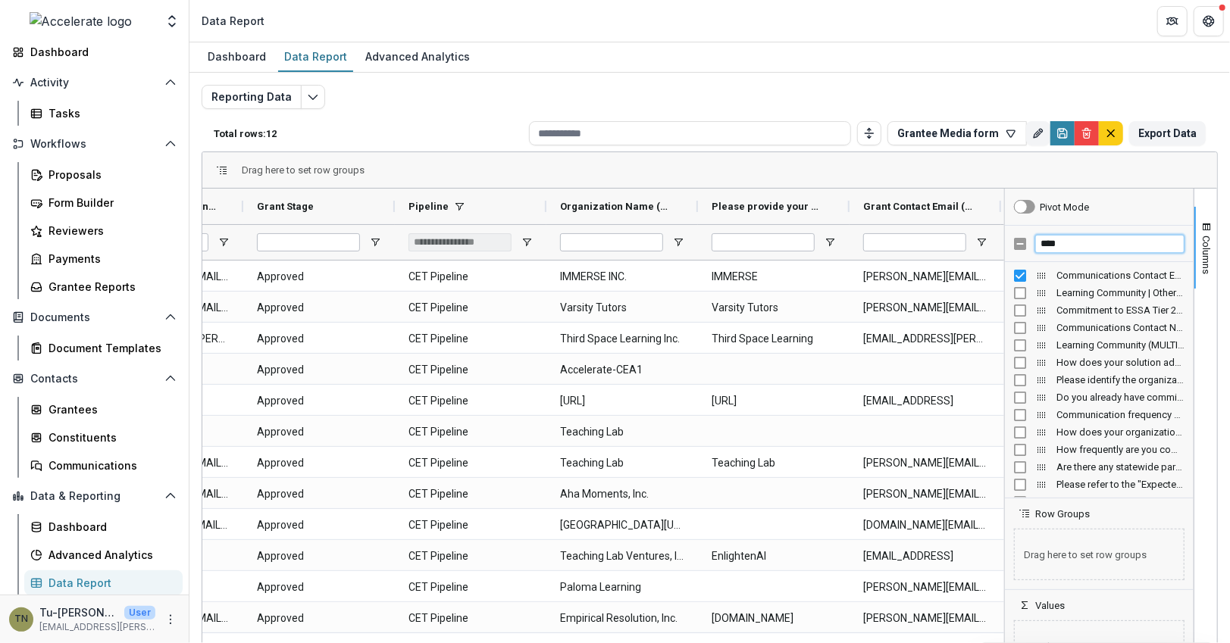
click at [1050, 244] on input "****" at bounding box center [1109, 244] width 149 height 18
type input "****"
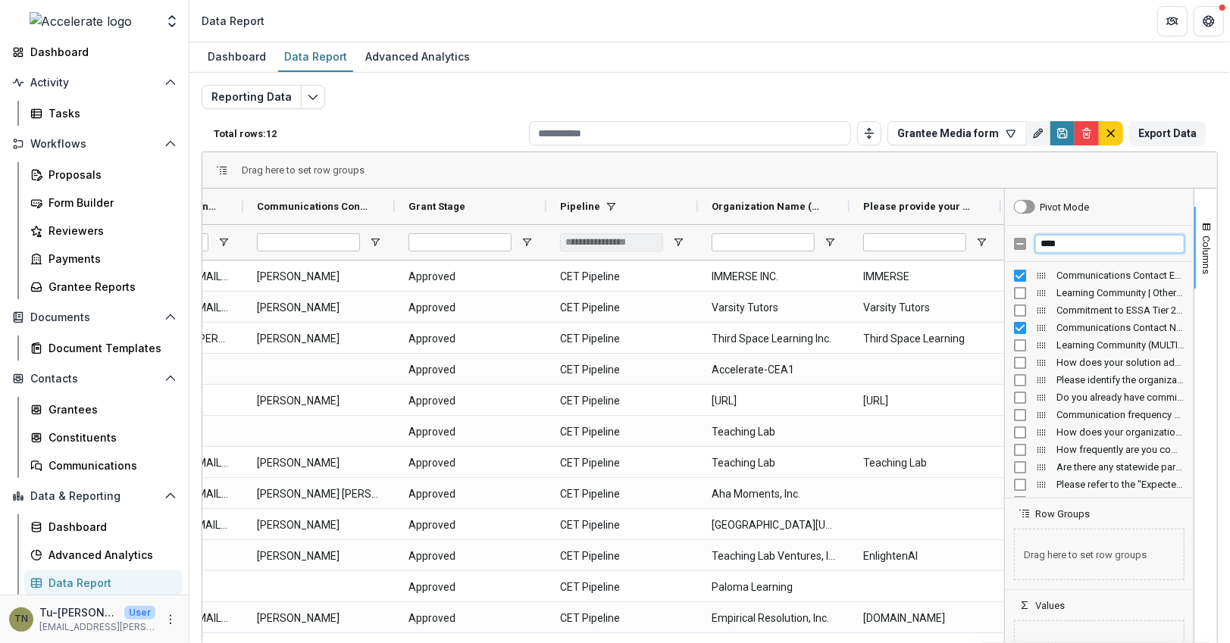
click at [1055, 242] on input "****" at bounding box center [1109, 244] width 149 height 18
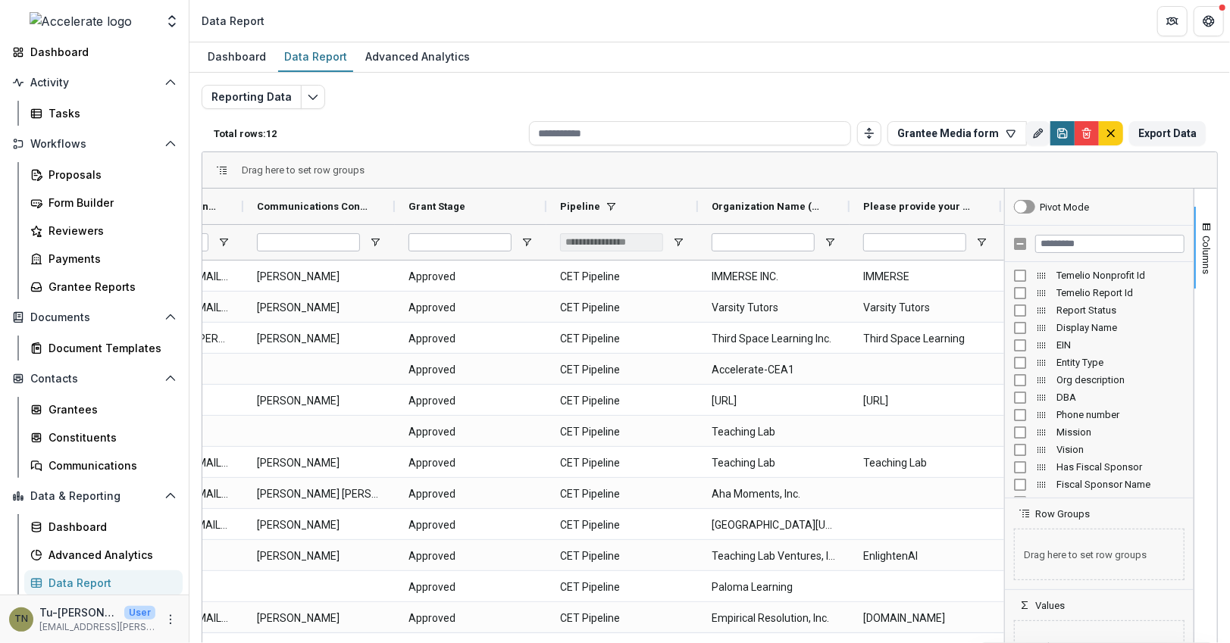
click at [1060, 134] on icon "Save" at bounding box center [1062, 136] width 5 height 4
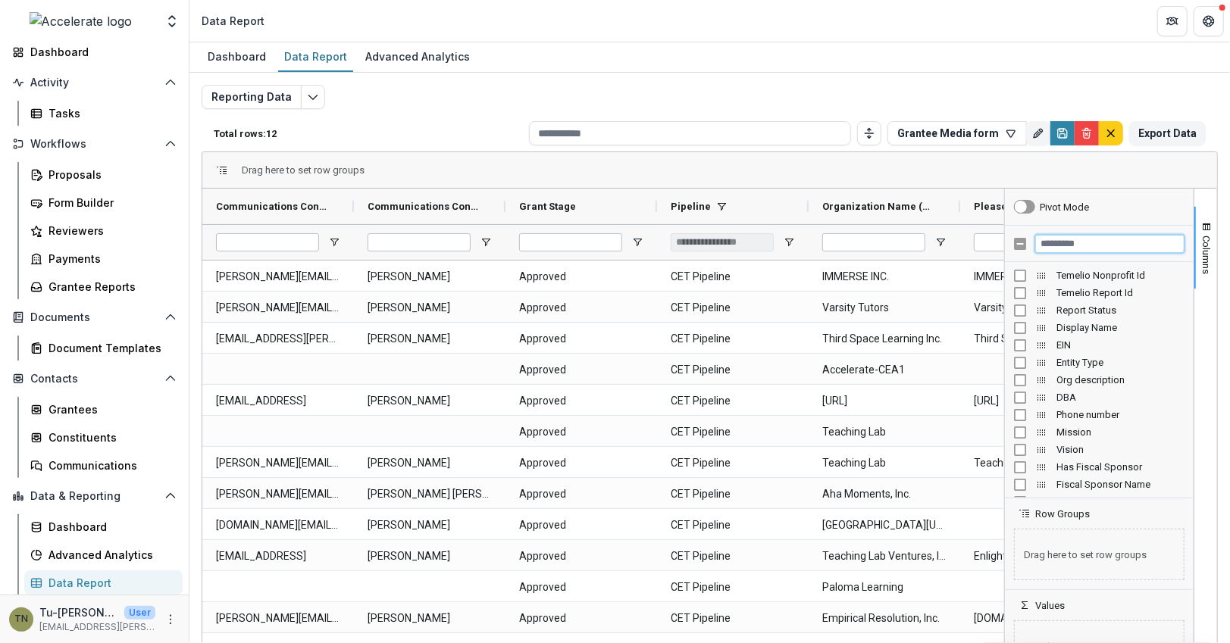
click at [1049, 244] on input "Filter Columns Input" at bounding box center [1109, 244] width 149 height 18
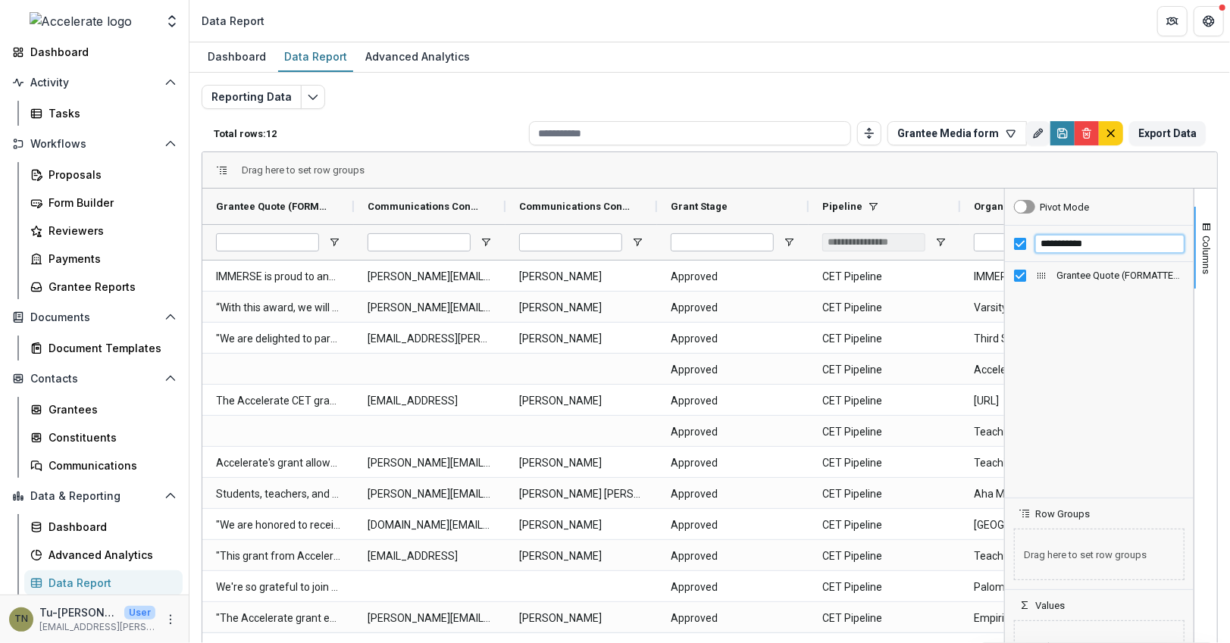
click at [1046, 239] on input "**********" at bounding box center [1109, 244] width 149 height 18
click at [1078, 242] on input "**********" at bounding box center [1109, 244] width 149 height 18
type input "*"
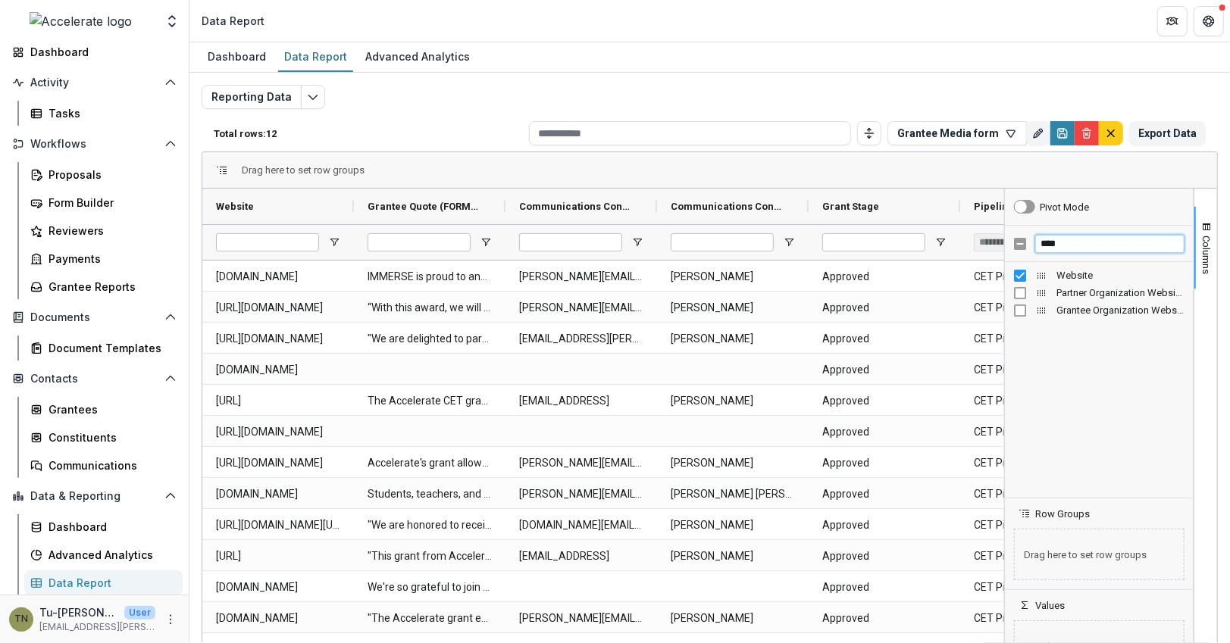
click at [1044, 242] on input "****" at bounding box center [1109, 244] width 149 height 18
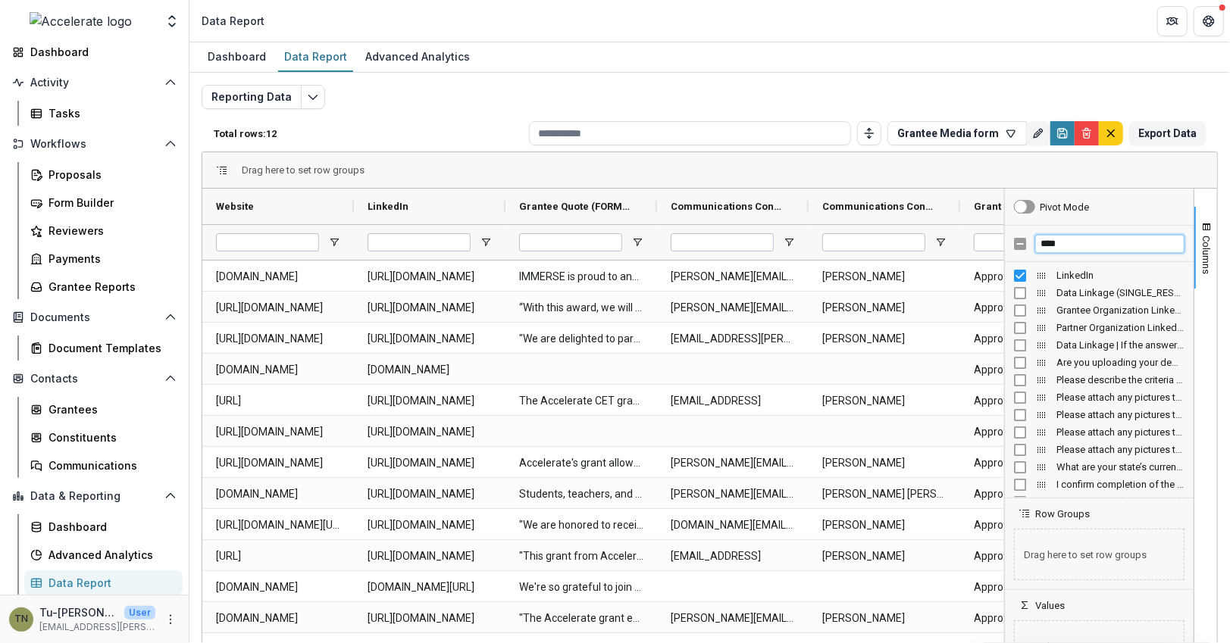
click at [1046, 240] on input "****" at bounding box center [1109, 244] width 149 height 18
type input "*****"
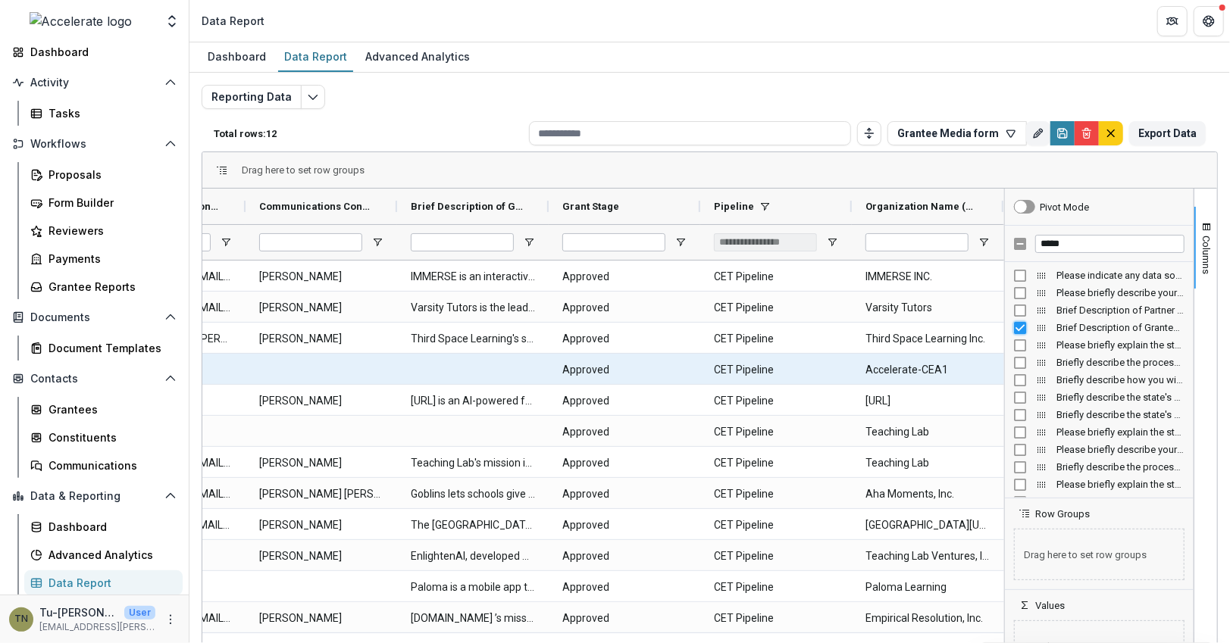
scroll to position [0, 444]
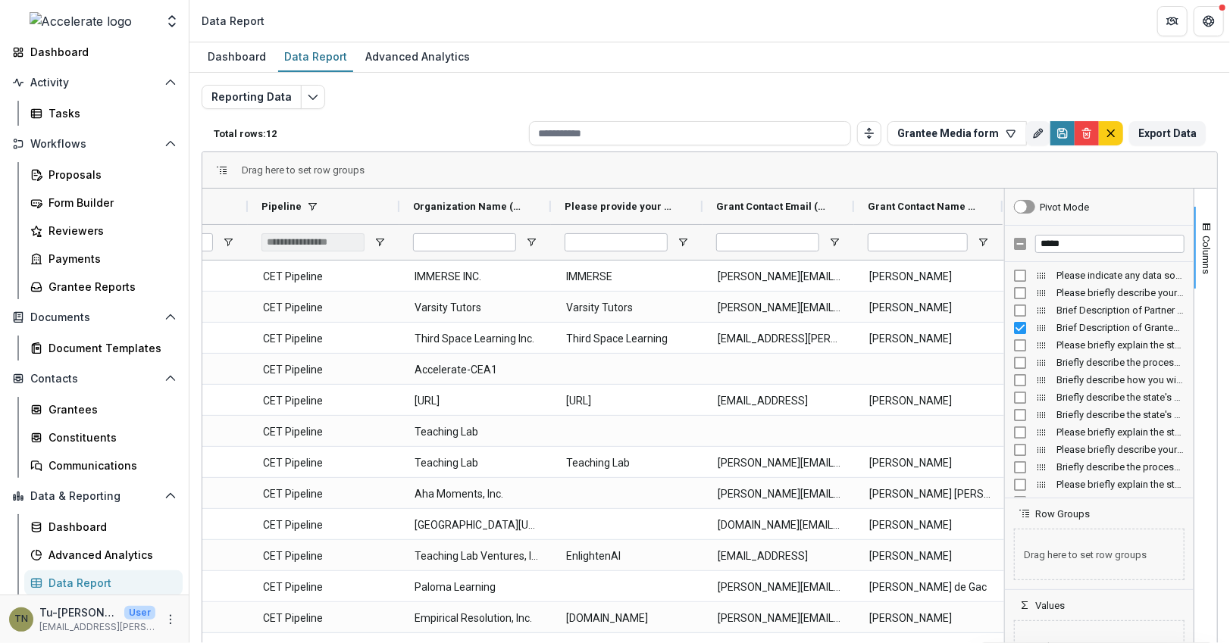
drag, startPoint x: 998, startPoint y: 208, endPoint x: 994, endPoint y: 233, distance: 25.3
click at [994, 233] on div "Brief Description of Grantee Organization (FORMATTED_TEXT) Grant Stage Pipeline" at bounding box center [94, 224] width 1815 height 71
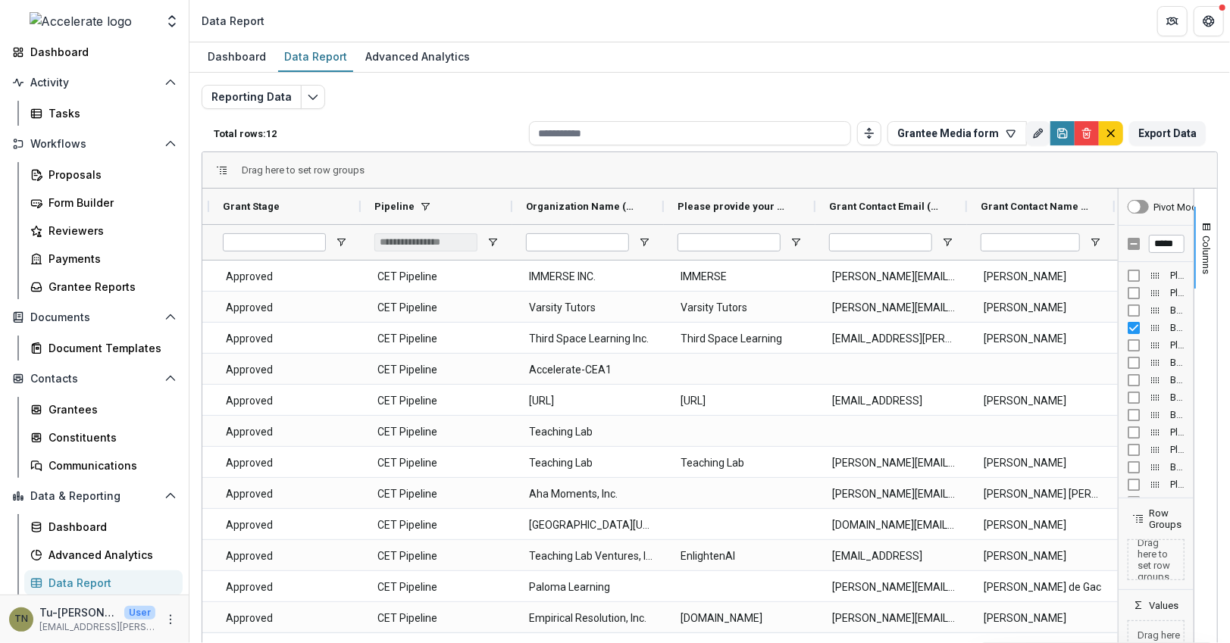
drag, startPoint x: 1002, startPoint y: 238, endPoint x: 1134, endPoint y: 250, distance: 132.4
click at [1134, 250] on div "Pivot Mode ***** Please indicate any data sources that you do not yet have agre…" at bounding box center [1156, 435] width 76 height 493
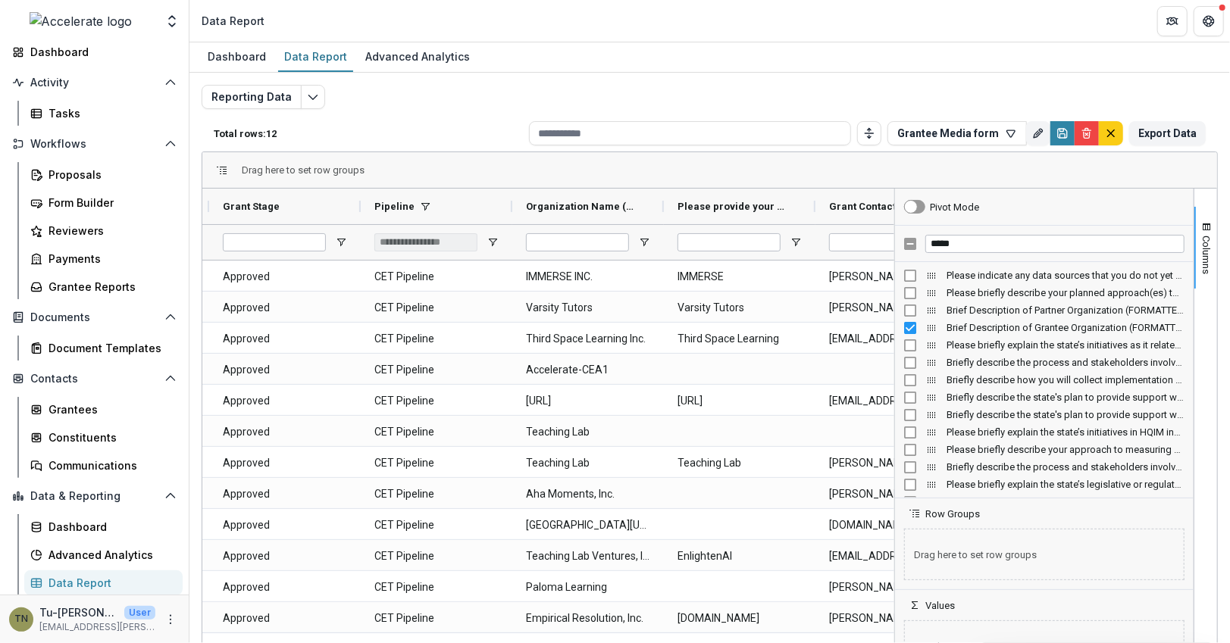
drag, startPoint x: 1115, startPoint y: 234, endPoint x: 891, endPoint y: 235, distance: 223.5
click at [893, 235] on div at bounding box center [895, 435] width 4 height 493
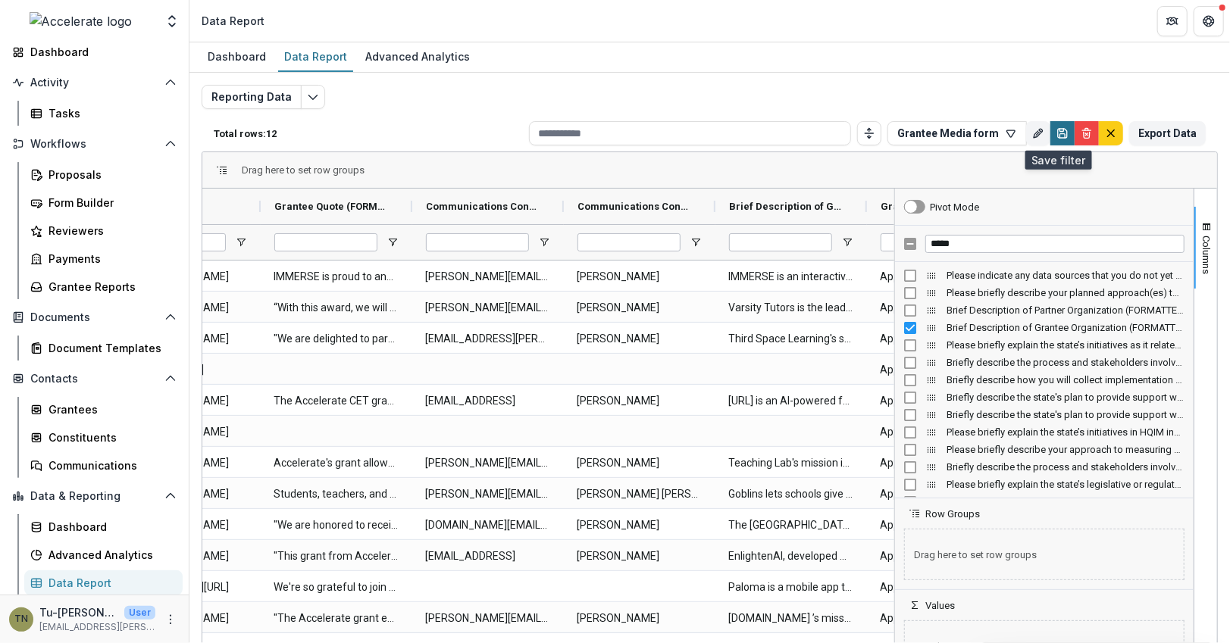
click at [1060, 130] on icon "Save" at bounding box center [1062, 130] width 4 height 3
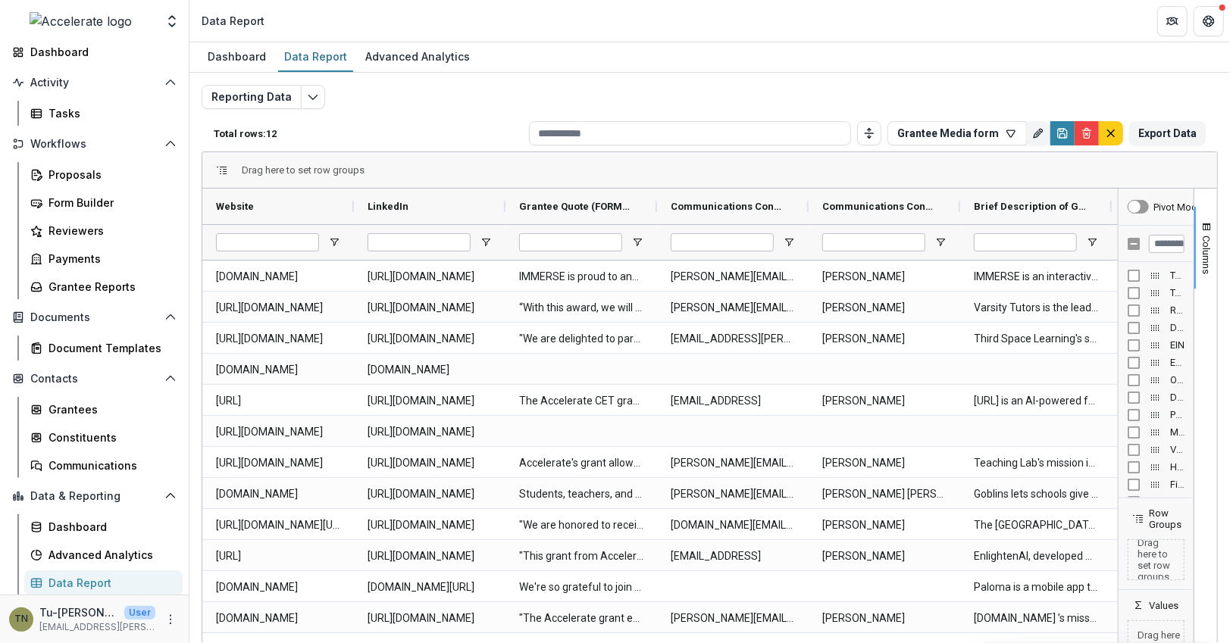
drag, startPoint x: 1002, startPoint y: 206, endPoint x: 1187, endPoint y: 258, distance: 191.9
click at [1187, 258] on div "Pivot Mode Temelio Nonprofit Id Temelio Report Id Report Status Display Name EIN" at bounding box center [1156, 435] width 76 height 493
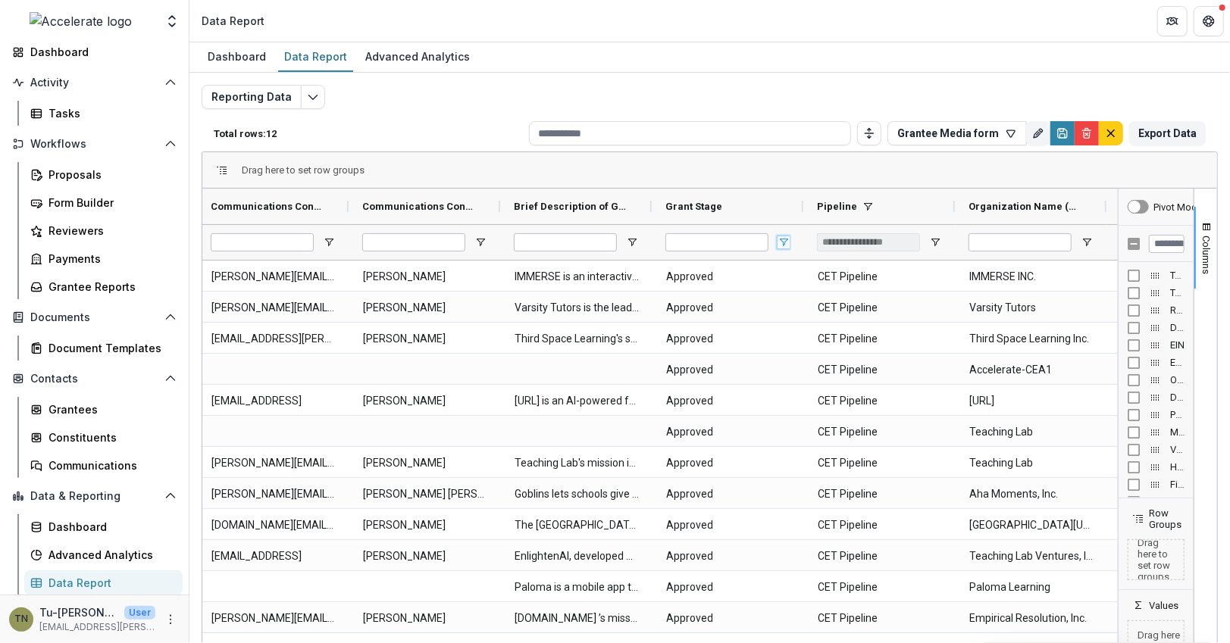
click at [781, 242] on span "Open Filter Menu" at bounding box center [783, 242] width 12 height 12
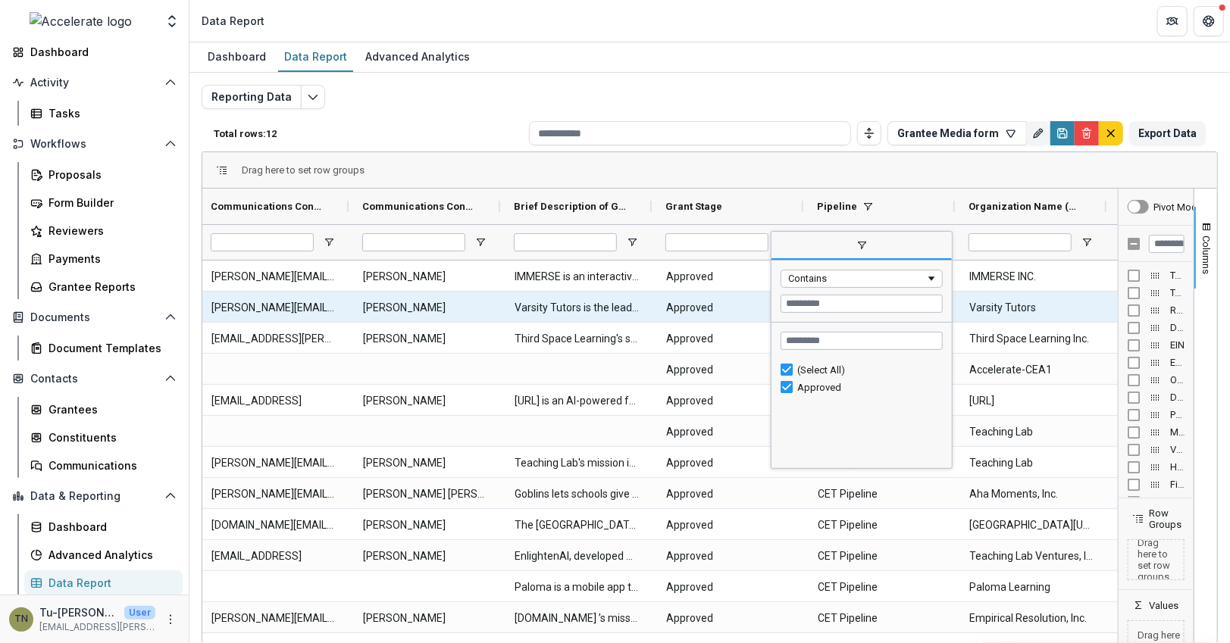
click at [718, 300] on Stage-11237 "Approved" at bounding box center [728, 307] width 124 height 31
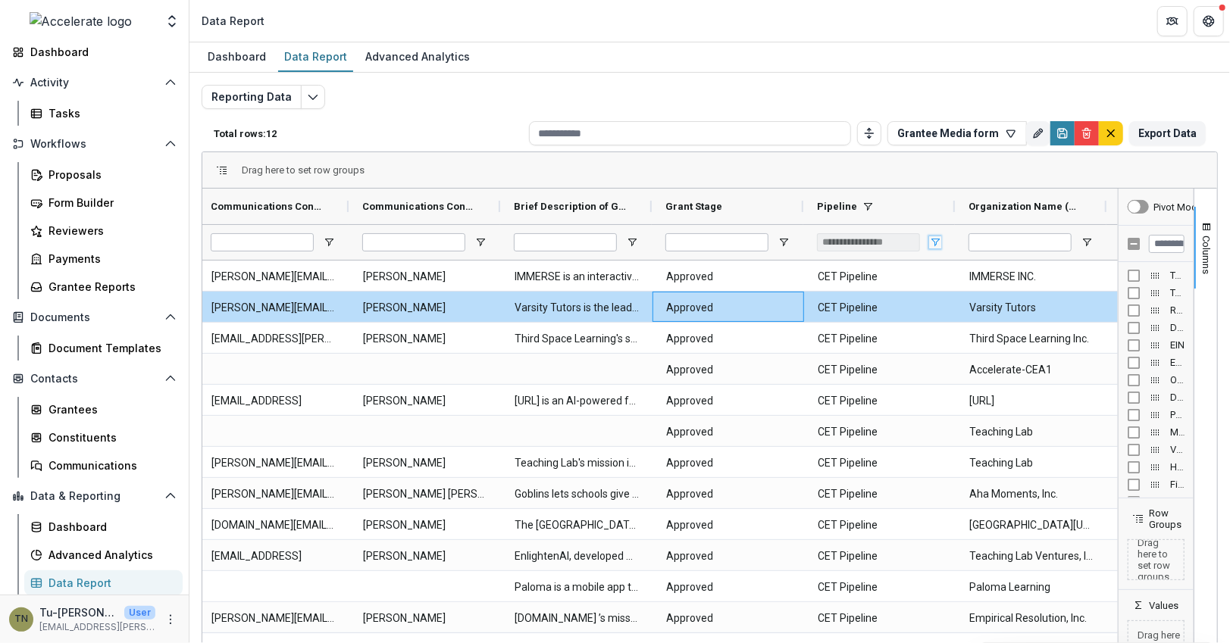
click at [939, 236] on span "Open Filter Menu" at bounding box center [935, 242] width 12 height 12
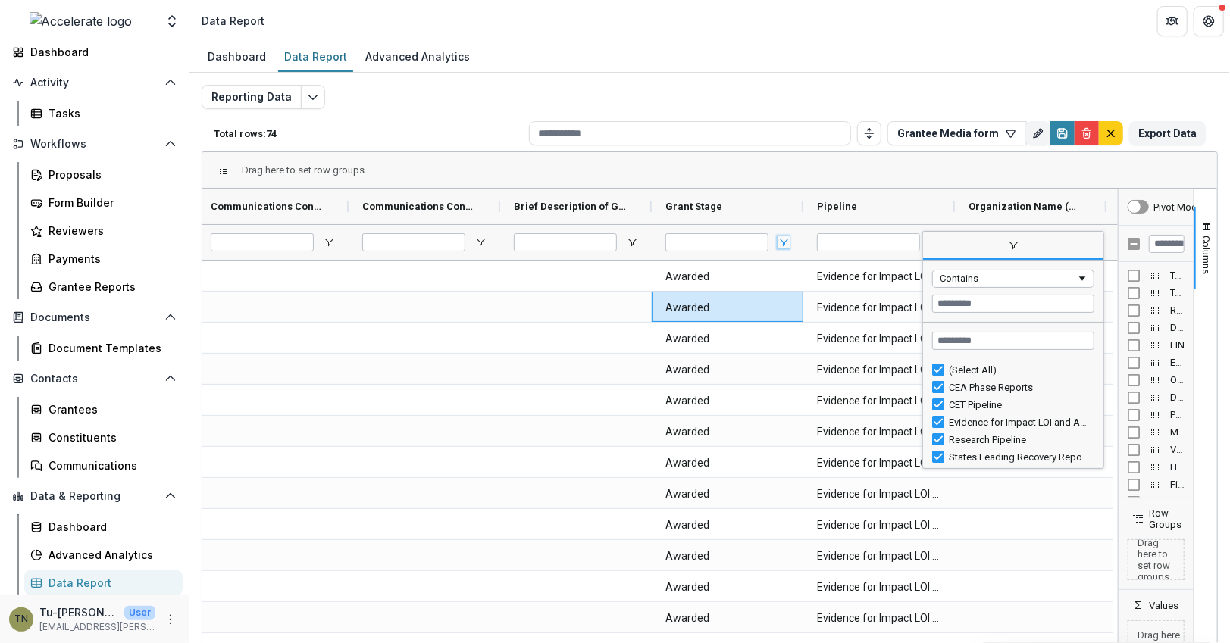
click at [783, 238] on span "Open Filter Menu" at bounding box center [783, 242] width 12 height 12
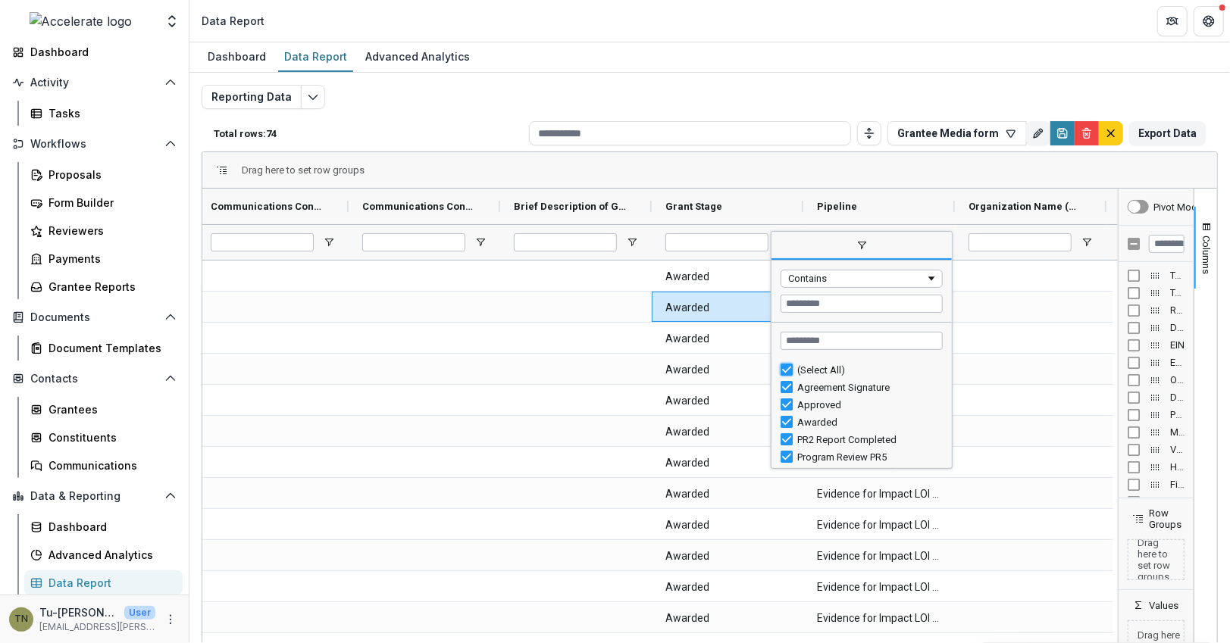
type input "***"
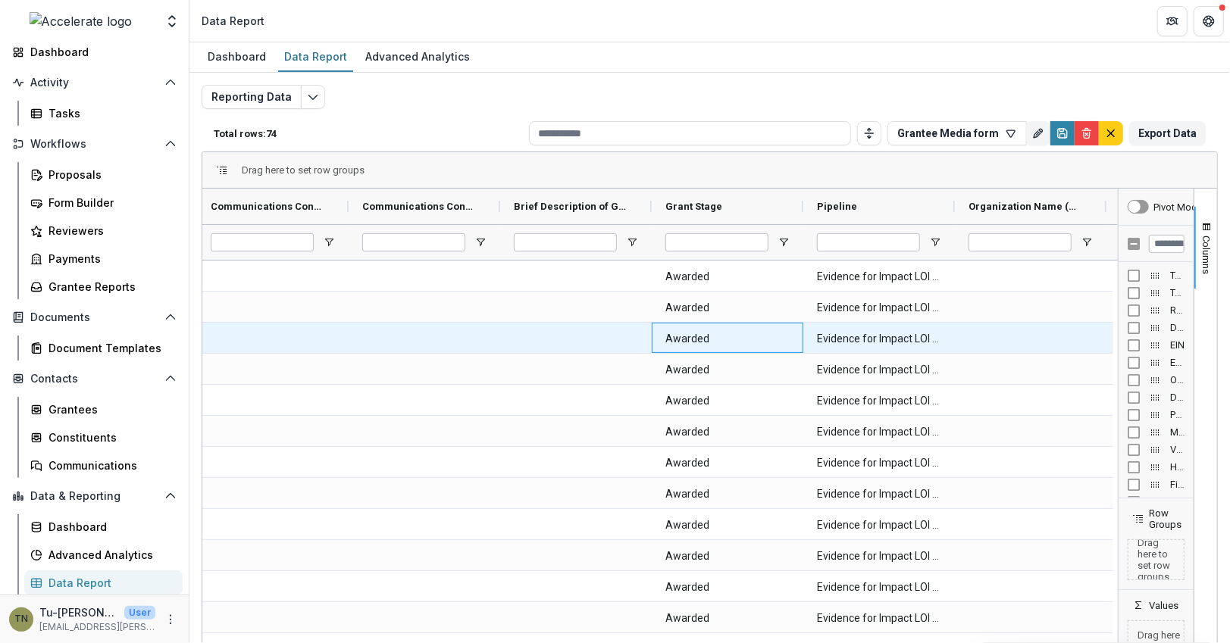
click at [694, 338] on Stage-11544 "Awarded" at bounding box center [727, 339] width 124 height 31
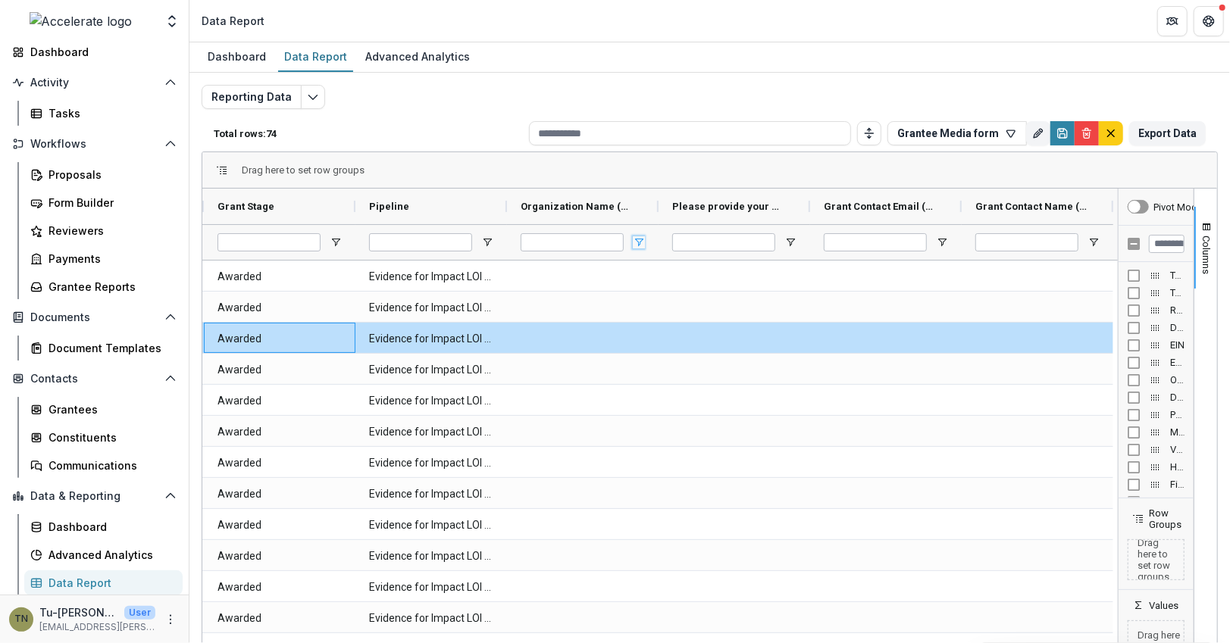
click at [638, 241] on span "Open Filter Menu" at bounding box center [639, 242] width 12 height 12
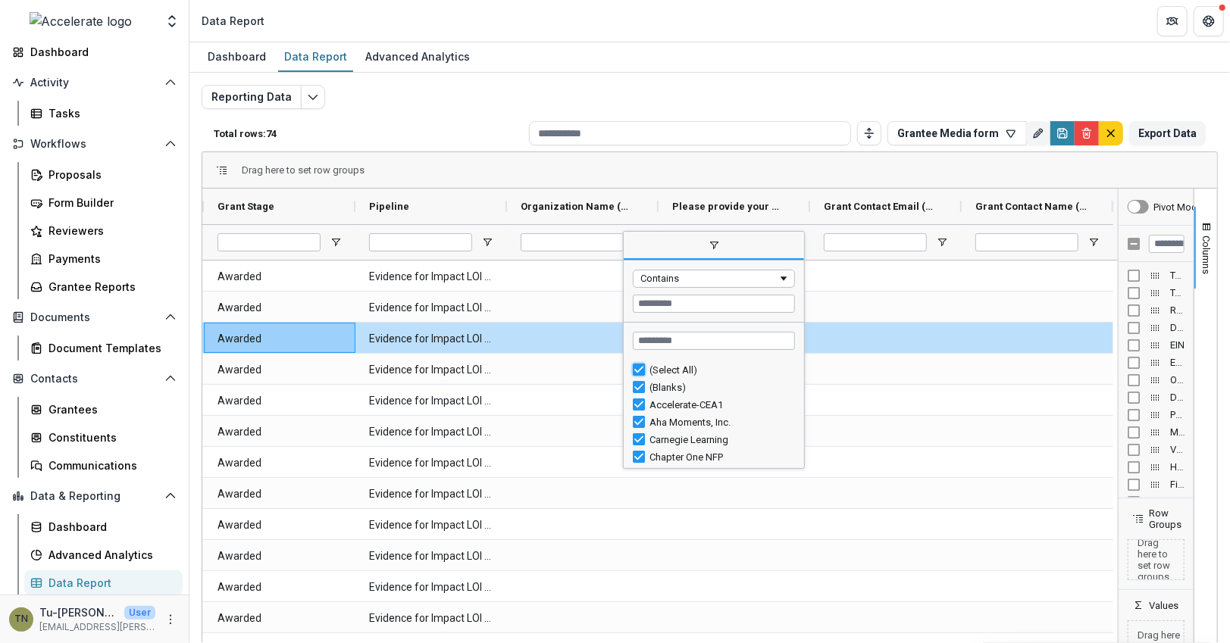
type input "***"
type input "**********"
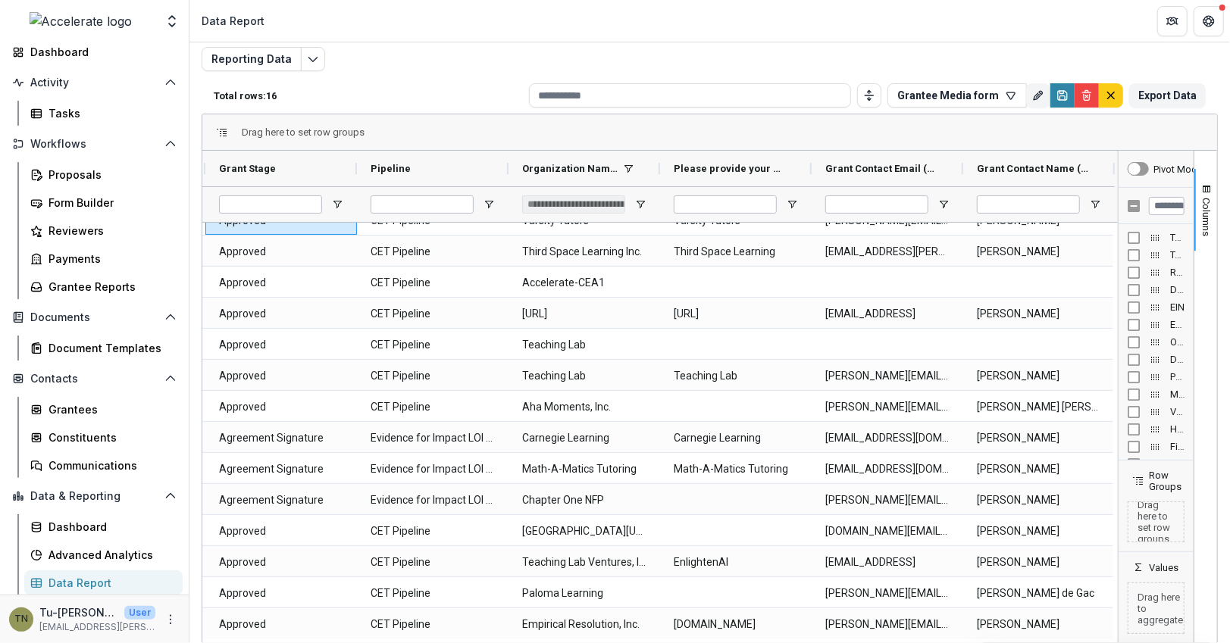
click at [728, 39] on header "Data Report" at bounding box center [709, 21] width 1040 height 42
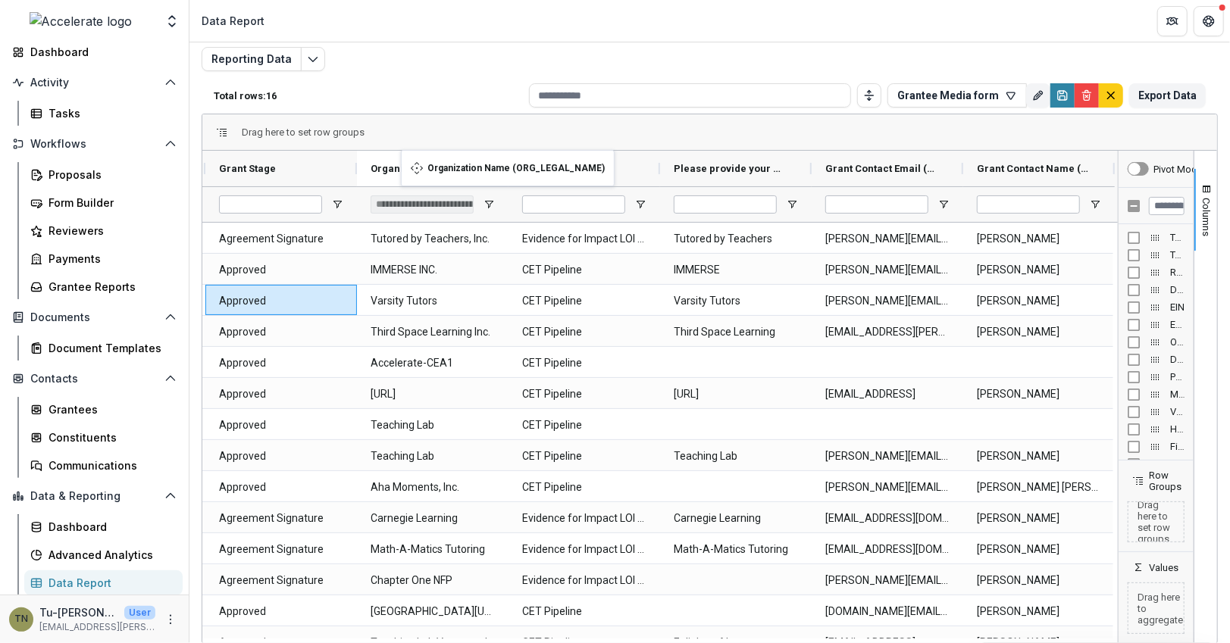
drag, startPoint x: 544, startPoint y: 159, endPoint x: 408, endPoint y: 159, distance: 136.4
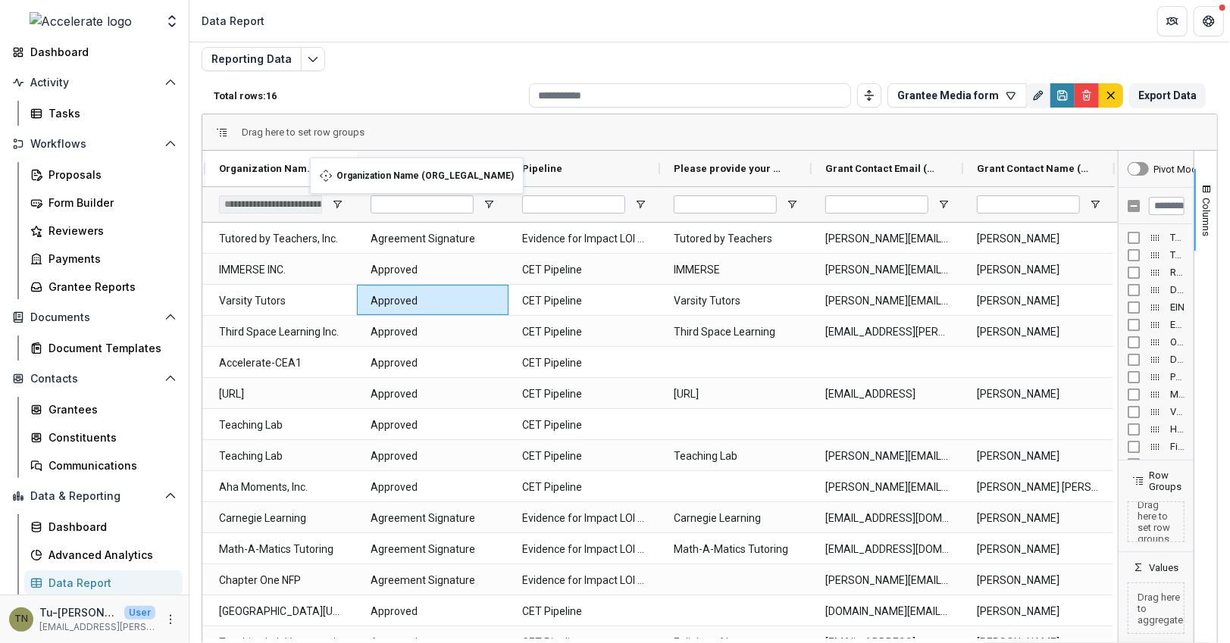
drag, startPoint x: 410, startPoint y: 167, endPoint x: 317, endPoint y: 167, distance: 92.4
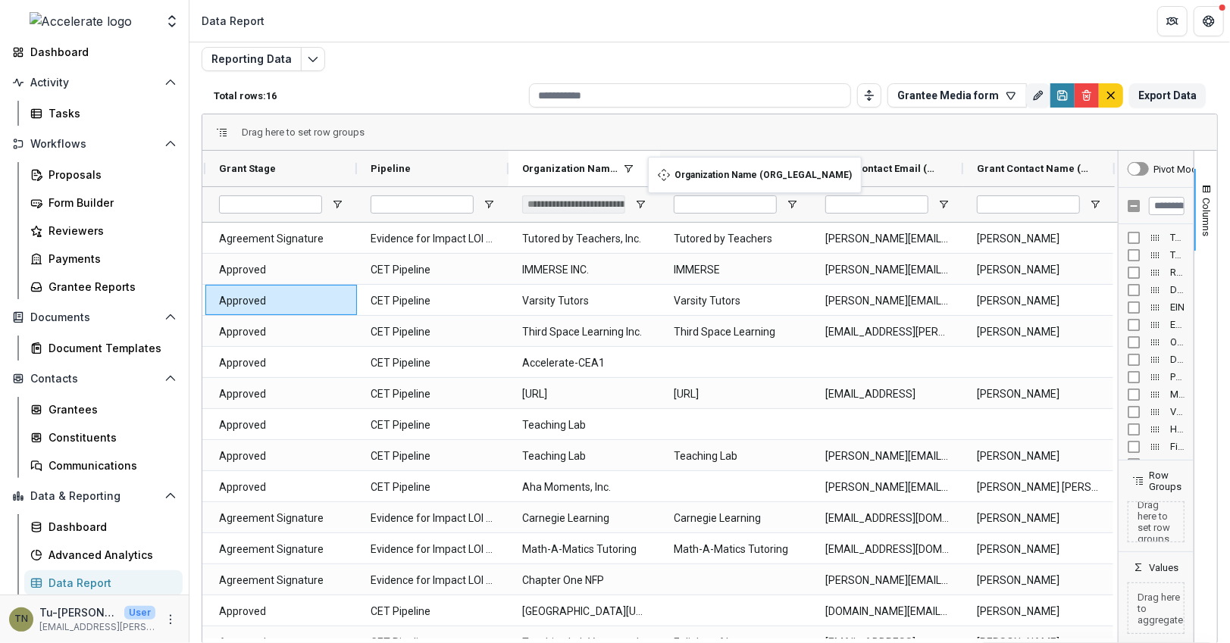
drag, startPoint x: 276, startPoint y: 163, endPoint x: 656, endPoint y: 166, distance: 380.4
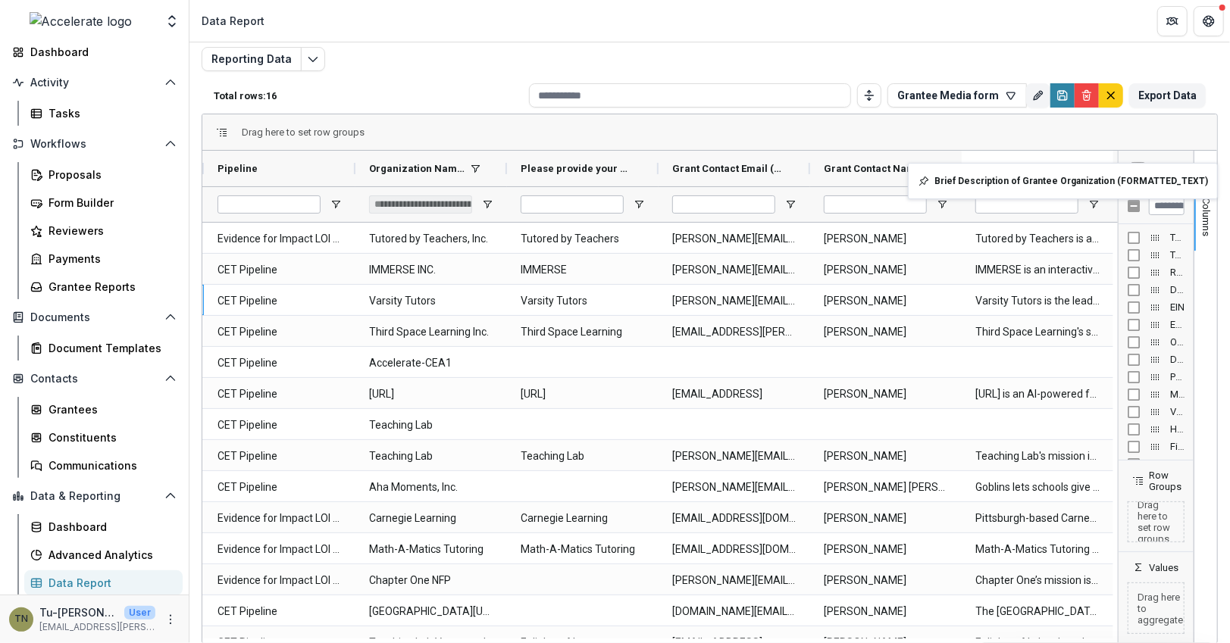
drag, startPoint x: 593, startPoint y: 158, endPoint x: 1096, endPoint y: 173, distance: 503.3
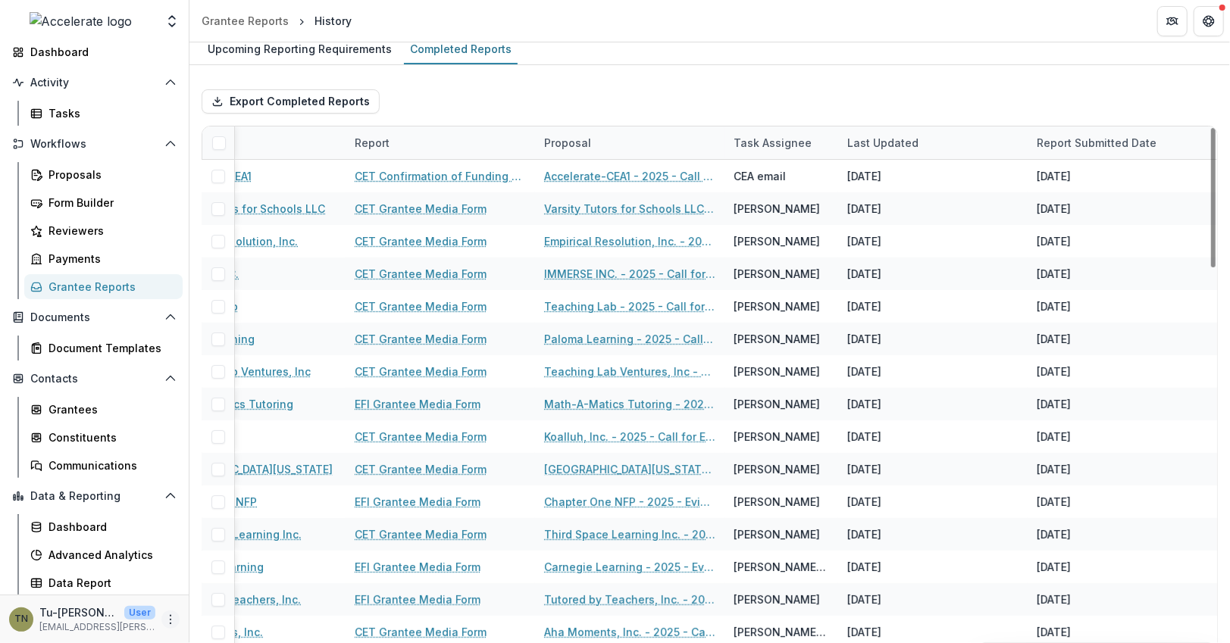
click at [164, 627] on button "More" at bounding box center [170, 620] width 18 height 18
click at [230, 590] on link "User Settings" at bounding box center [267, 587] width 162 height 25
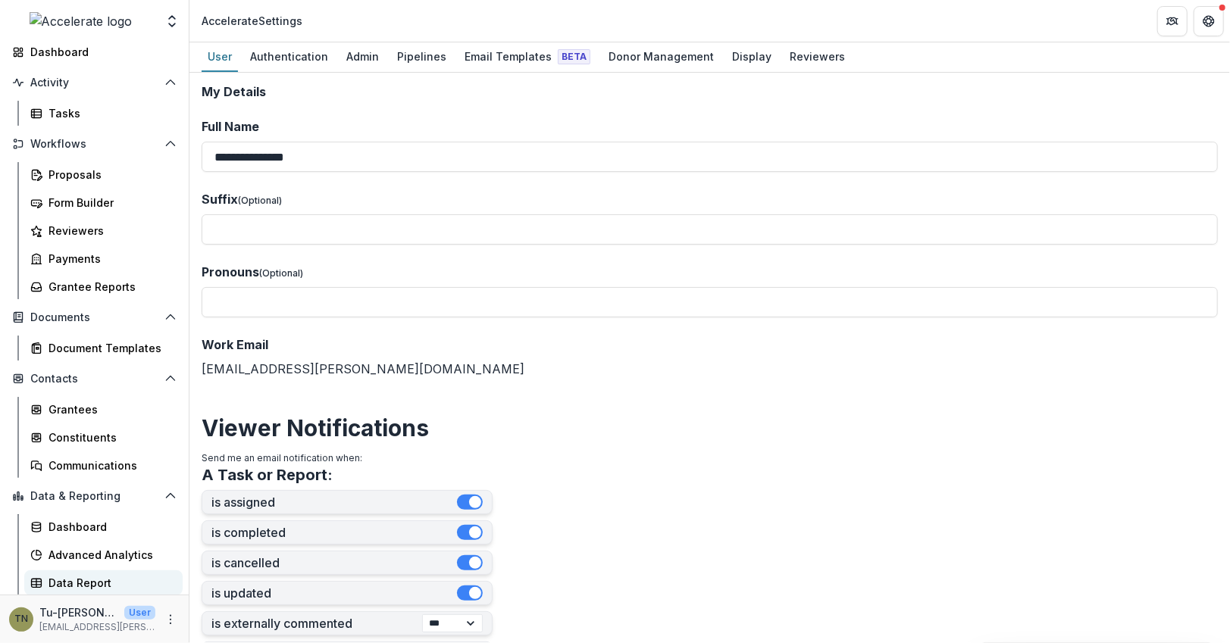
click at [71, 577] on div "Data Report" at bounding box center [109, 583] width 122 height 16
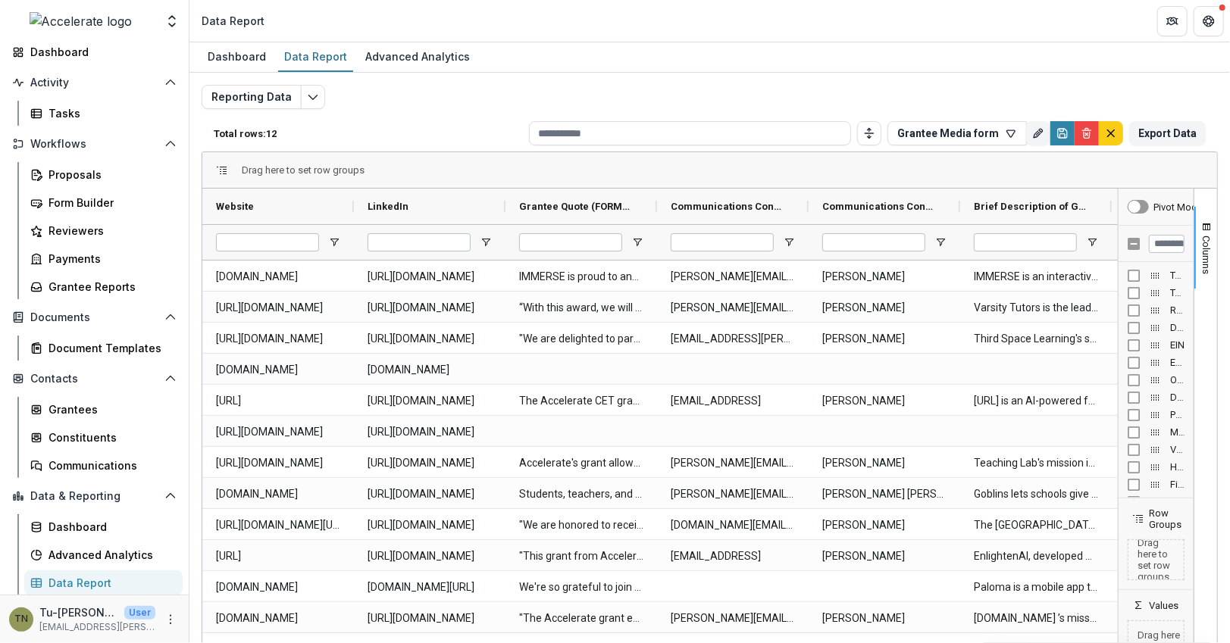
drag, startPoint x: 999, startPoint y: 217, endPoint x: 1145, endPoint y: 232, distance: 146.2
click at [1145, 232] on div "Pivot Mode Temelio Nonprofit Id Temelio Report Id Report Status Display Name EIN" at bounding box center [1156, 435] width 76 height 493
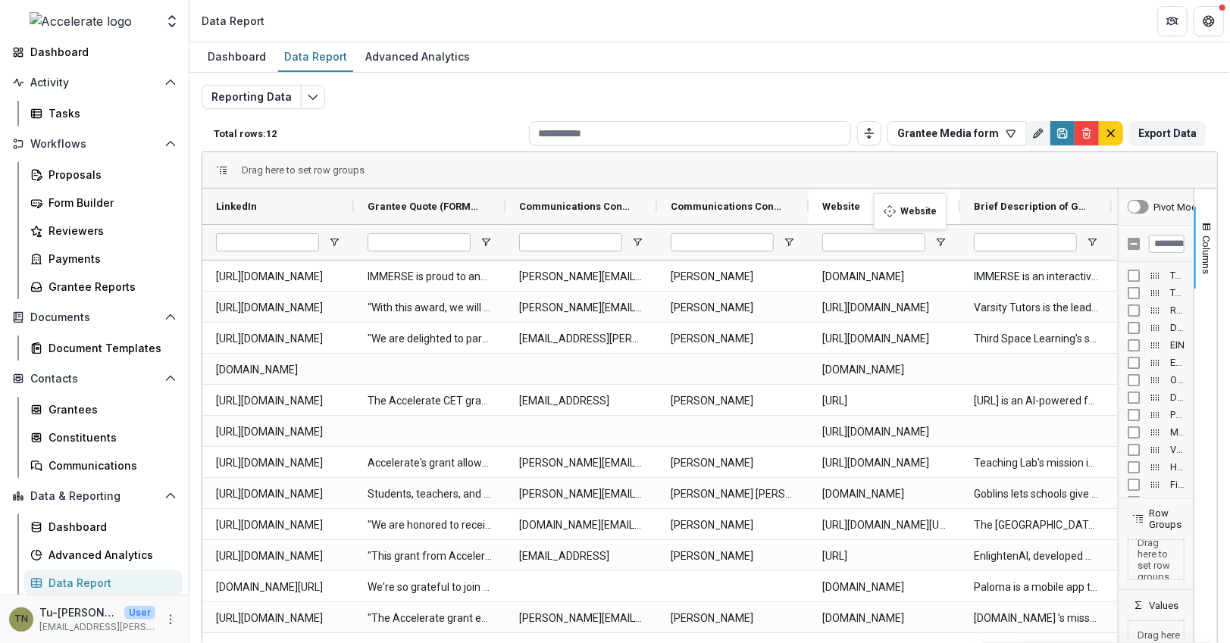
drag, startPoint x: 278, startPoint y: 202, endPoint x: 881, endPoint y: 202, distance: 603.1
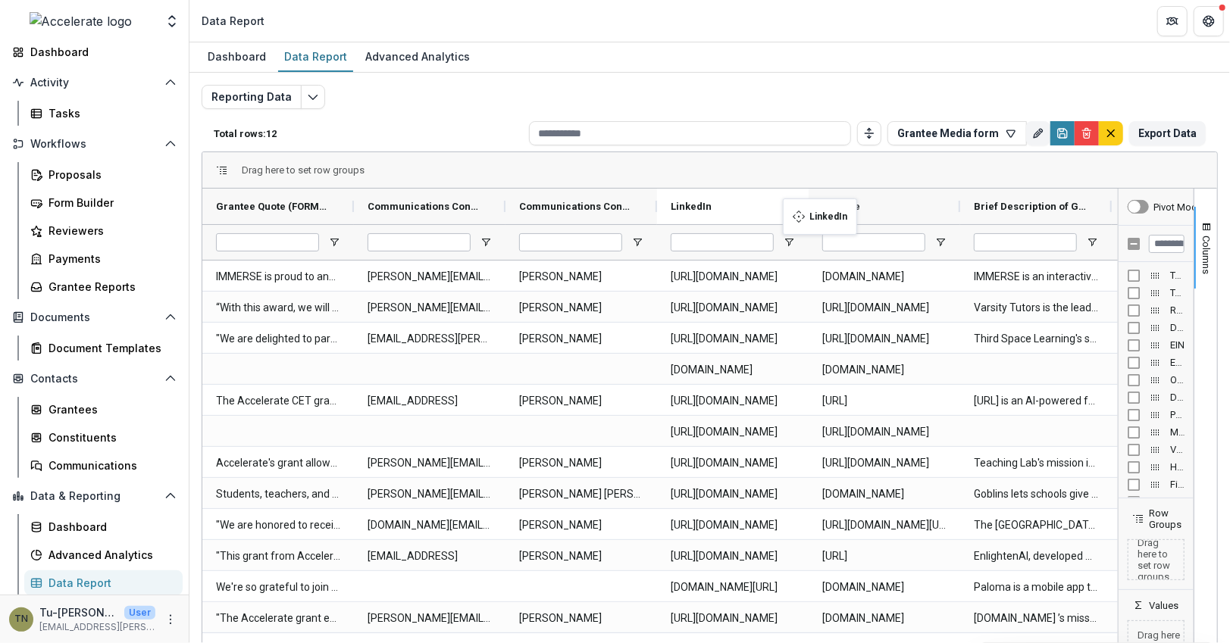
drag, startPoint x: 286, startPoint y: 205, endPoint x: 791, endPoint y: 208, distance: 505.4
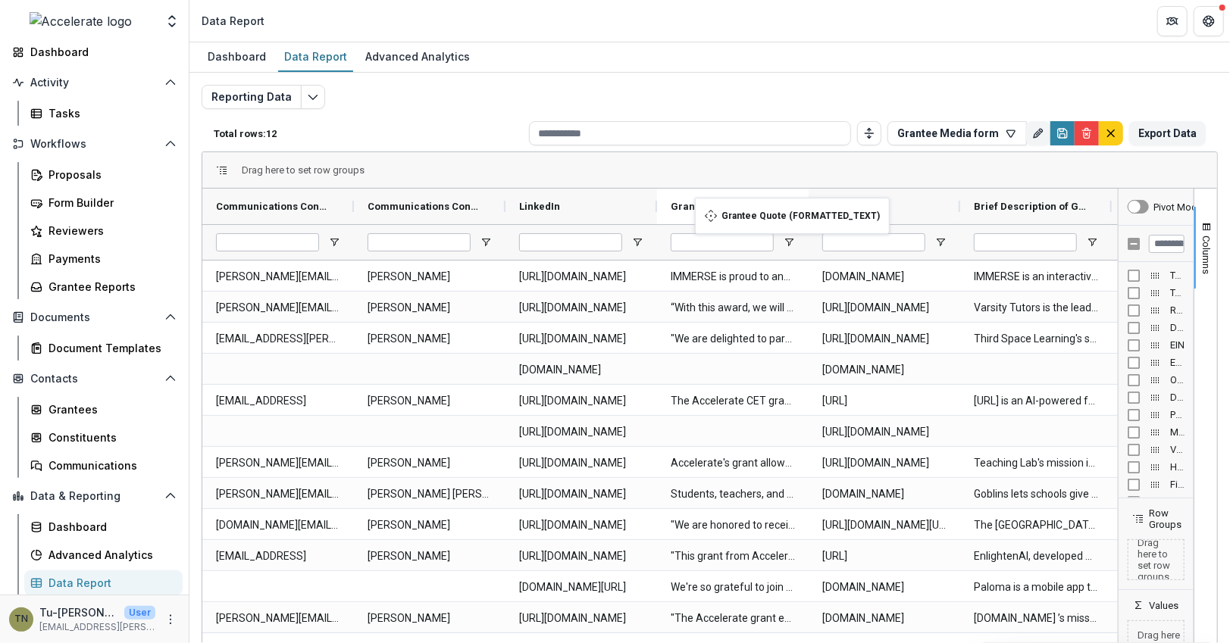
drag, startPoint x: 267, startPoint y: 211, endPoint x: 715, endPoint y: 207, distance: 448.6
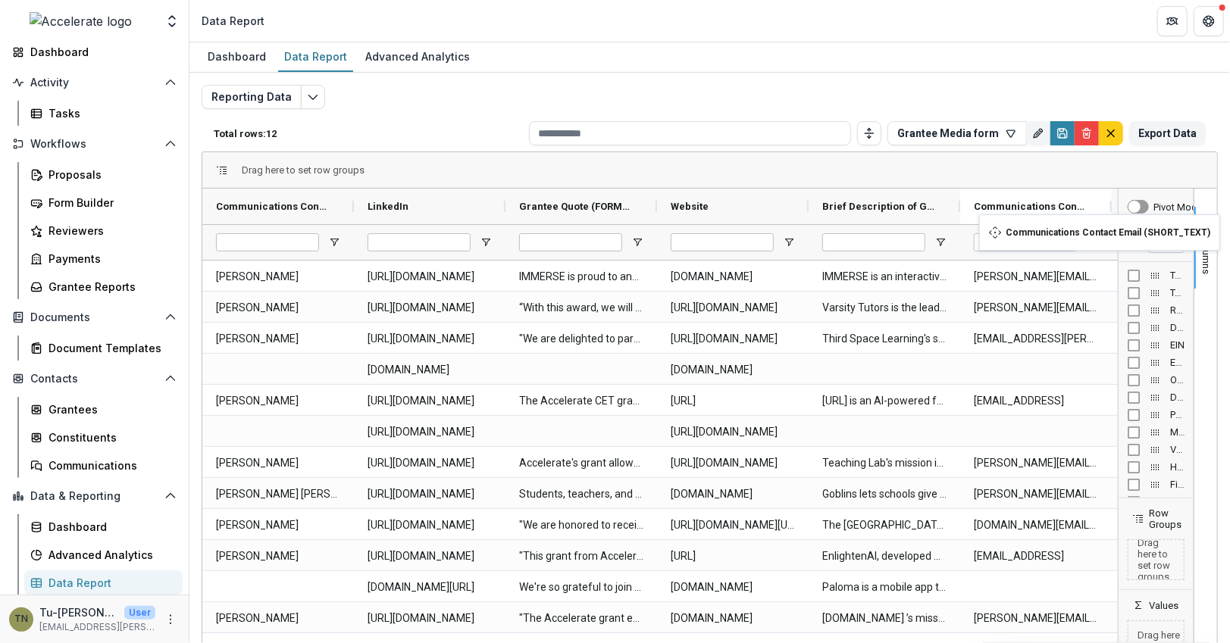
drag, startPoint x: 274, startPoint y: 205, endPoint x: 993, endPoint y: 224, distance: 720.1
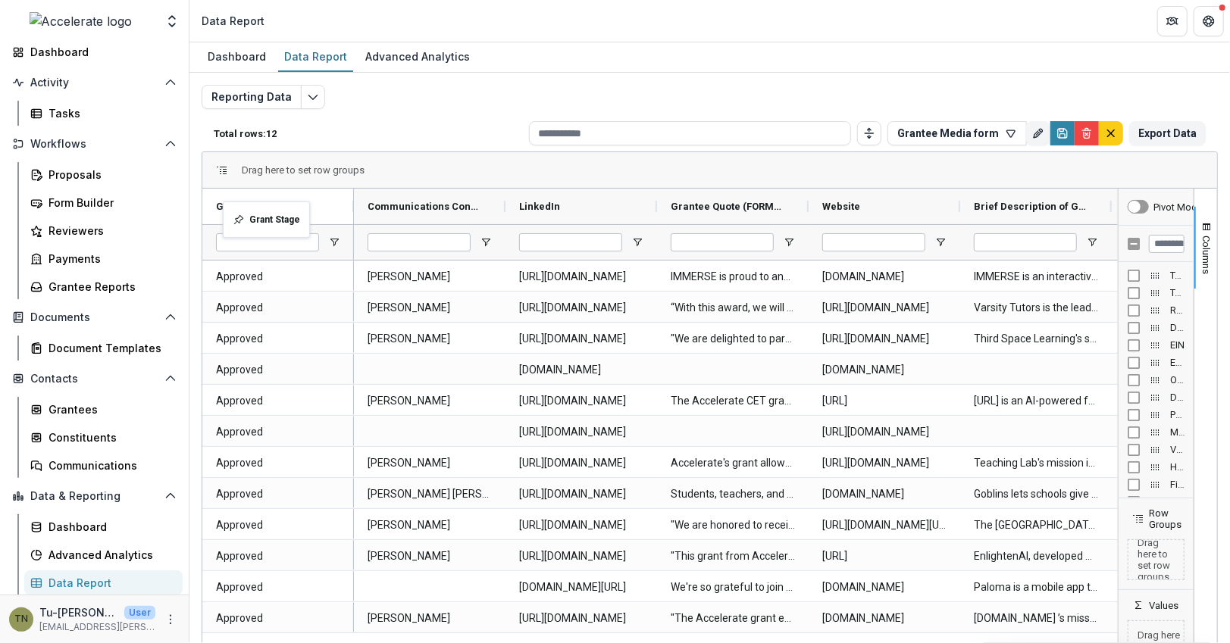
drag, startPoint x: 627, startPoint y: 198, endPoint x: 230, endPoint y: 211, distance: 397.2
click at [351, 242] on div at bounding box center [278, 242] width 152 height 36
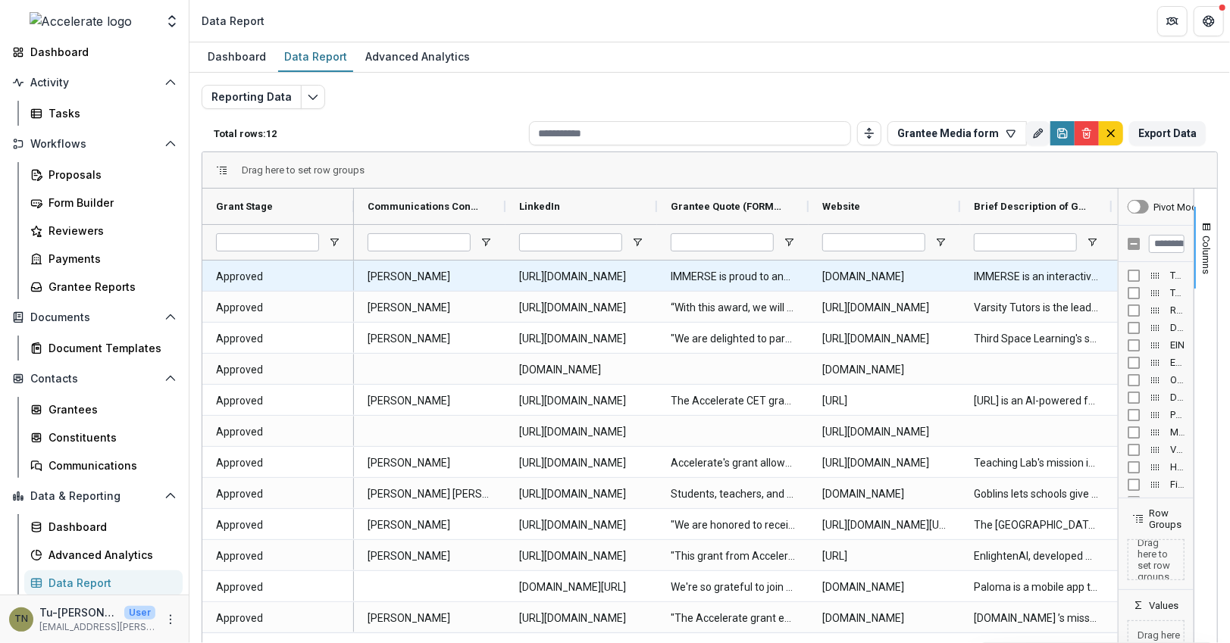
click at [352, 267] on div "Approved" at bounding box center [278, 276] width 152 height 30
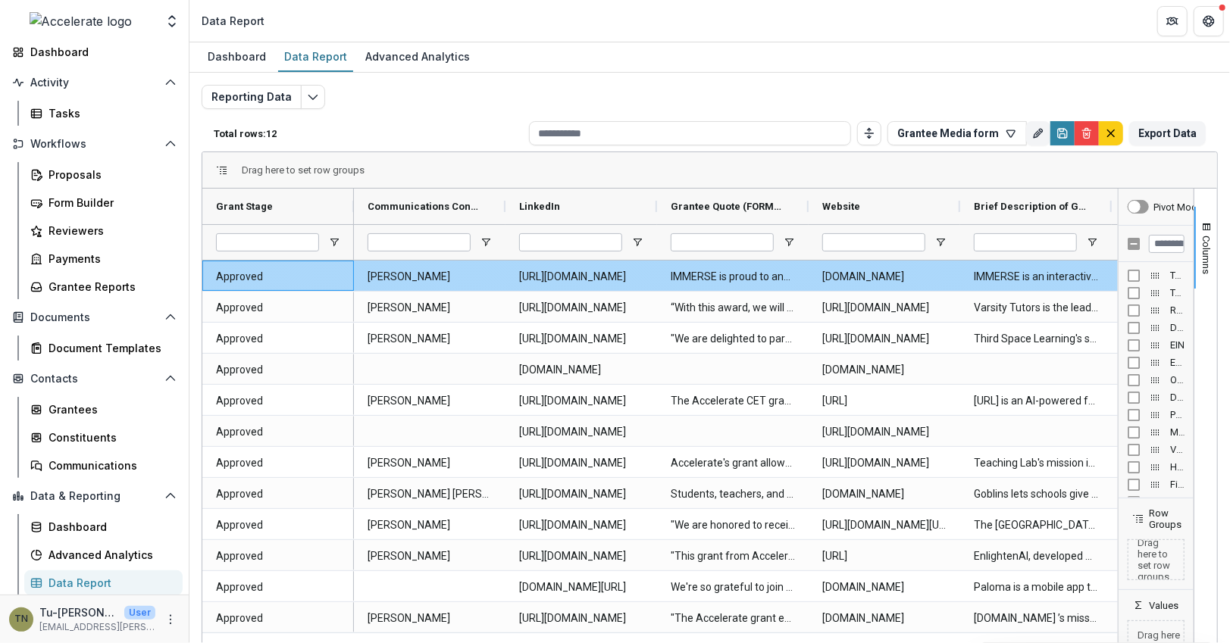
click at [352, 268] on div "Approved" at bounding box center [278, 276] width 152 height 30
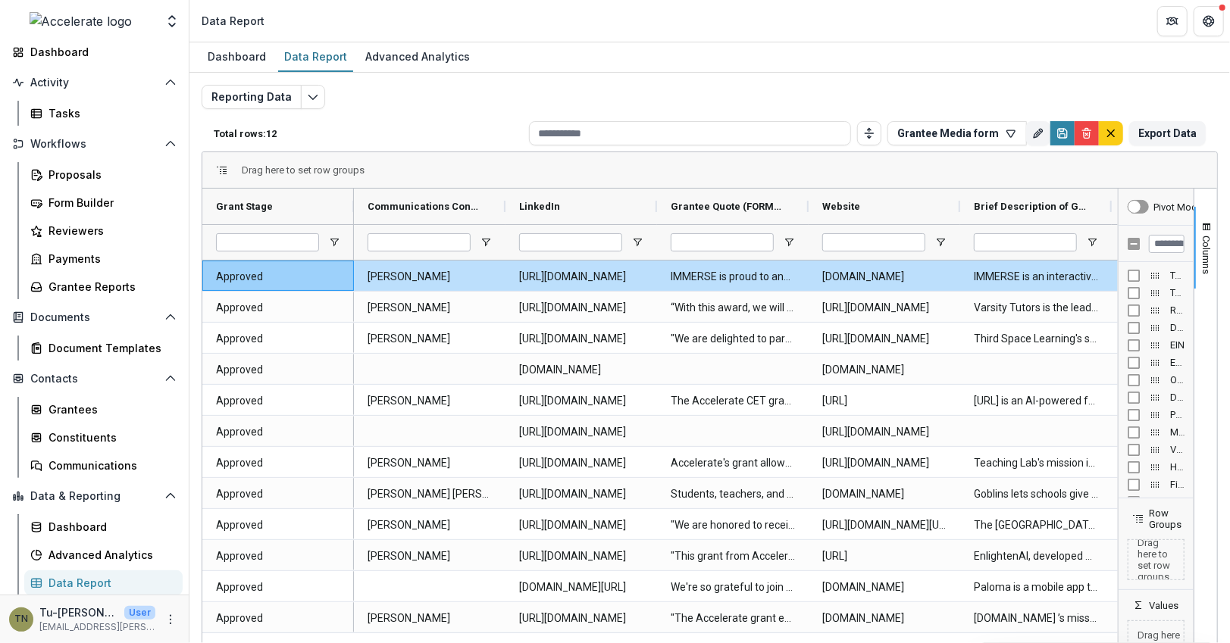
click at [285, 172] on span "Drag here to set row groups" at bounding box center [303, 169] width 123 height 11
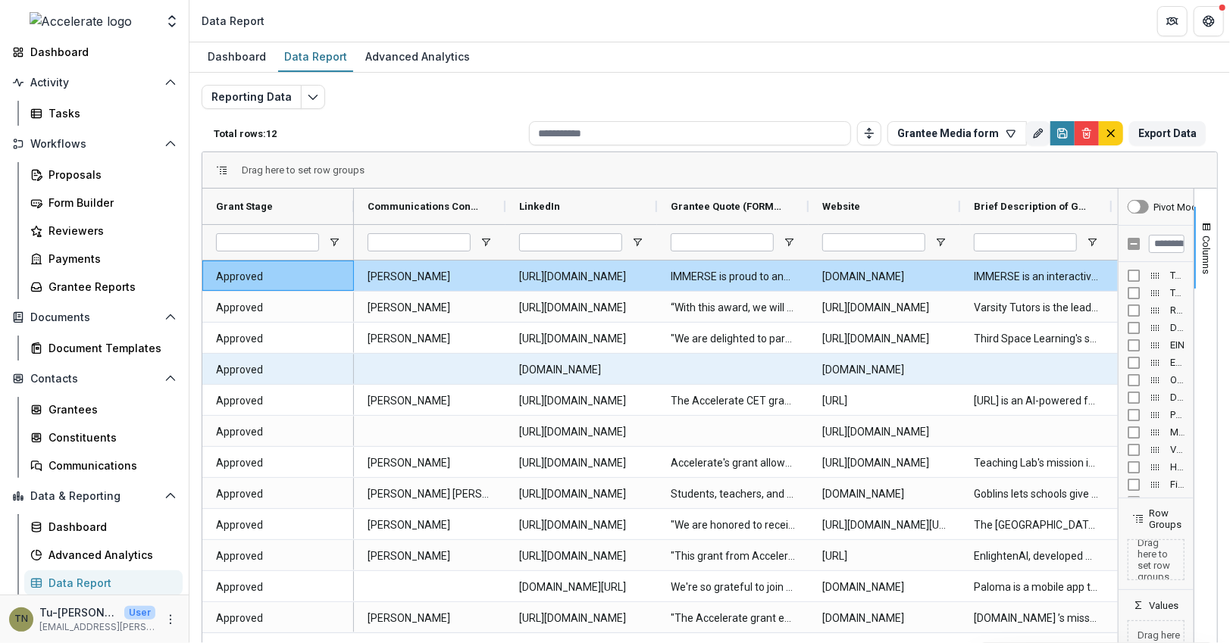
click at [290, 363] on Stage-13053 "Approved" at bounding box center [278, 370] width 124 height 31
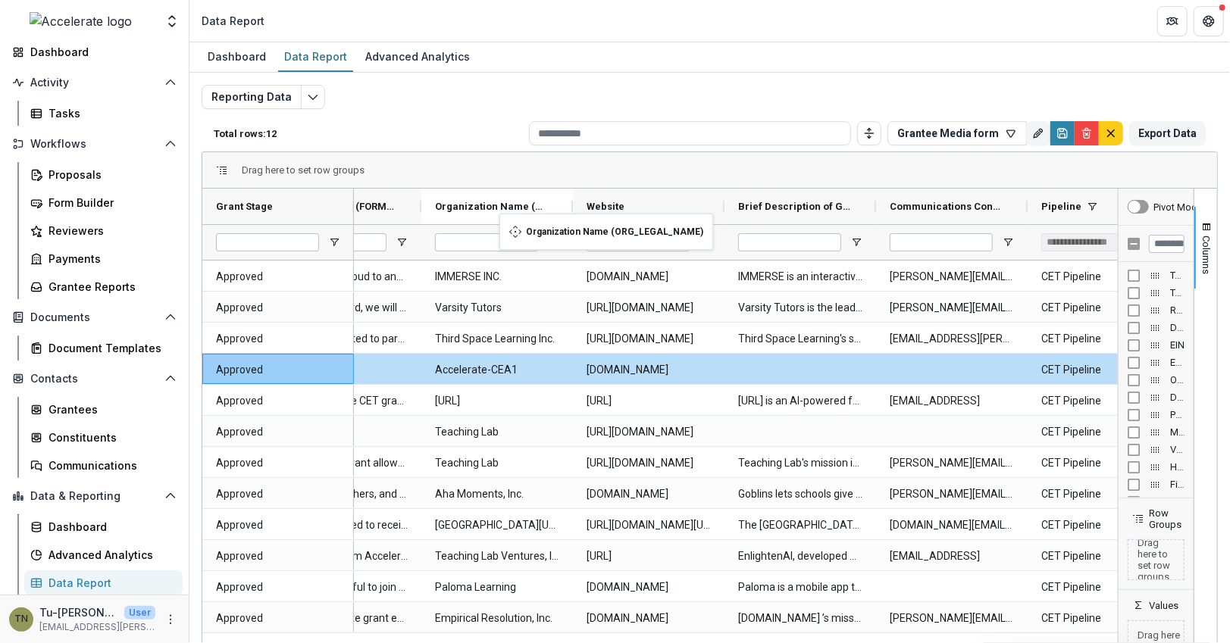
drag, startPoint x: 1053, startPoint y: 199, endPoint x: 507, endPoint y: 223, distance: 546.8
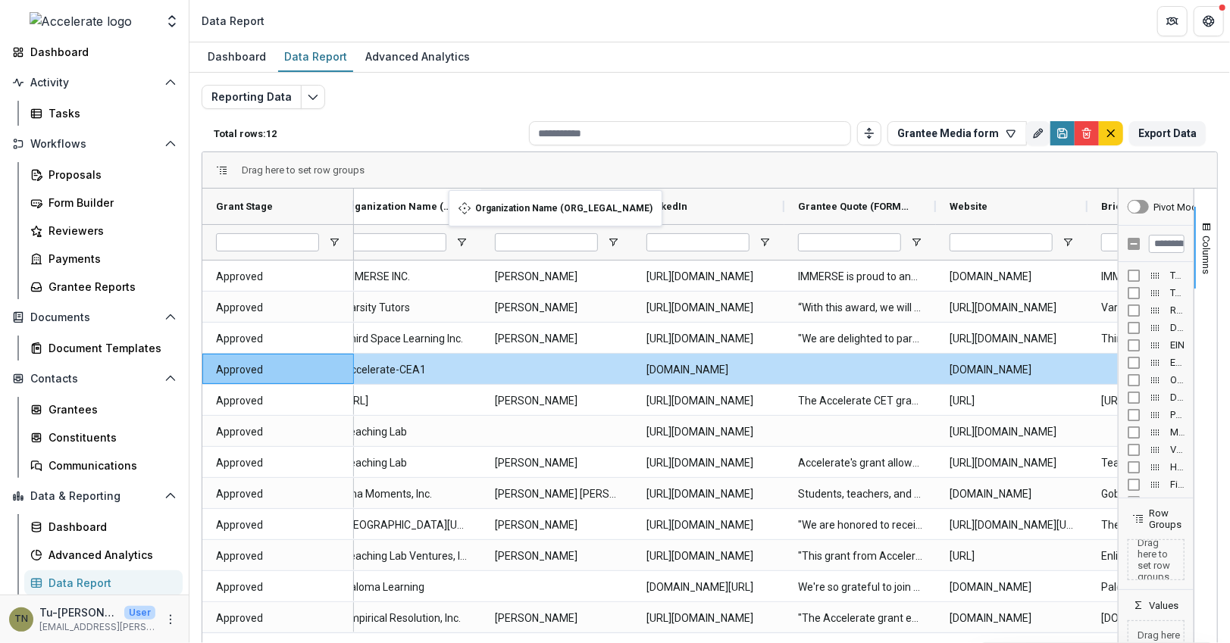
drag, startPoint x: 810, startPoint y: 203, endPoint x: 454, endPoint y: 200, distance: 356.1
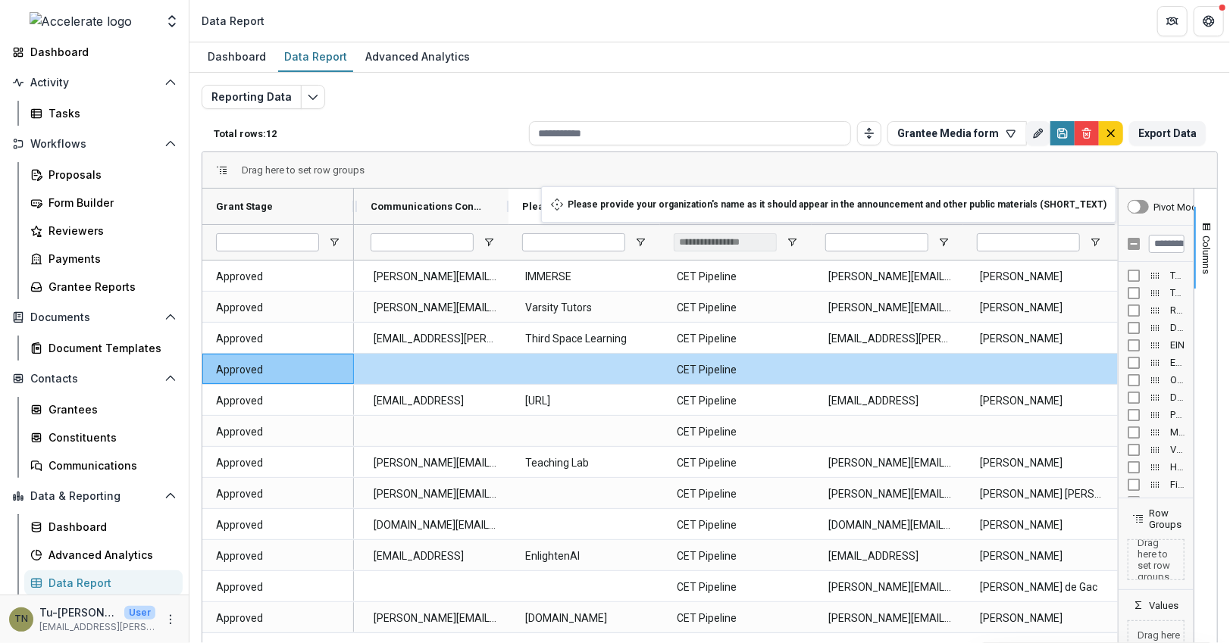
drag, startPoint x: 744, startPoint y: 199, endPoint x: 549, endPoint y: 195, distance: 195.5
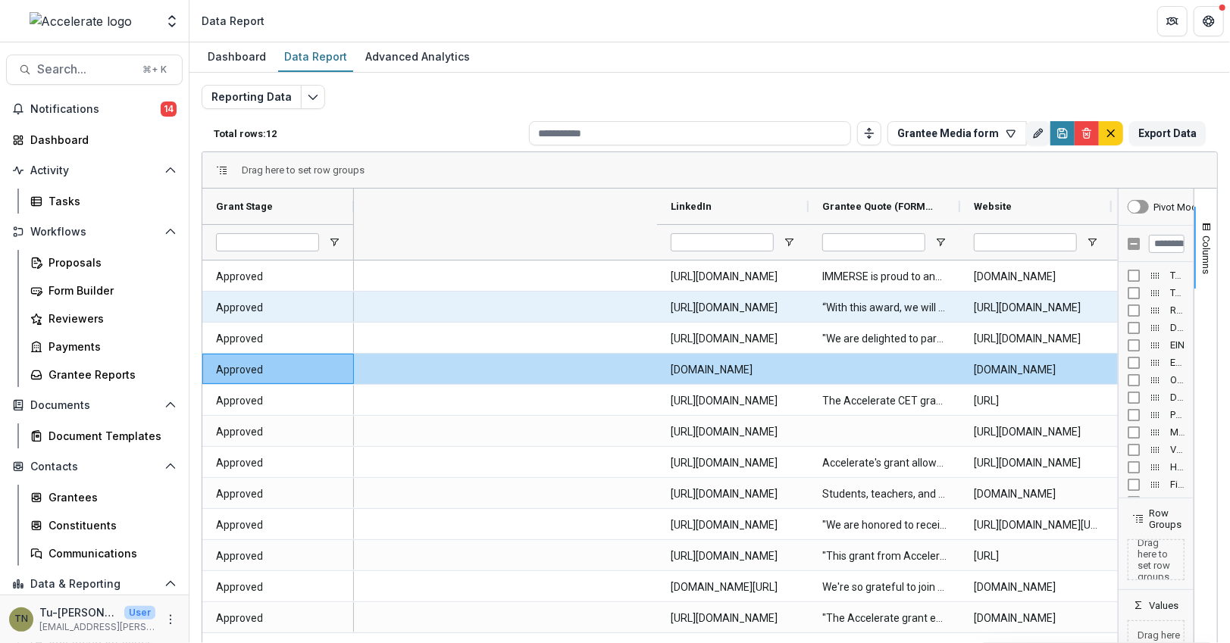
scroll to position [0, 558]
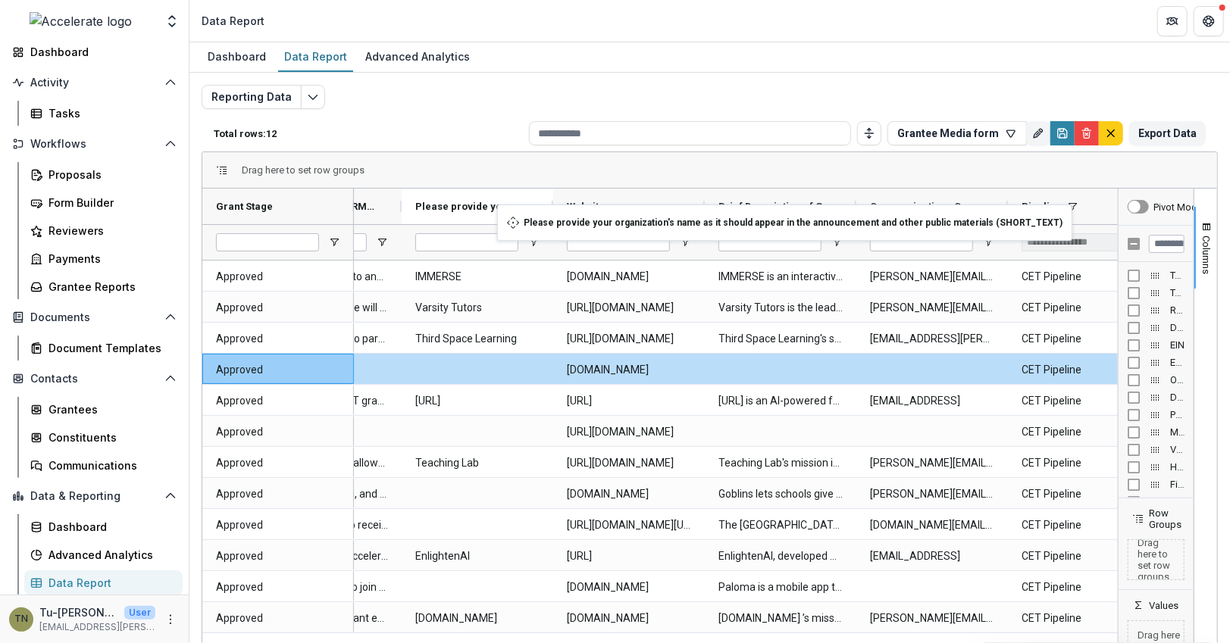
drag, startPoint x: 901, startPoint y: 206, endPoint x: 505, endPoint y: 214, distance: 396.3
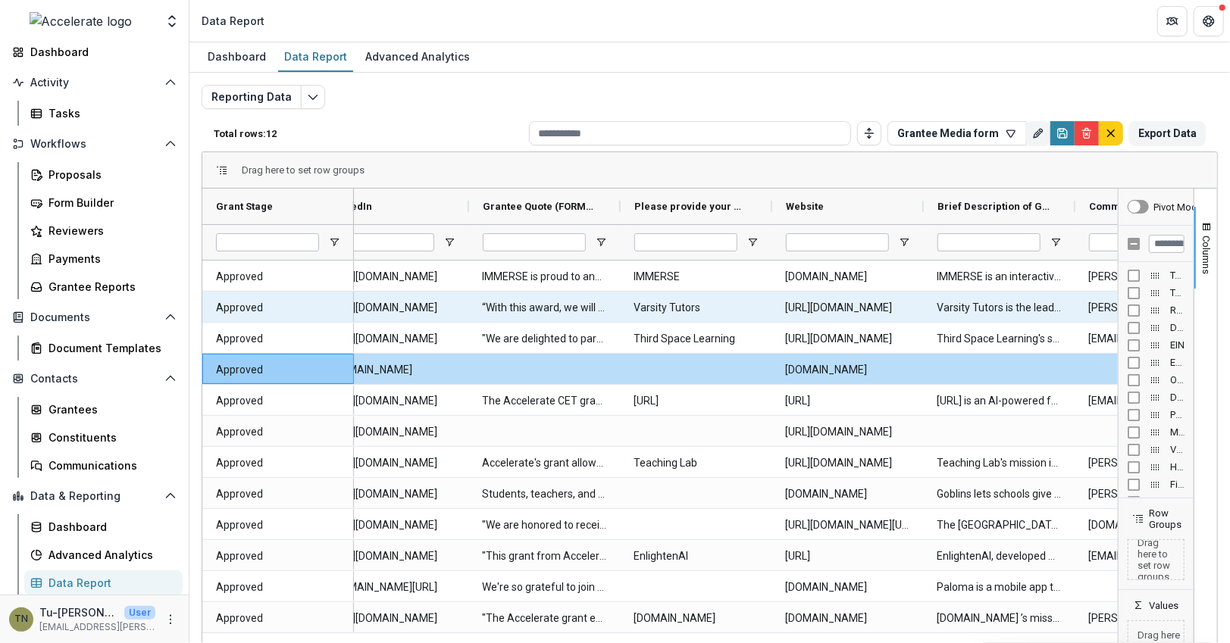
scroll to position [0, 0]
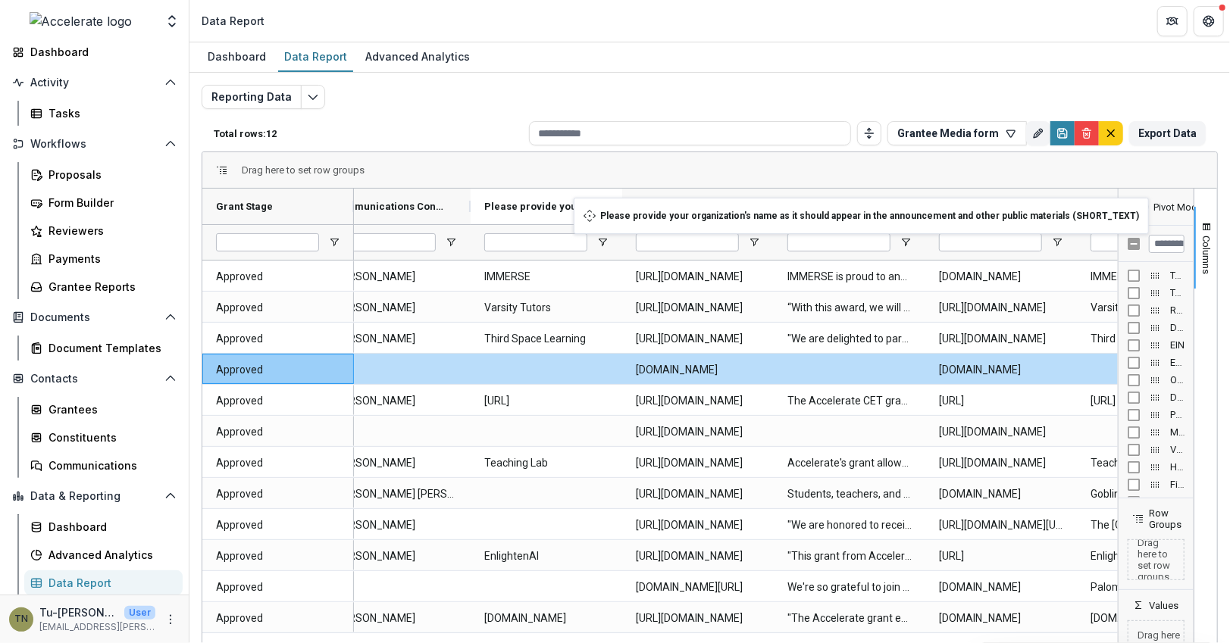
drag, startPoint x: 816, startPoint y: 199, endPoint x: 581, endPoint y: 207, distance: 235.0
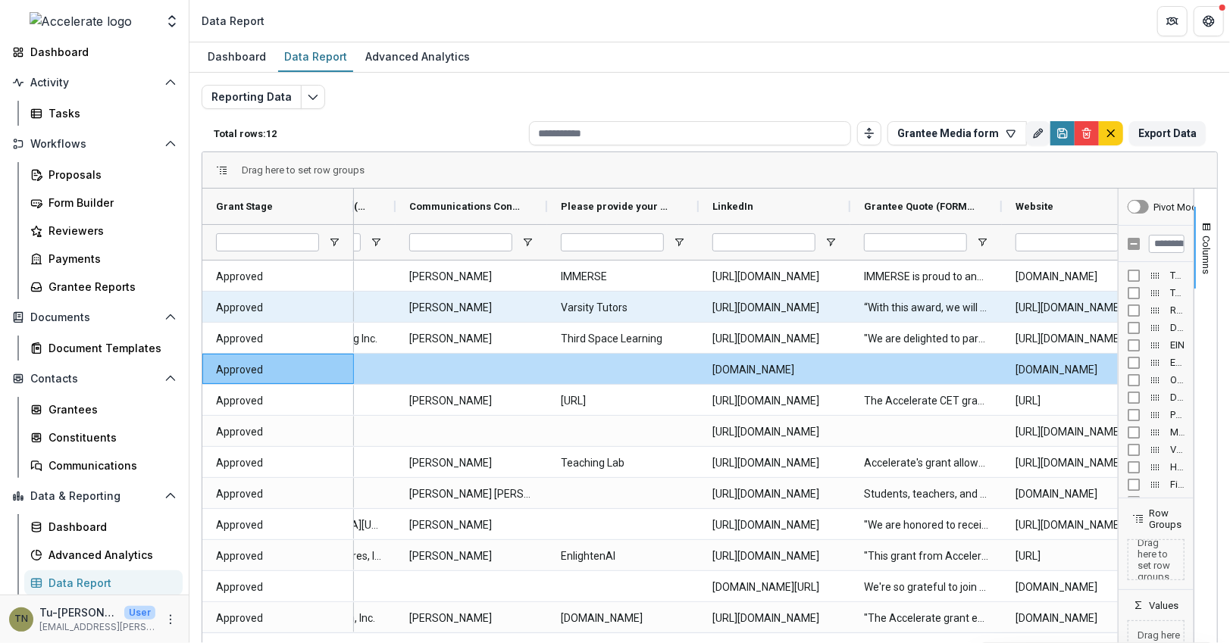
scroll to position [0, 34]
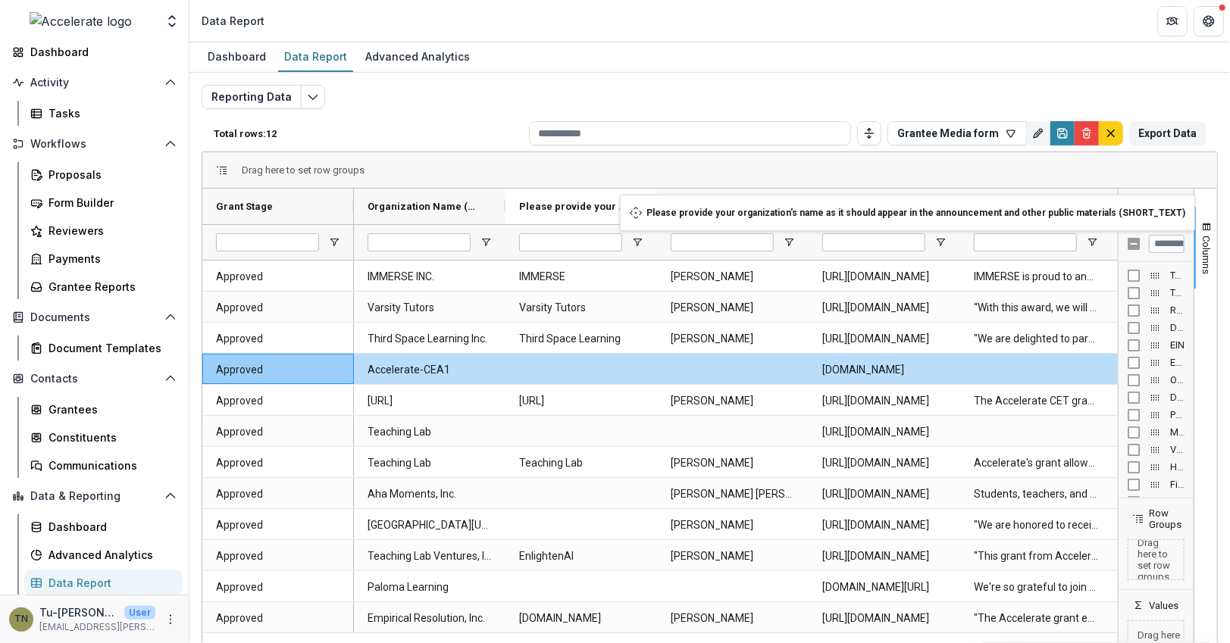
drag, startPoint x: 721, startPoint y: 204, endPoint x: 627, endPoint y: 204, distance: 94.0
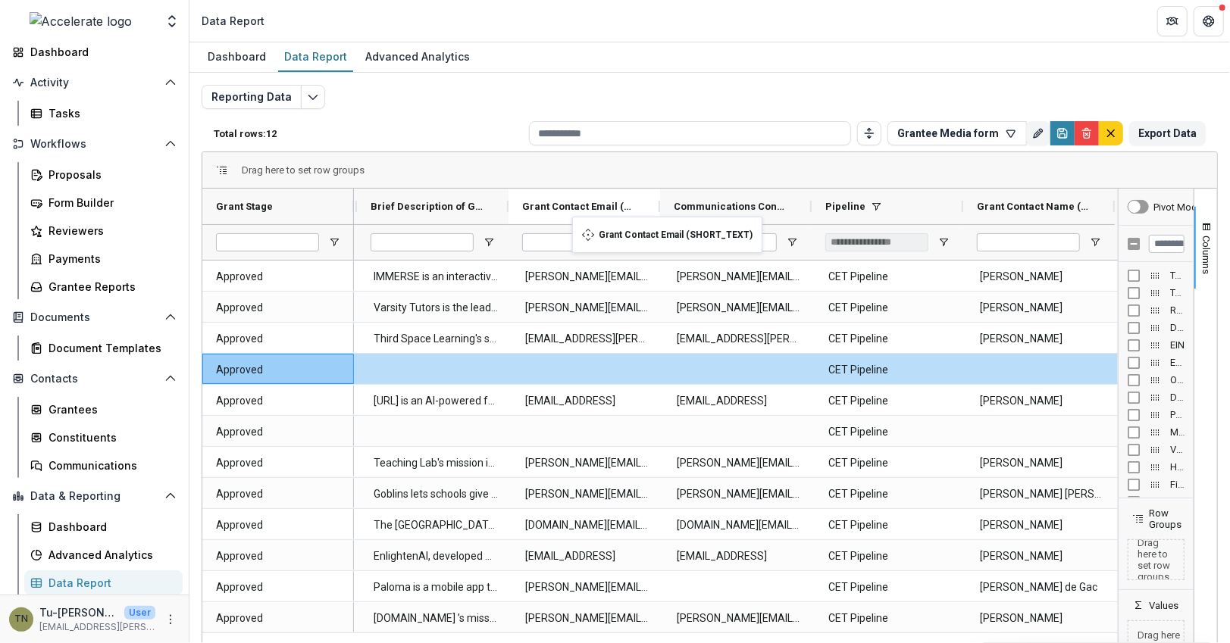
drag, startPoint x: 868, startPoint y: 204, endPoint x: 575, endPoint y: 226, distance: 294.1
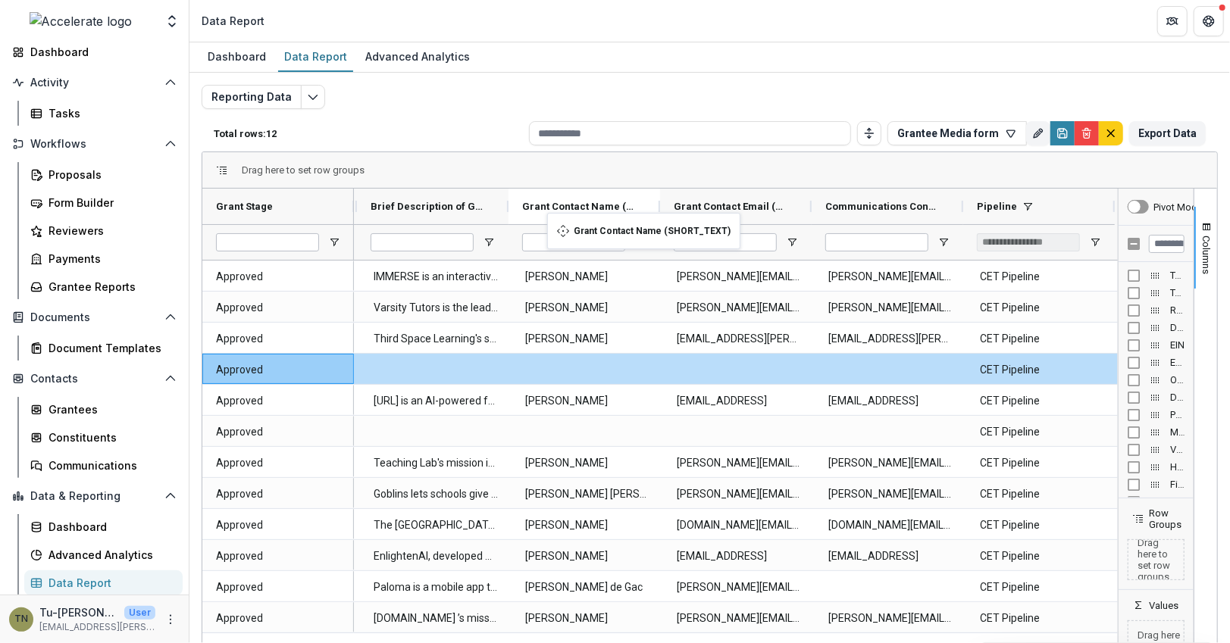
drag, startPoint x: 1002, startPoint y: 203, endPoint x: 550, endPoint y: 220, distance: 451.9
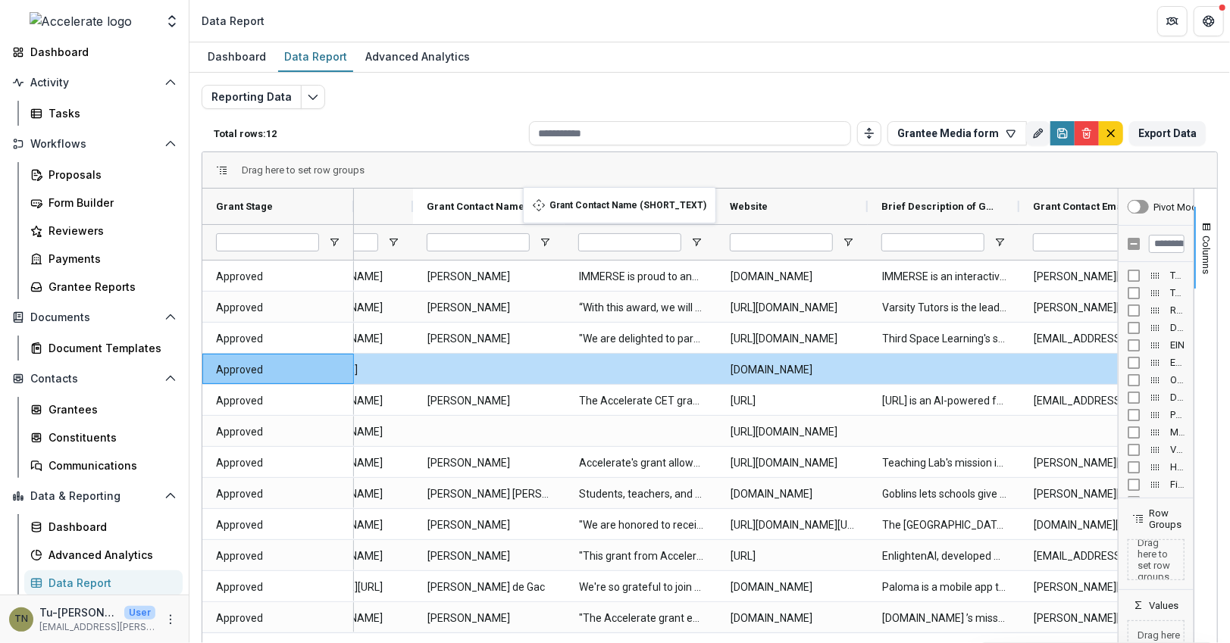
drag, startPoint x: 902, startPoint y: 202, endPoint x: 530, endPoint y: 198, distance: 371.3
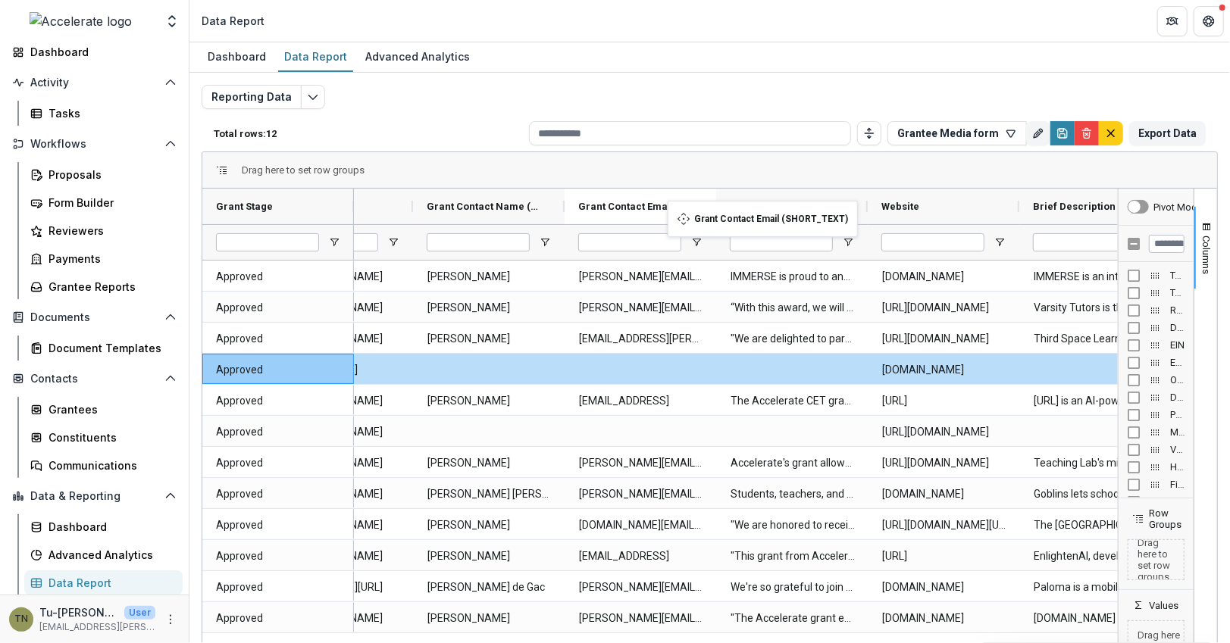
drag, startPoint x: 1063, startPoint y: 199, endPoint x: 671, endPoint y: 211, distance: 391.9
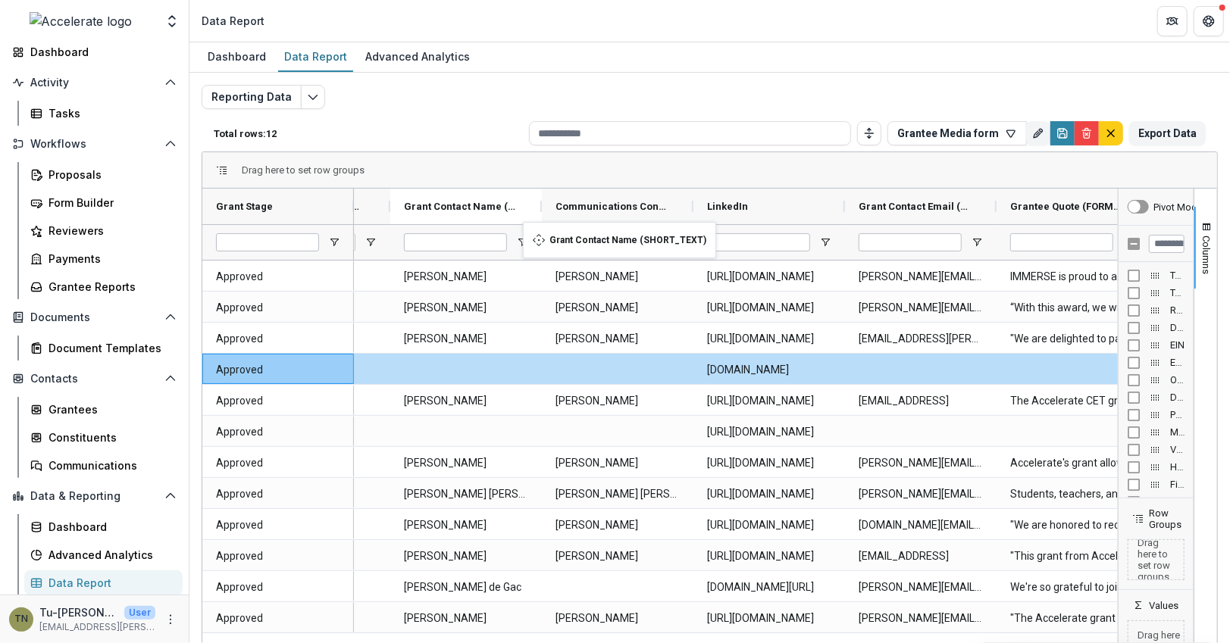
drag, startPoint x: 743, startPoint y: 208, endPoint x: 522, endPoint y: 231, distance: 221.7
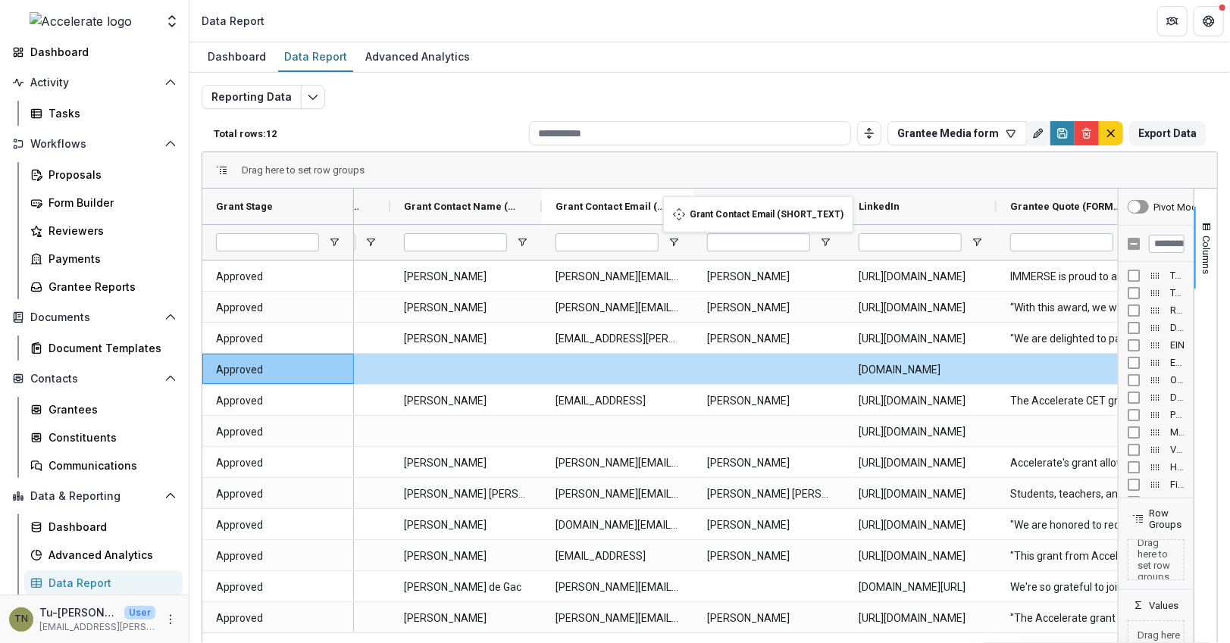
drag, startPoint x: 904, startPoint y: 202, endPoint x: 666, endPoint y: 205, distance: 237.9
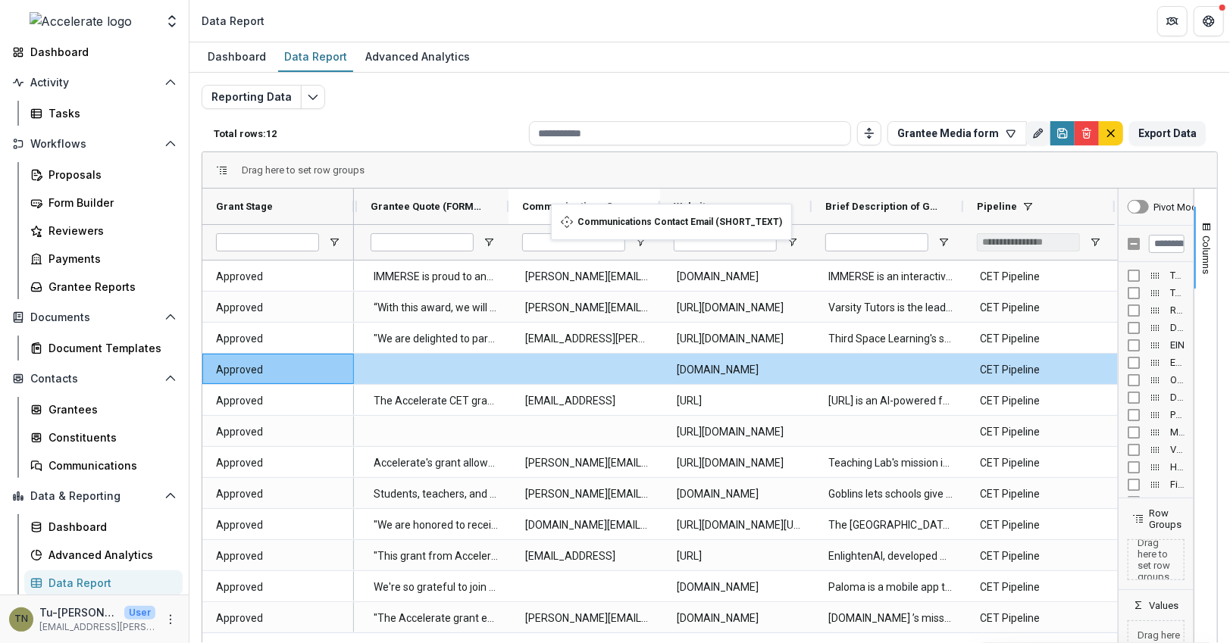
drag, startPoint x: 871, startPoint y: 204, endPoint x: 546, endPoint y: 211, distance: 325.1
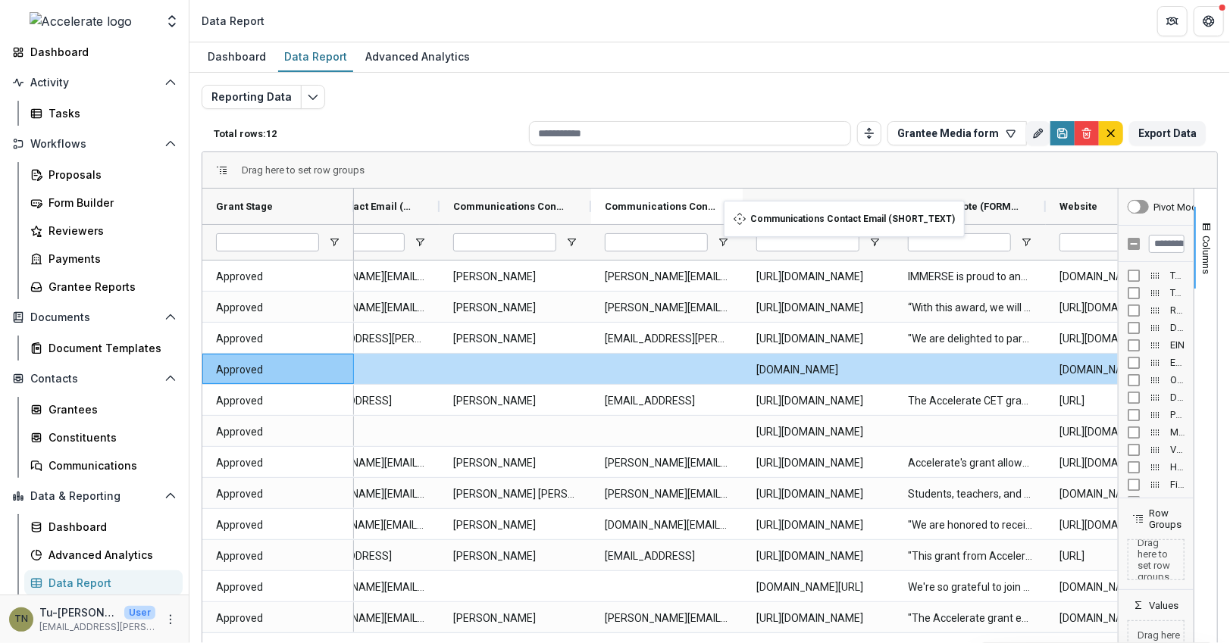
drag, startPoint x: 933, startPoint y: 206, endPoint x: 711, endPoint y: 212, distance: 221.3
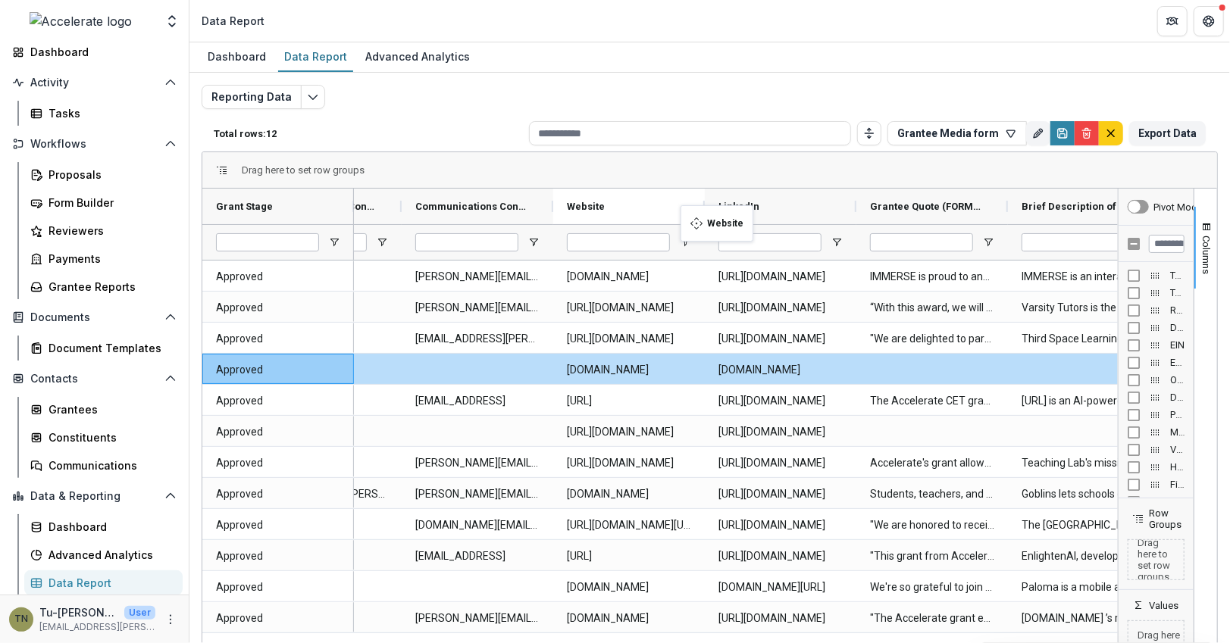
drag, startPoint x: 892, startPoint y: 202, endPoint x: 688, endPoint y: 214, distance: 204.2
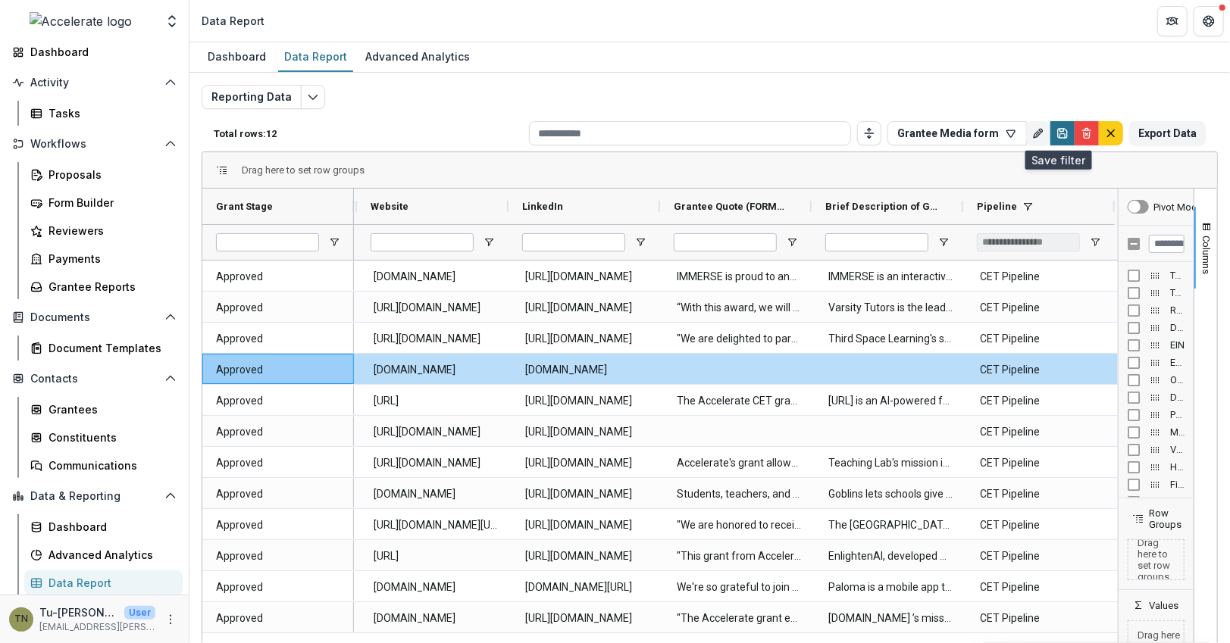
click at [1059, 129] on icon "Save" at bounding box center [1062, 133] width 9 height 9
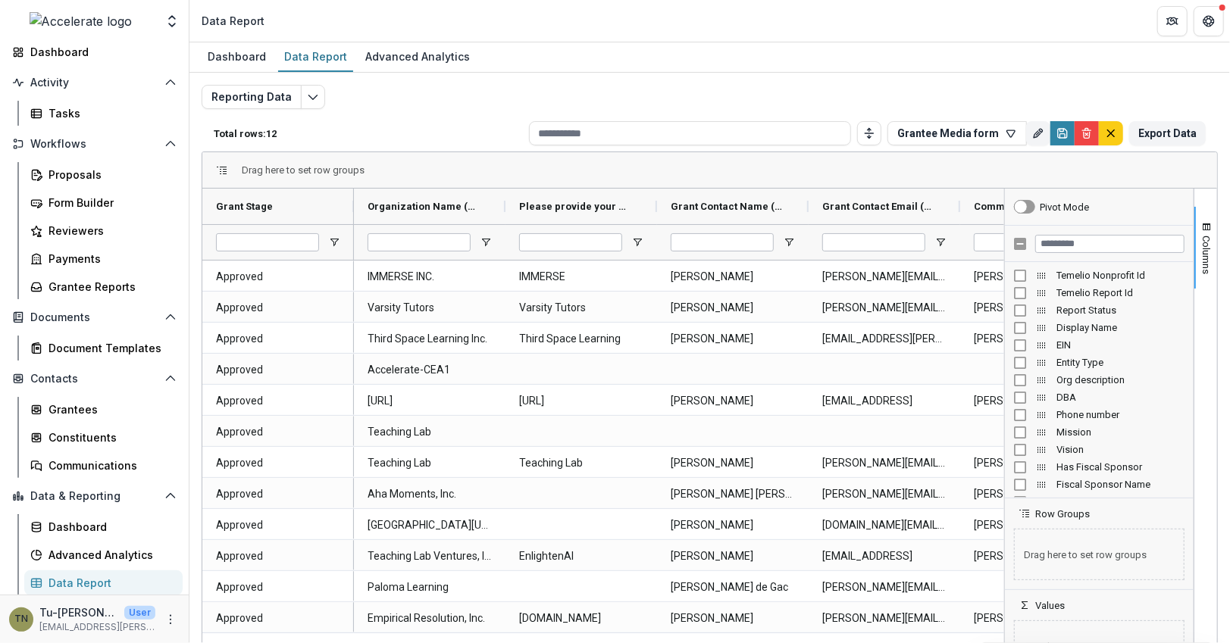
drag, startPoint x: 354, startPoint y: 236, endPoint x: 357, endPoint y: 246, distance: 11.0
click at [380, 236] on div at bounding box center [430, 242] width 152 height 36
drag, startPoint x: 380, startPoint y: 204, endPoint x: 434, endPoint y: 197, distance: 55.0
click at [335, 239] on span "Open Filter Menu" at bounding box center [334, 242] width 12 height 12
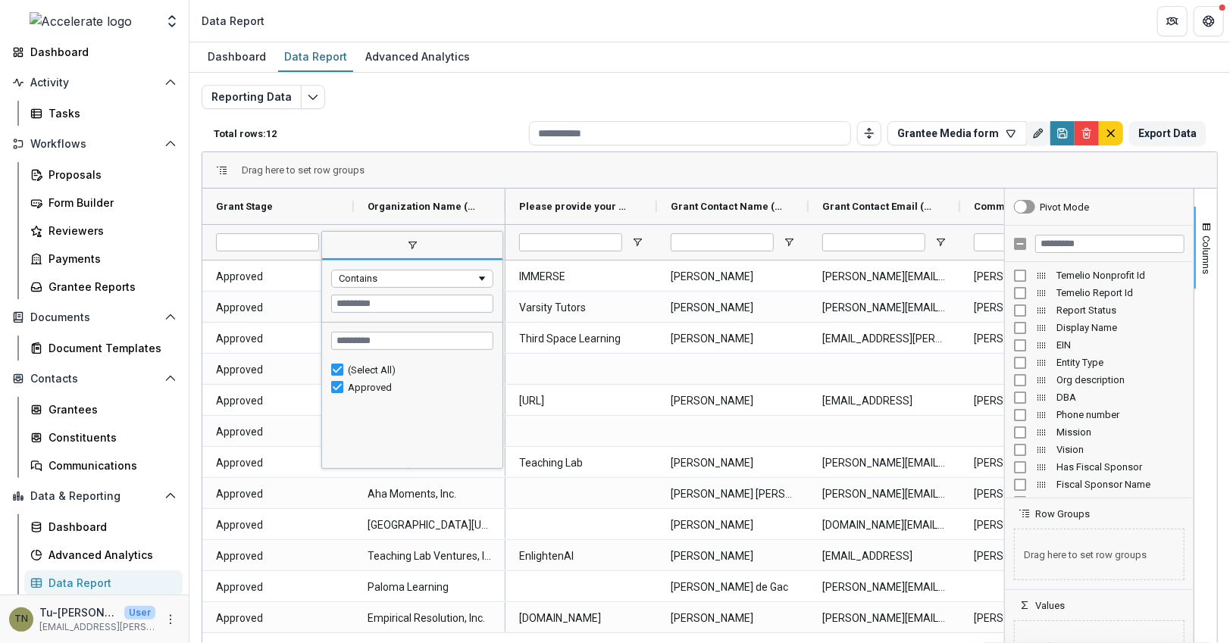
click at [338, 243] on span "filter" at bounding box center [412, 246] width 180 height 27
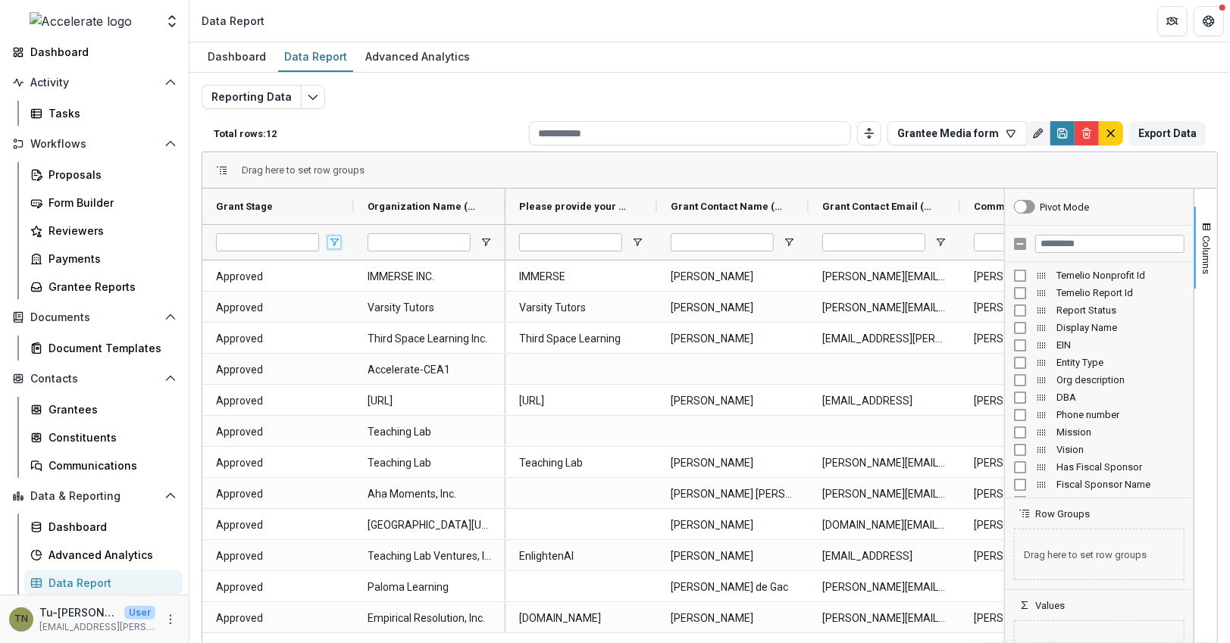
click at [333, 240] on span "Open Filter Menu" at bounding box center [334, 242] width 12 height 12
click at [661, 174] on div "Drag here to set row groups" at bounding box center [709, 170] width 1015 height 36
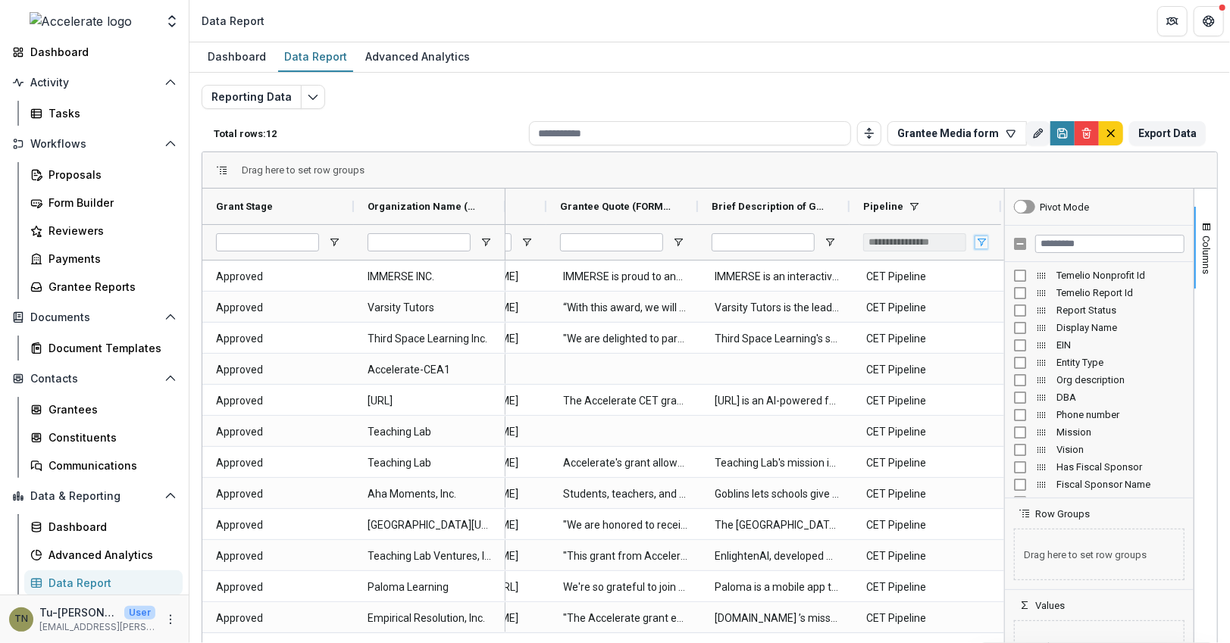
click at [977, 239] on span "Open Filter Menu" at bounding box center [981, 242] width 12 height 12
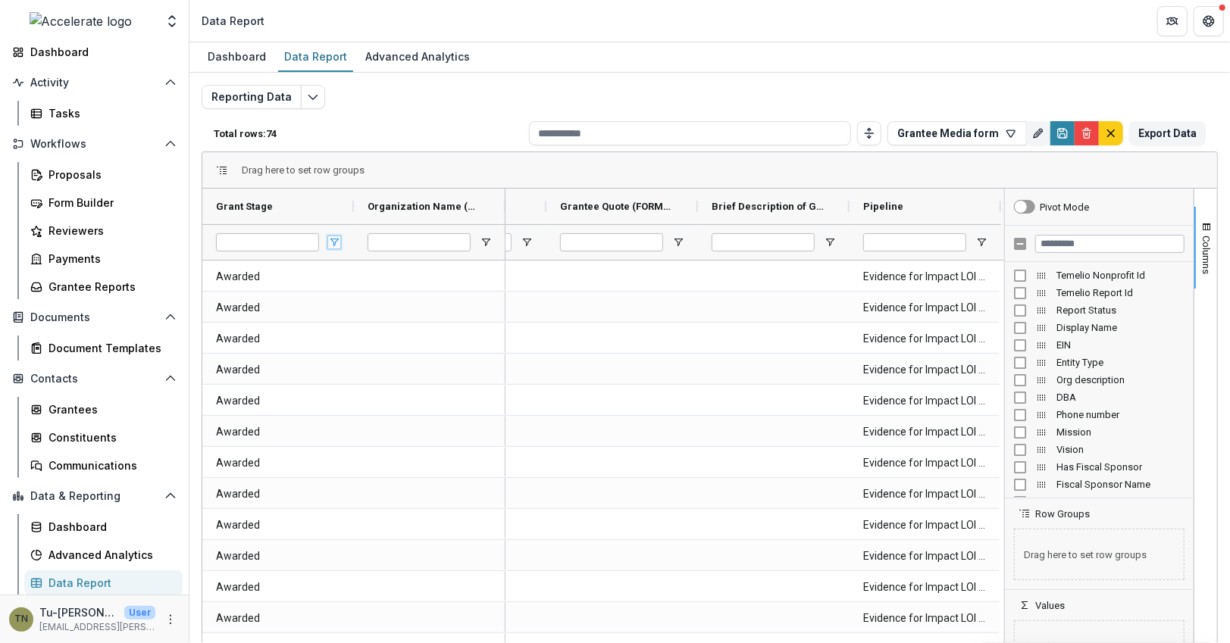
click at [335, 240] on span "Open Filter Menu" at bounding box center [334, 242] width 12 height 12
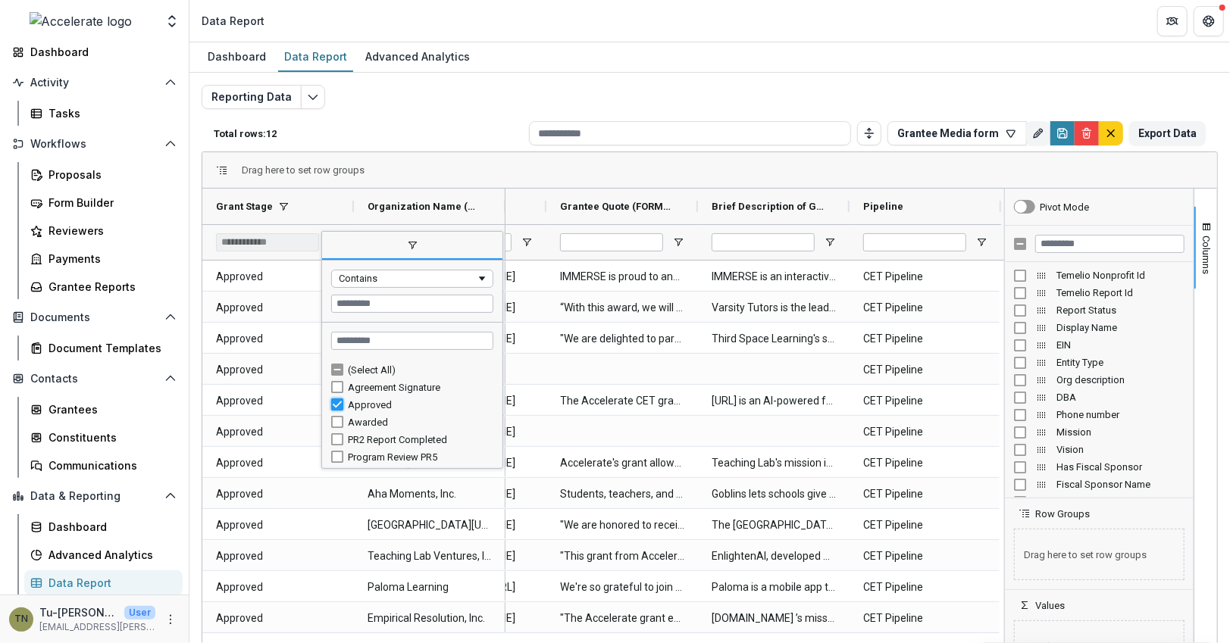
type input "***"
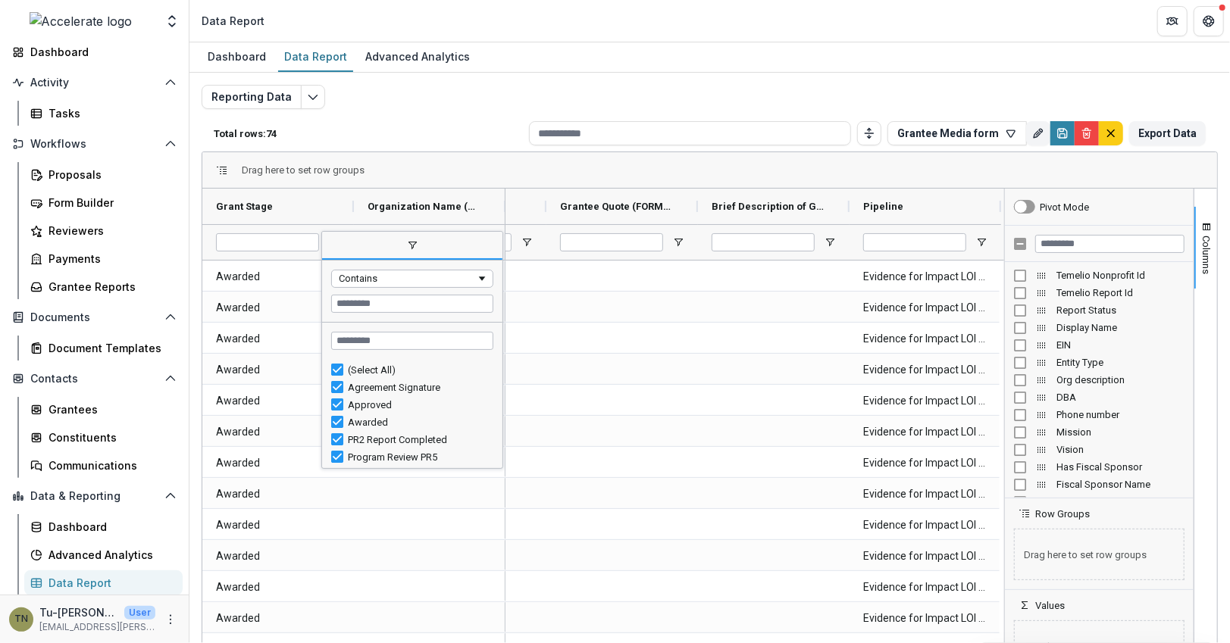
click at [471, 111] on div "Reporting Data Total rows: 74 Grantee Media form Personal Filters Team Filters …" at bounding box center [710, 365] width 1016 height 561
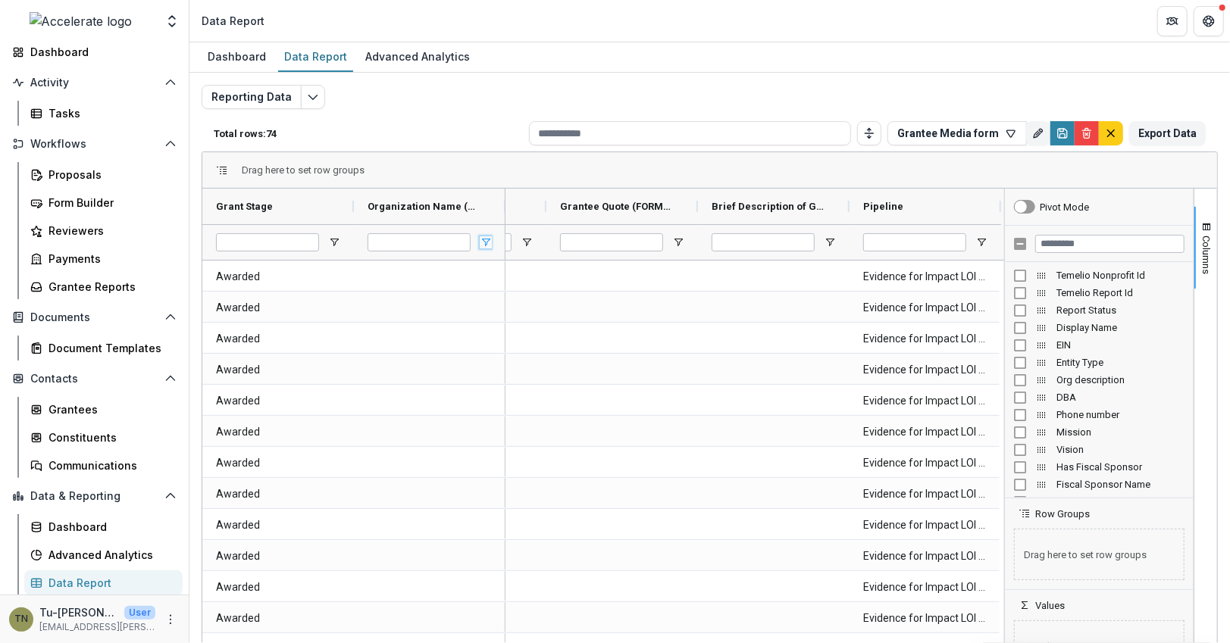
click at [483, 241] on span "Open Filter Menu" at bounding box center [486, 242] width 12 height 12
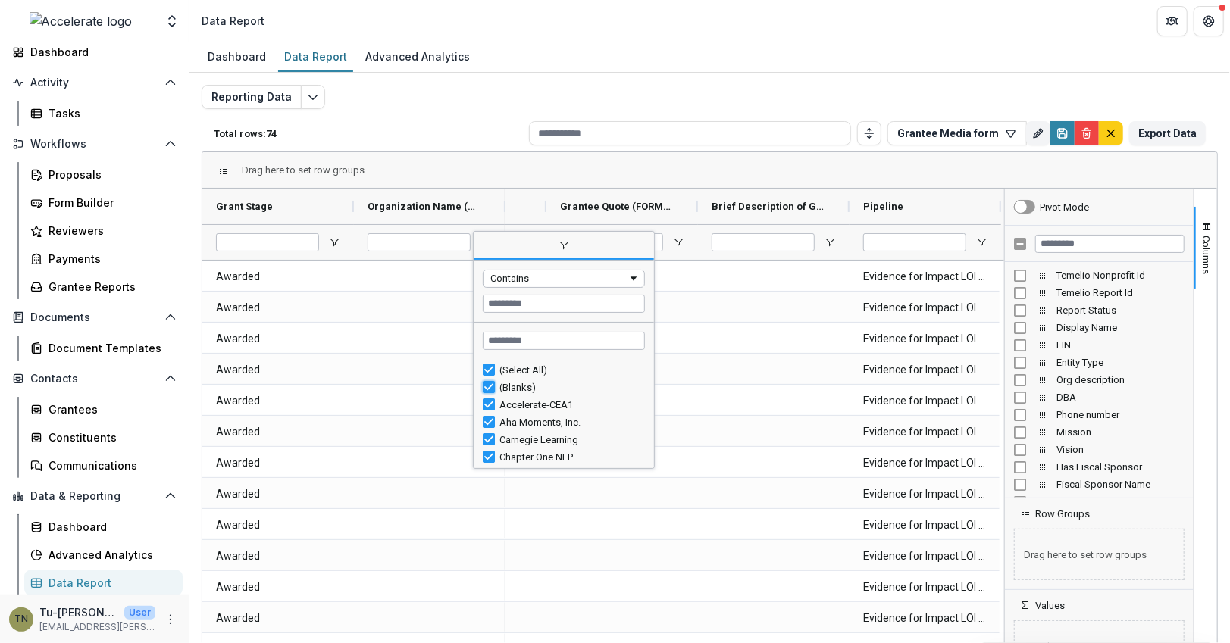
type input "**********"
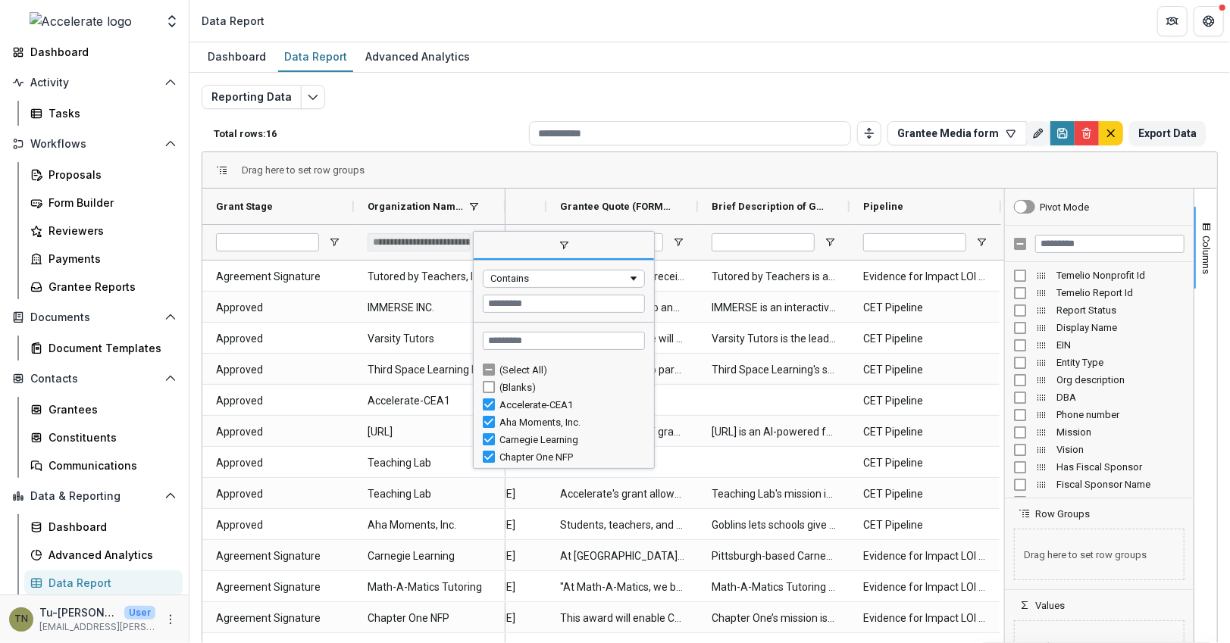
click at [622, 85] on div "Reporting Data Total rows: 16 Grantee Media form Personal Filters Team Filters …" at bounding box center [710, 365] width 1016 height 561
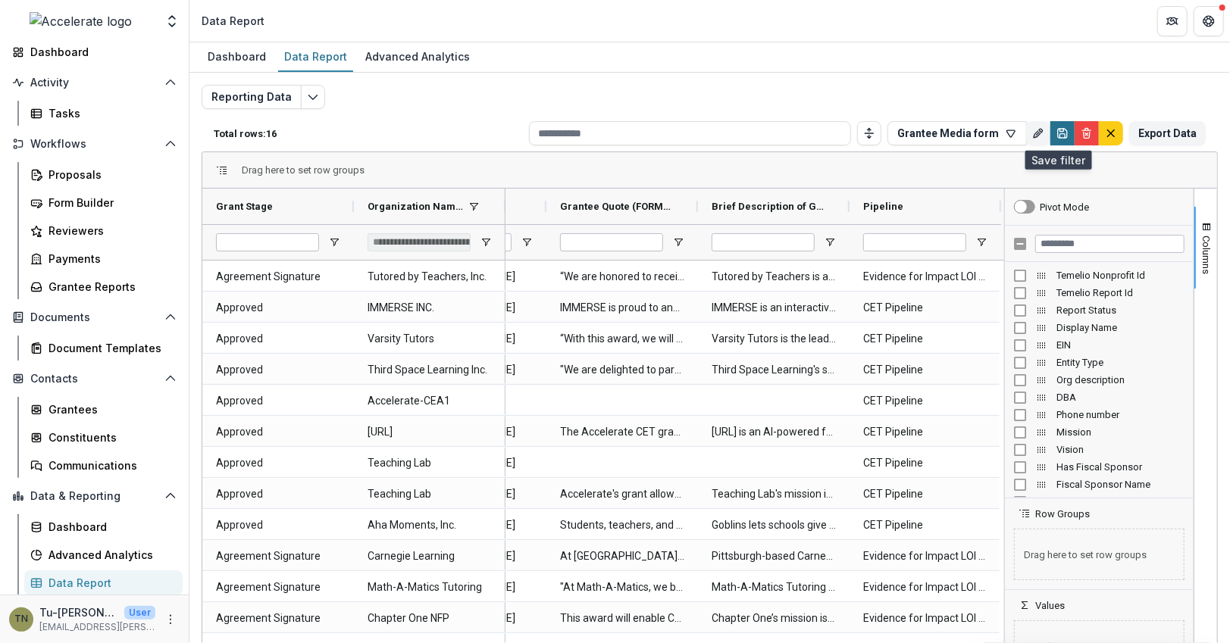
click at [1056, 130] on icon "Save" at bounding box center [1062, 133] width 12 height 12
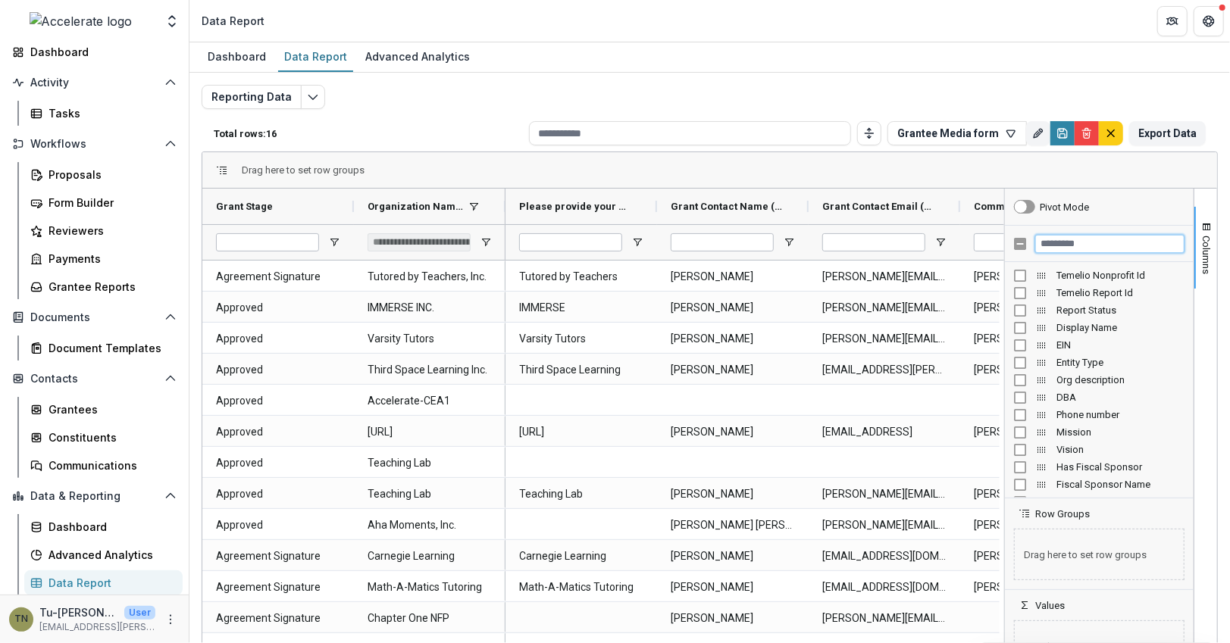
click at [1103, 246] on input "Filter Columns Input" at bounding box center [1109, 244] width 149 height 18
click at [421, 128] on p "Total rows: 16" at bounding box center [368, 133] width 309 height 11
click at [1156, 129] on button "Export Data" at bounding box center [1167, 133] width 77 height 24
